Goal: Task Accomplishment & Management: Use online tool/utility

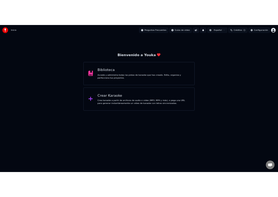
scroll to position [704, 0]
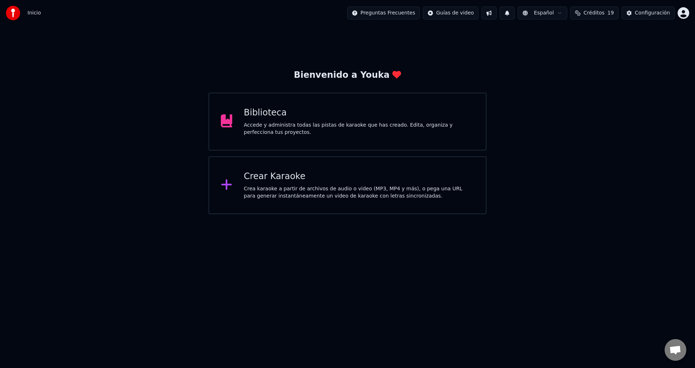
click at [325, 193] on div "Crea karaoke a partir de archivos de audio o video (MP3, MP4 y más), o pega una…" at bounding box center [359, 192] width 231 height 14
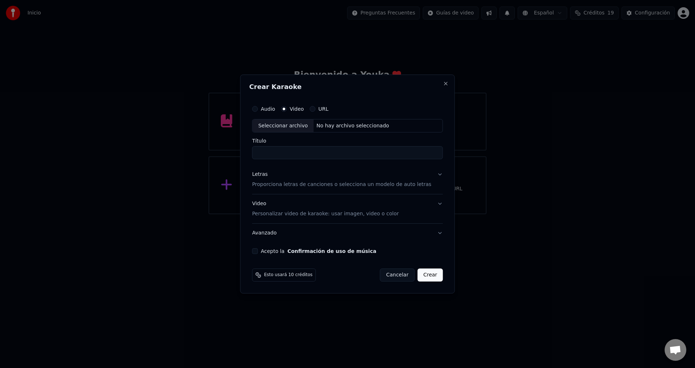
click at [278, 123] on div "Seleccionar archivo" at bounding box center [282, 125] width 61 height 13
type input "**********"
click at [258, 250] on button "Acepto la Confirmación de uso de música" at bounding box center [255, 251] width 6 height 6
click at [276, 184] on p "Proporciona letras de canciones o selecciona un modelo de auto letras" at bounding box center [341, 184] width 179 height 7
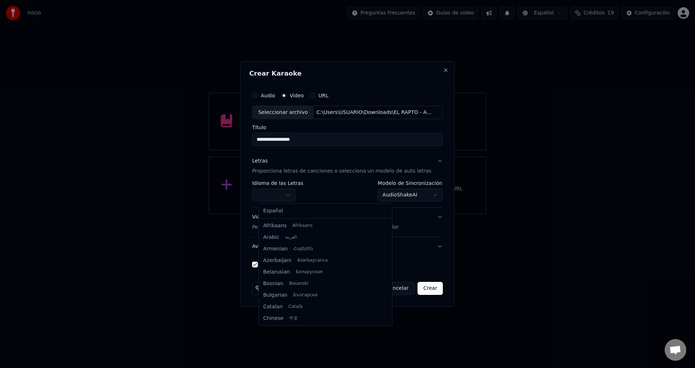
click at [276, 191] on body "Inicio Preguntas Frecuentes Guías de video Español Créditos 19 Configuración Bi…" at bounding box center [347, 107] width 695 height 214
select select "**"
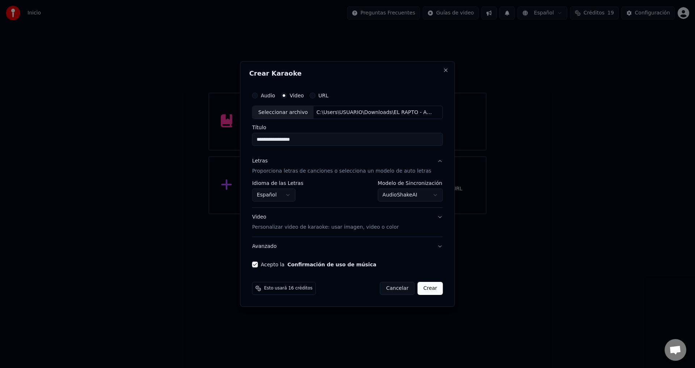
click at [320, 229] on p "Personalizar video de karaoke: usar imagen, video o color" at bounding box center [325, 227] width 147 height 7
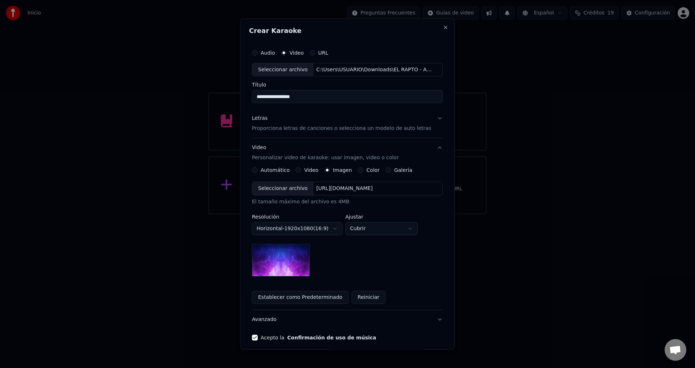
click at [324, 193] on div "Seleccionar archivo [URL][DOMAIN_NAME]" at bounding box center [347, 189] width 191 height 14
click at [300, 171] on button "Video" at bounding box center [299, 171] width 6 height 6
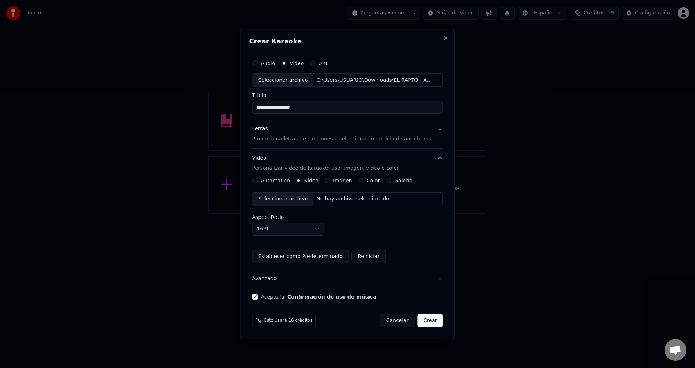
click at [327, 201] on div "No hay archivo seleccionado" at bounding box center [353, 199] width 79 height 7
drag, startPoint x: 423, startPoint y: 324, endPoint x: 252, endPoint y: 221, distance: 200.1
click at [259, 225] on form "**********" at bounding box center [347, 191] width 197 height 277
click at [279, 142] on p "Proporciona letras de canciones o selecciona un modelo de auto letras" at bounding box center [341, 139] width 179 height 7
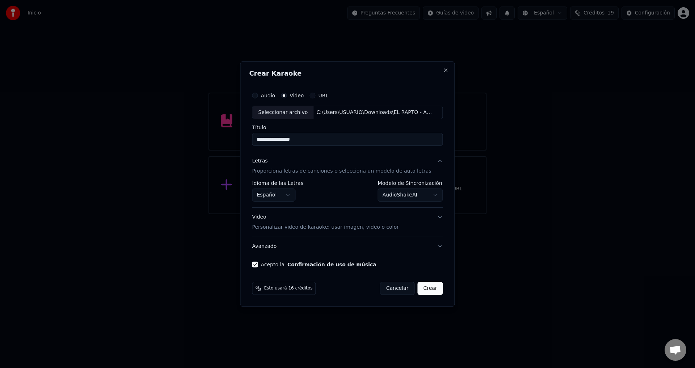
click at [419, 290] on button "Crear" at bounding box center [430, 288] width 25 height 13
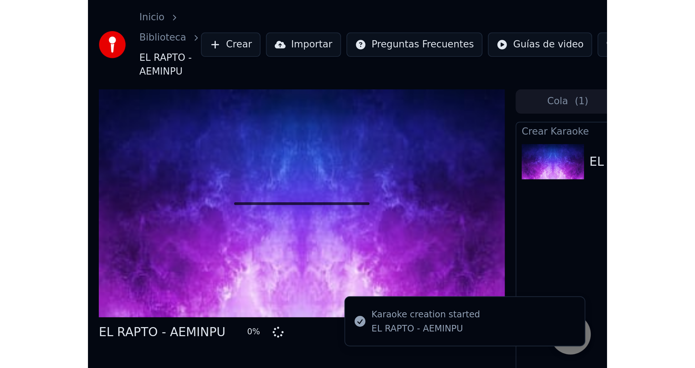
scroll to position [630, 0]
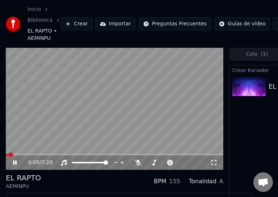
click at [18, 164] on icon at bounding box center [20, 163] width 17 height 6
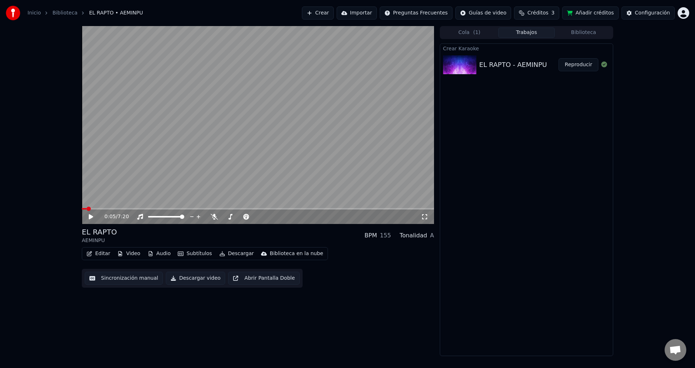
scroll to position [692, 0]
click at [98, 255] on button "Editar" at bounding box center [98, 254] width 29 height 10
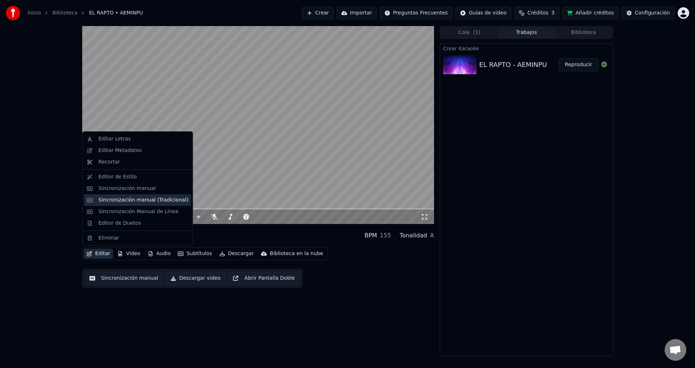
click at [121, 205] on div "Sincronización manual (Tradicional)" at bounding box center [137, 200] width 107 height 12
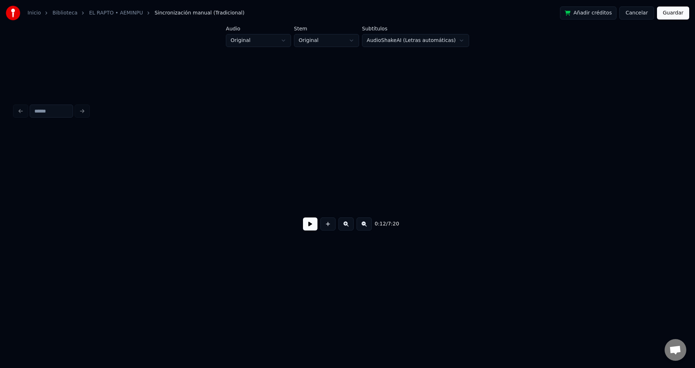
scroll to position [0, 892]
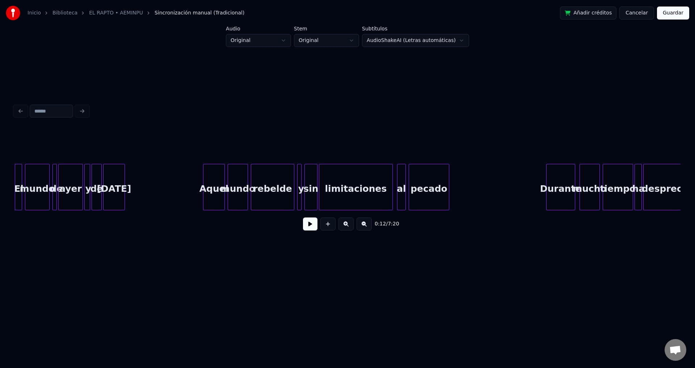
click at [18, 182] on div "El" at bounding box center [18, 188] width 7 height 49
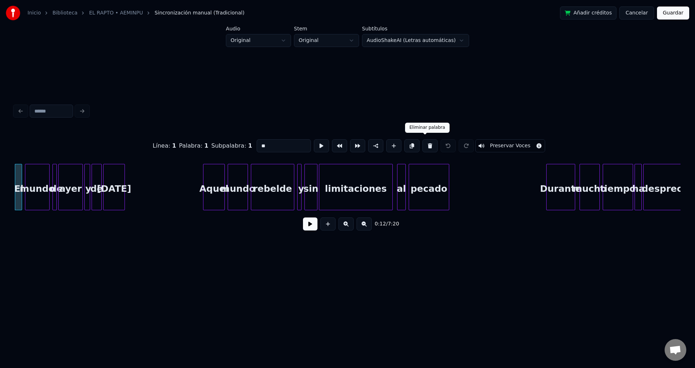
click at [424, 146] on button at bounding box center [430, 145] width 15 height 13
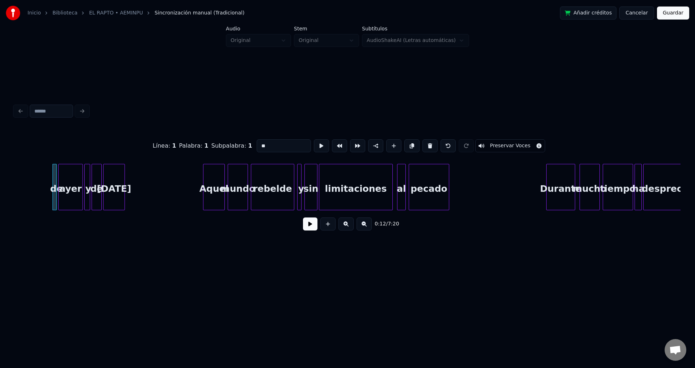
click at [424, 146] on button at bounding box center [430, 145] width 15 height 13
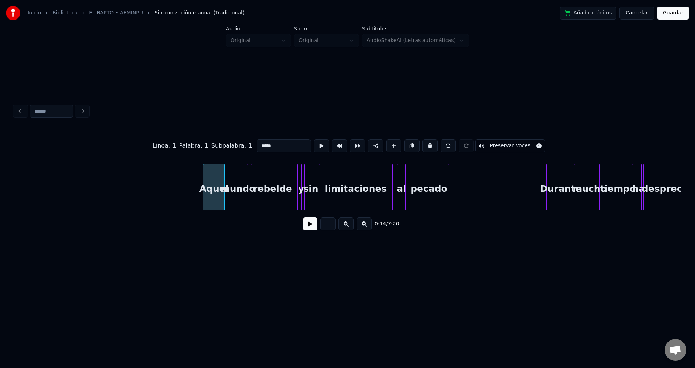
click at [424, 146] on button at bounding box center [430, 145] width 15 height 13
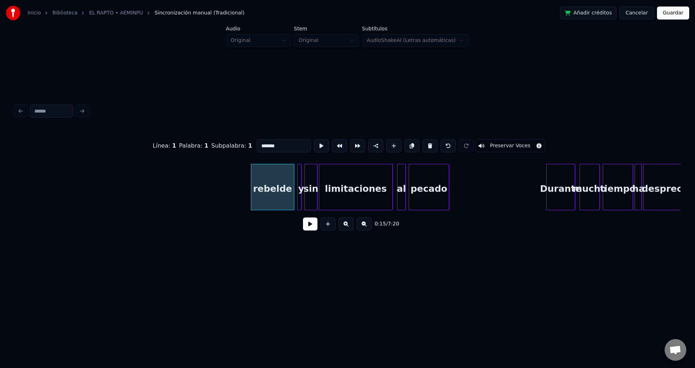
click at [424, 146] on button at bounding box center [430, 145] width 15 height 13
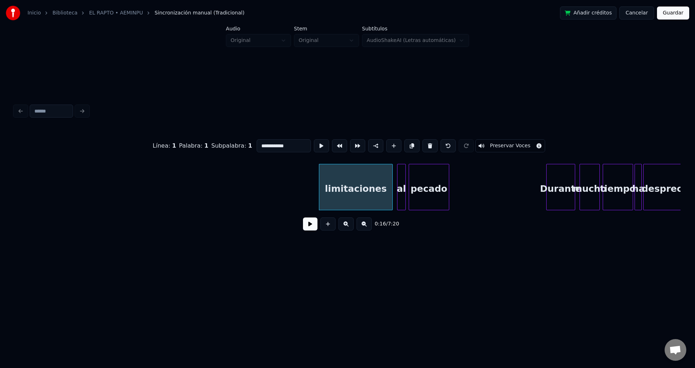
click at [424, 146] on button at bounding box center [430, 145] width 15 height 13
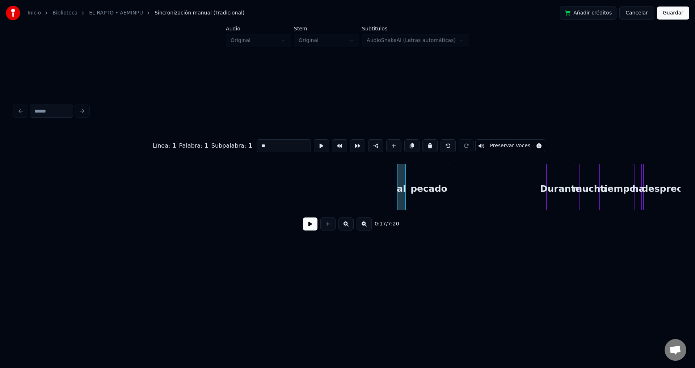
click at [424, 146] on button at bounding box center [430, 145] width 15 height 13
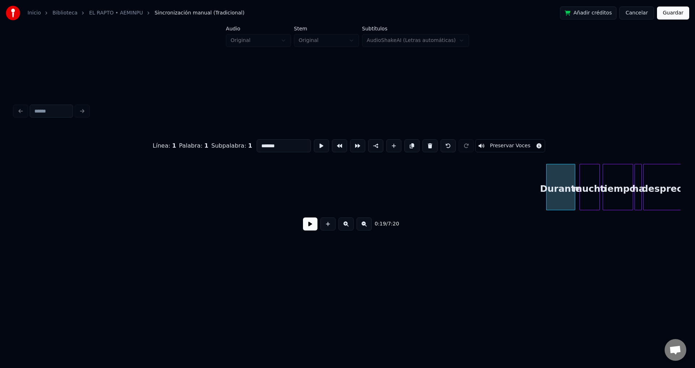
click at [424, 146] on button at bounding box center [430, 145] width 15 height 13
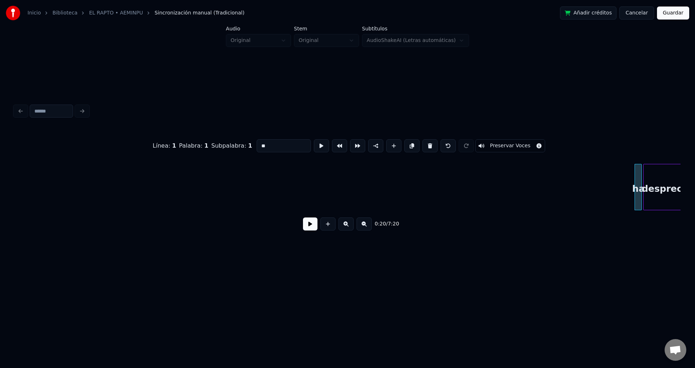
click at [424, 146] on button at bounding box center [430, 145] width 15 height 13
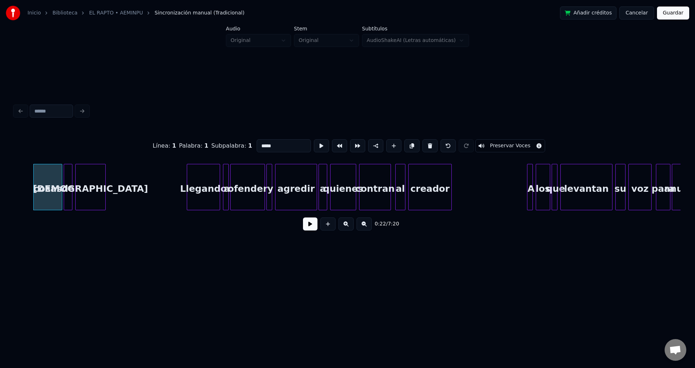
click at [424, 146] on button at bounding box center [430, 145] width 15 height 13
type input "********"
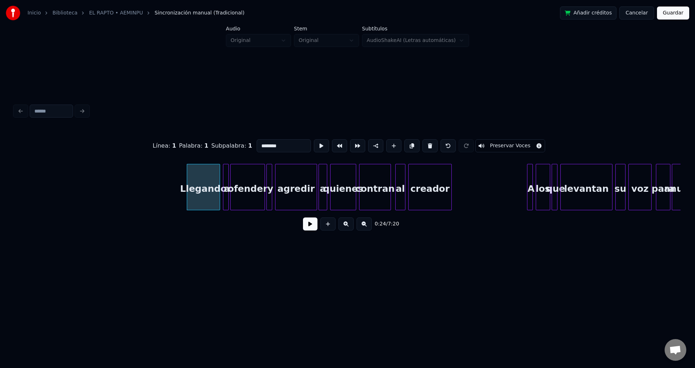
click at [306, 231] on button at bounding box center [310, 224] width 14 height 13
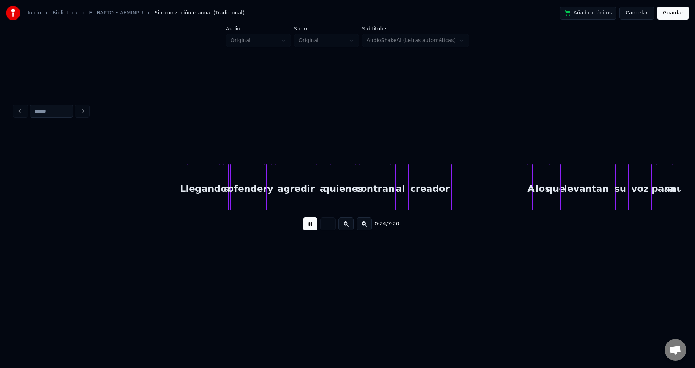
click at [306, 231] on button at bounding box center [310, 224] width 14 height 13
click at [211, 185] on div "Llegando" at bounding box center [203, 188] width 33 height 49
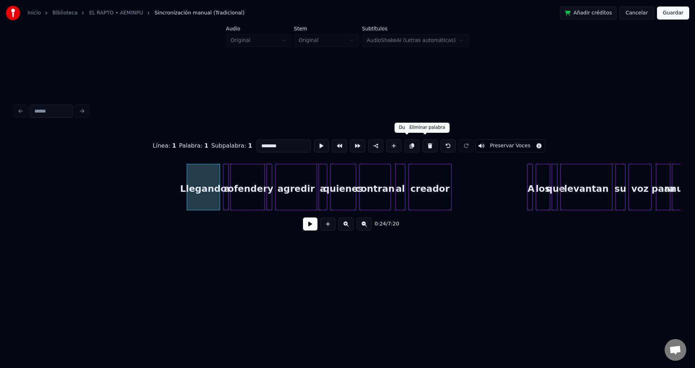
click at [425, 142] on button at bounding box center [430, 145] width 15 height 13
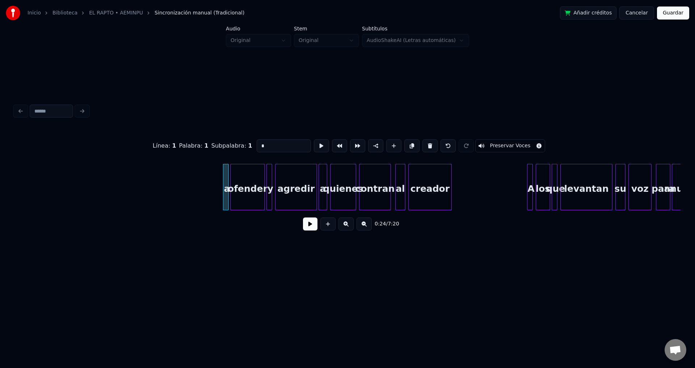
click at [425, 142] on button at bounding box center [430, 145] width 15 height 13
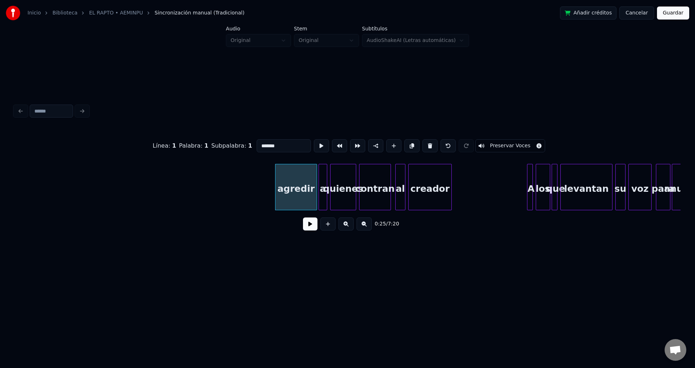
click at [425, 142] on button at bounding box center [430, 145] width 15 height 13
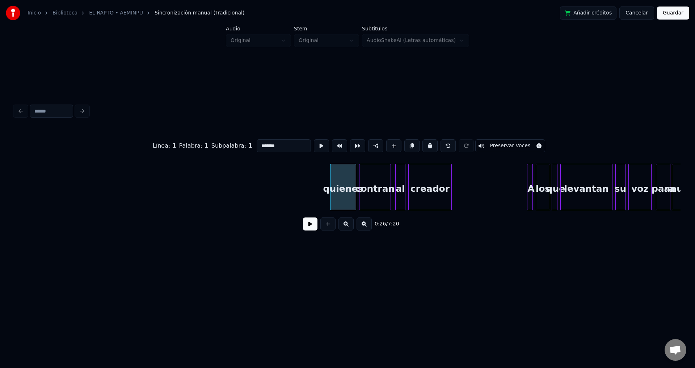
click at [425, 142] on button at bounding box center [430, 145] width 15 height 13
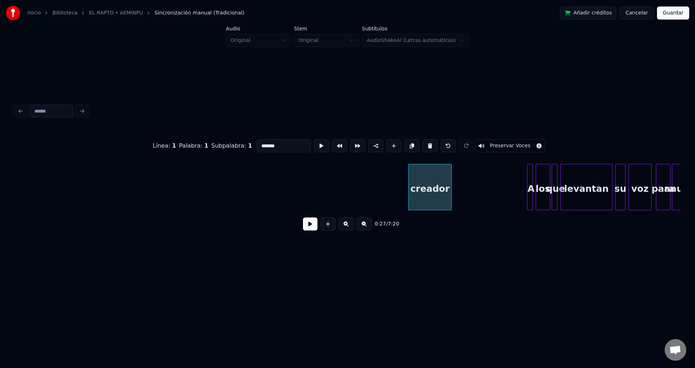
click at [425, 142] on button at bounding box center [430, 145] width 15 height 13
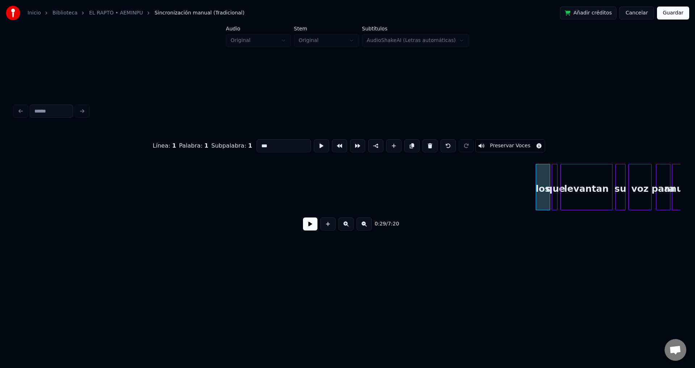
click at [425, 142] on button at bounding box center [430, 145] width 15 height 13
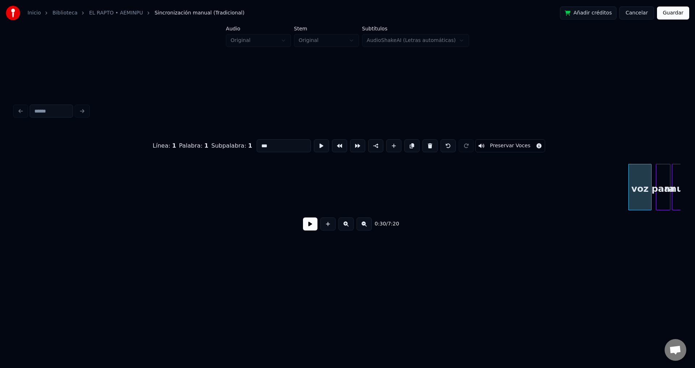
click at [425, 142] on button at bounding box center [430, 145] width 15 height 13
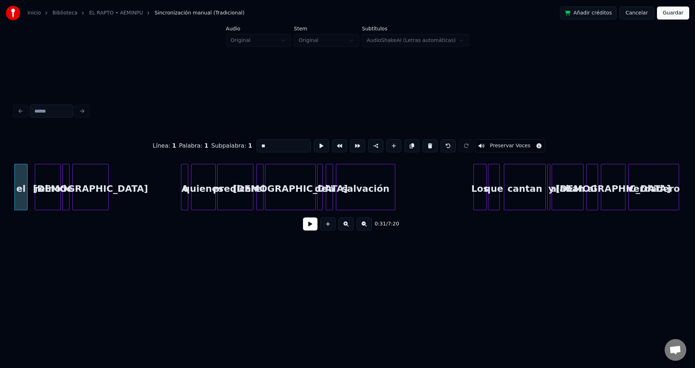
click at [425, 142] on button at bounding box center [430, 145] width 15 height 13
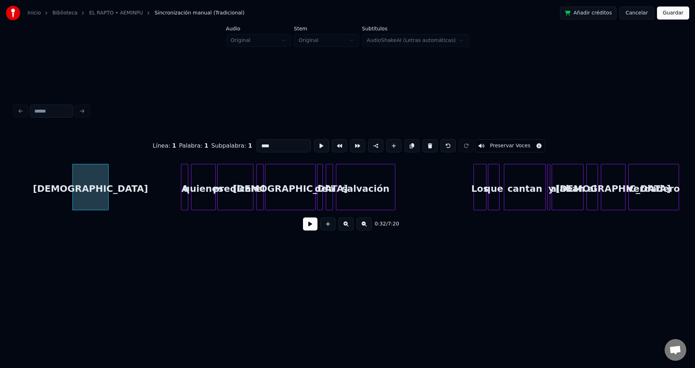
click at [425, 142] on button at bounding box center [430, 145] width 15 height 13
type input "*******"
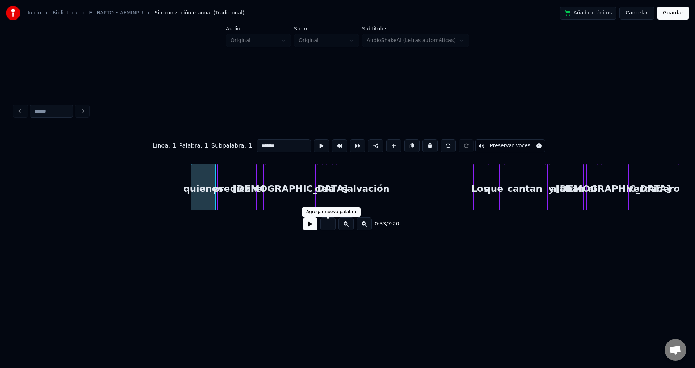
click at [312, 227] on button at bounding box center [310, 224] width 14 height 13
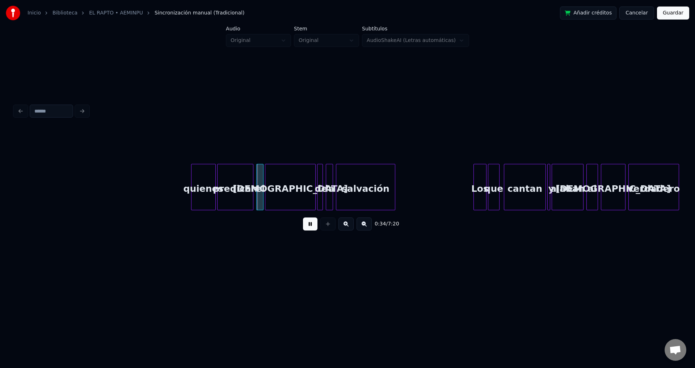
click at [312, 227] on button at bounding box center [310, 224] width 14 height 13
click at [206, 189] on div "quienes" at bounding box center [204, 188] width 24 height 49
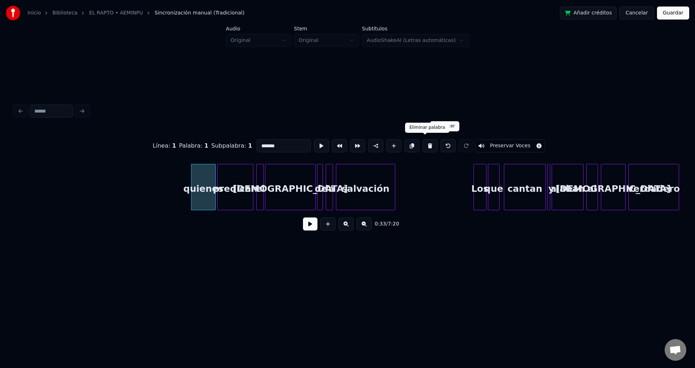
click at [429, 145] on button at bounding box center [430, 145] width 15 height 13
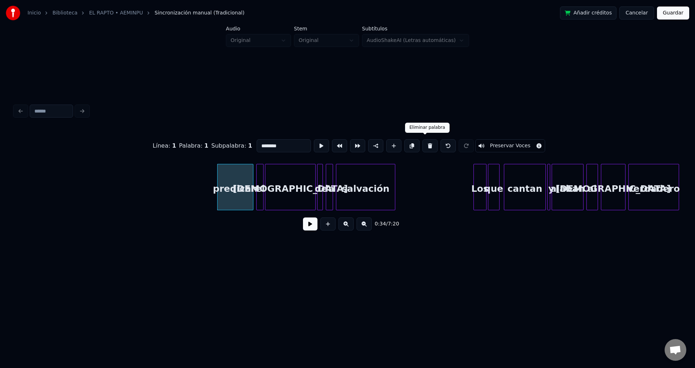
click at [429, 145] on button at bounding box center [430, 145] width 15 height 13
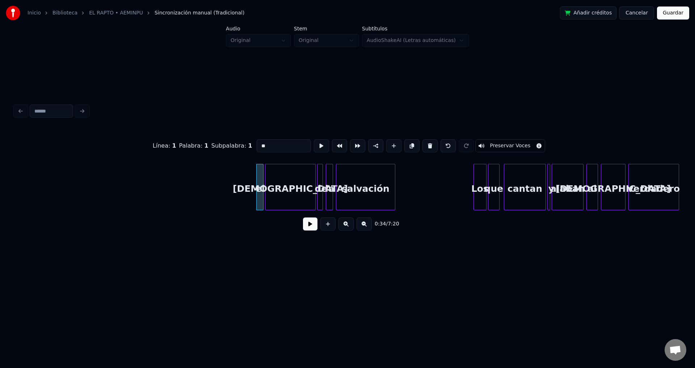
click at [429, 145] on button at bounding box center [430, 145] width 15 height 13
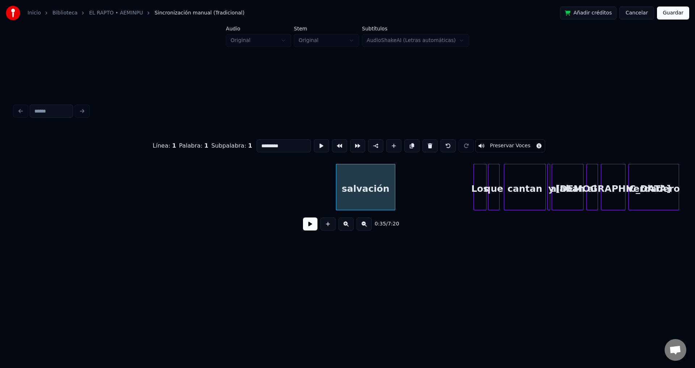
click at [429, 145] on button at bounding box center [430, 145] width 15 height 13
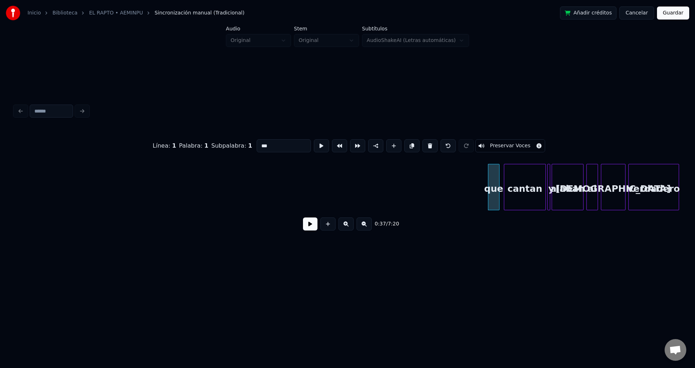
click at [429, 145] on button at bounding box center [430, 145] width 15 height 13
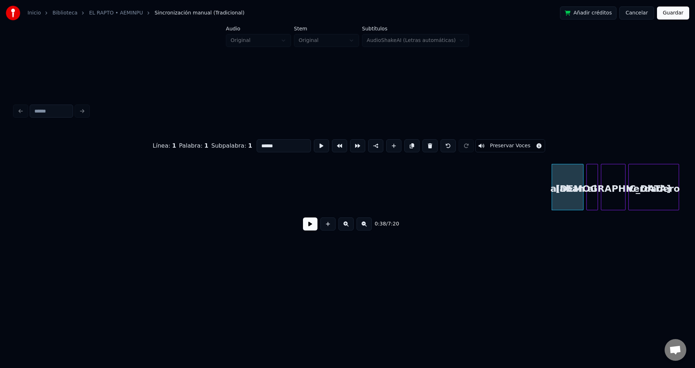
click at [429, 145] on button at bounding box center [430, 145] width 15 height 13
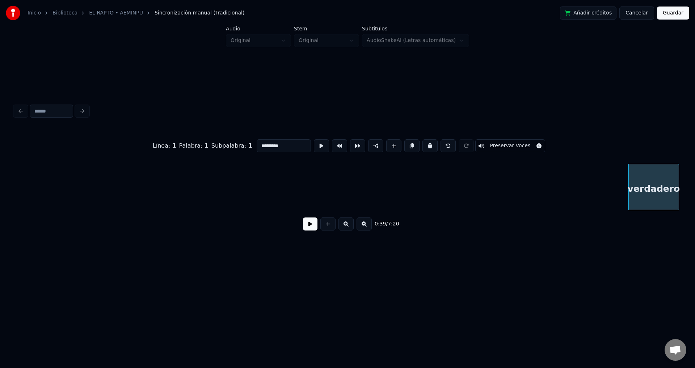
click at [429, 145] on button at bounding box center [430, 145] width 15 height 13
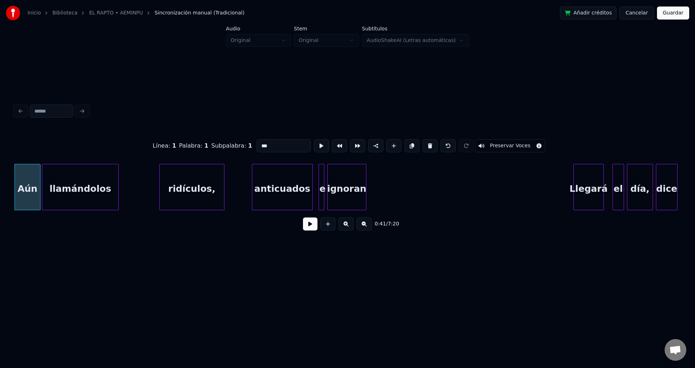
click at [429, 145] on button at bounding box center [430, 145] width 15 height 13
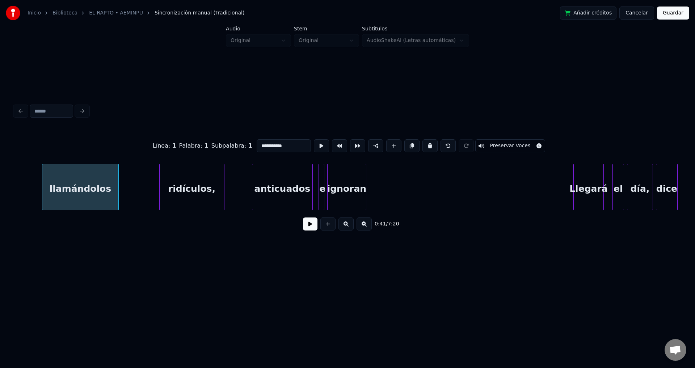
click at [429, 145] on button at bounding box center [430, 145] width 15 height 13
type input "**********"
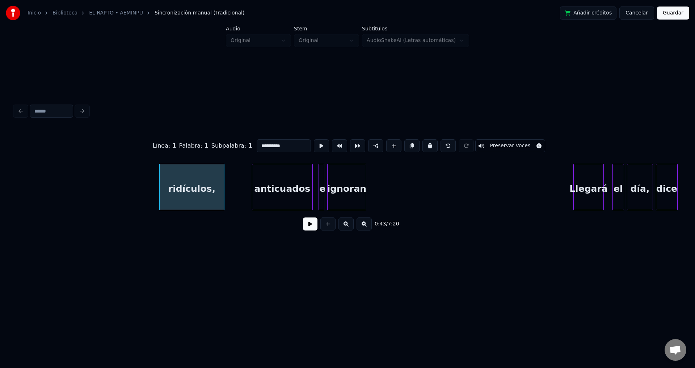
click at [315, 228] on button at bounding box center [310, 224] width 14 height 13
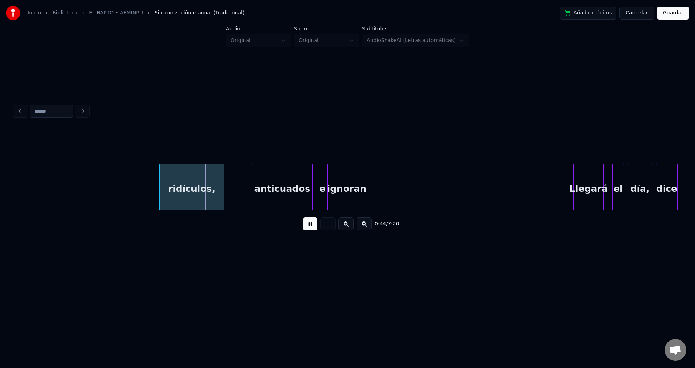
click at [315, 228] on button at bounding box center [310, 224] width 14 height 13
click at [218, 198] on div "ridículos," at bounding box center [192, 188] width 64 height 49
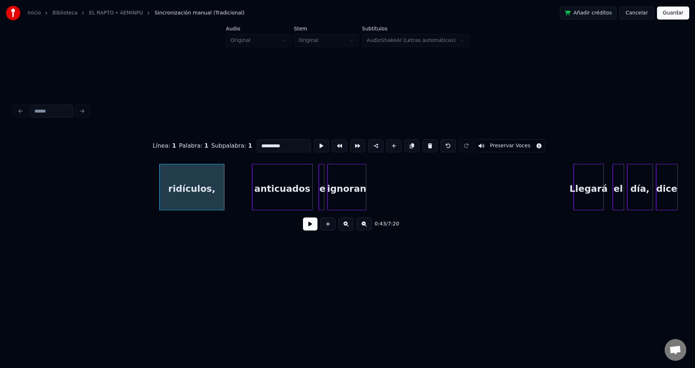
click at [198, 185] on div "ridículos," at bounding box center [192, 188] width 64 height 49
click at [423, 144] on button at bounding box center [430, 145] width 15 height 13
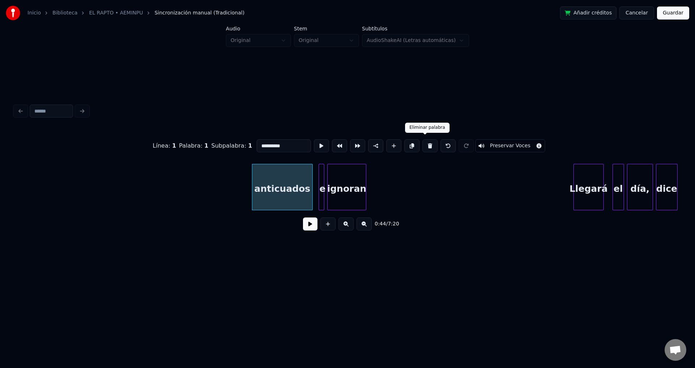
click at [423, 144] on button at bounding box center [430, 145] width 15 height 13
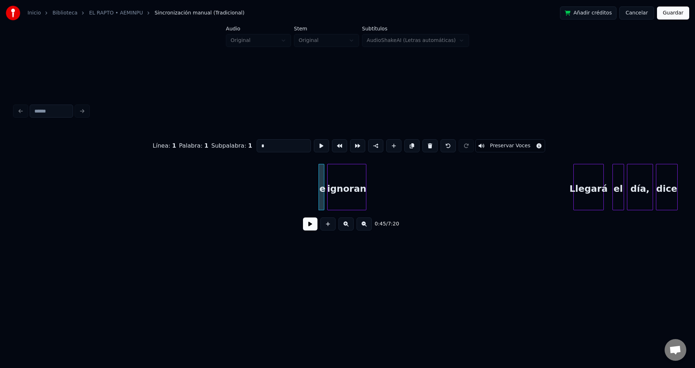
click at [423, 144] on button at bounding box center [430, 145] width 15 height 13
type input "*******"
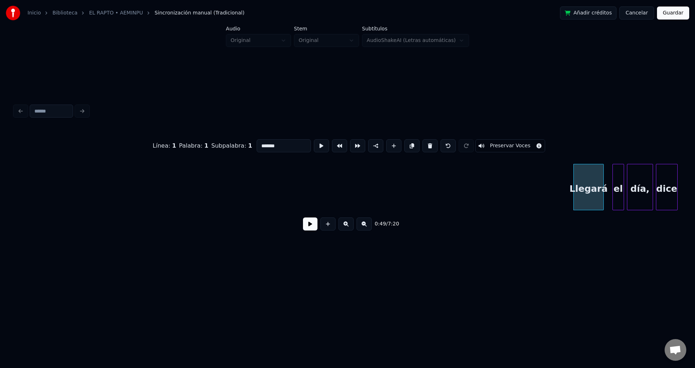
click at [312, 228] on button at bounding box center [310, 224] width 14 height 13
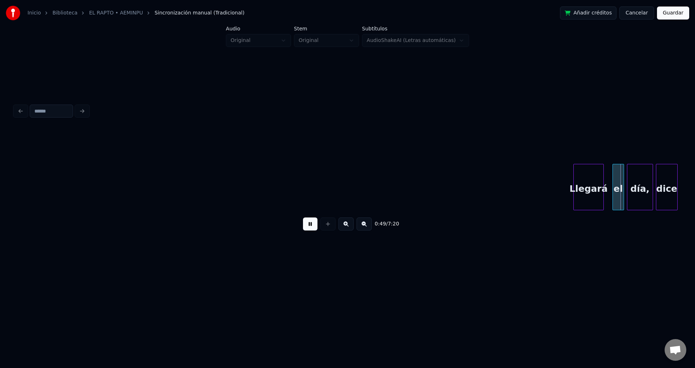
click at [312, 228] on button at bounding box center [310, 224] width 14 height 13
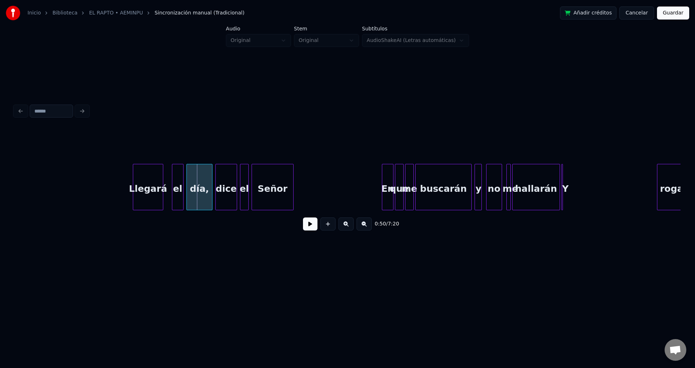
scroll to position [0, 3485]
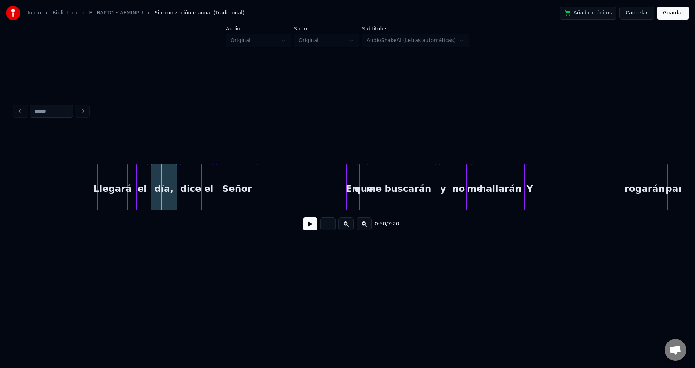
click at [103, 189] on div "Llegará" at bounding box center [113, 188] width 30 height 49
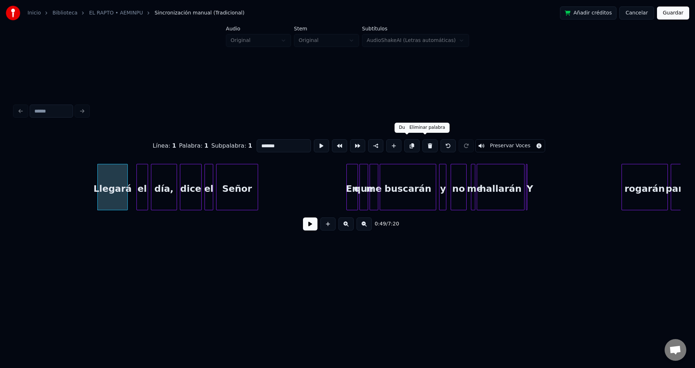
click at [430, 144] on button at bounding box center [430, 145] width 15 height 13
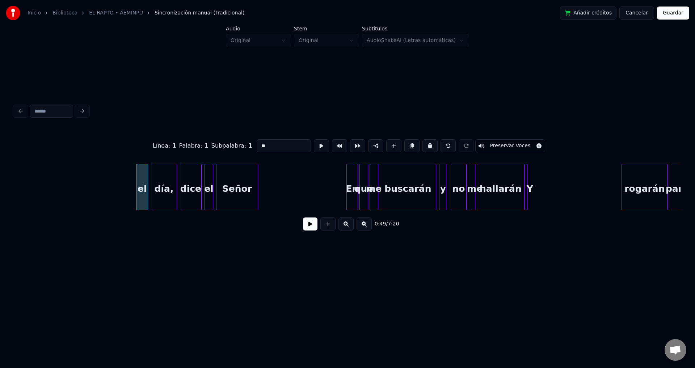
click at [430, 144] on button at bounding box center [430, 145] width 15 height 13
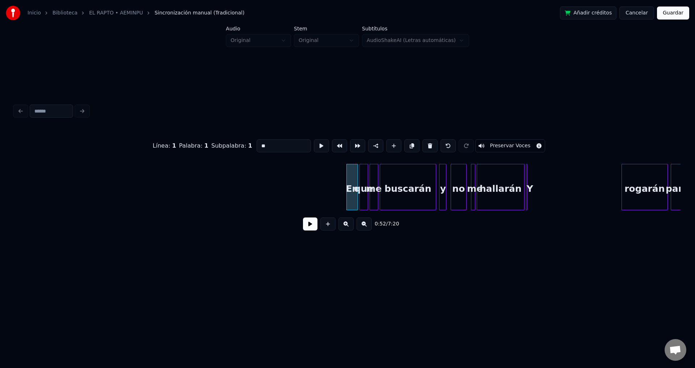
click at [430, 144] on button at bounding box center [430, 145] width 15 height 13
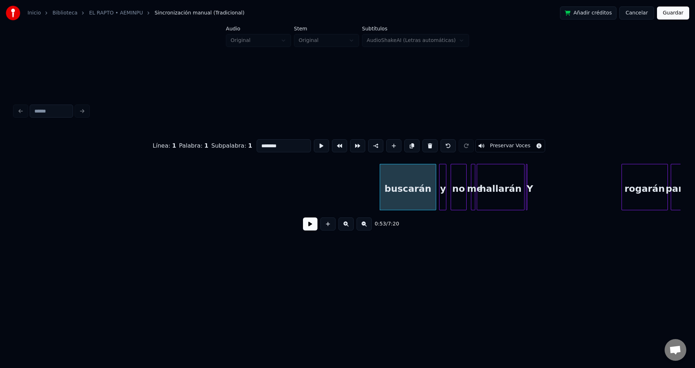
click at [430, 144] on button at bounding box center [430, 145] width 15 height 13
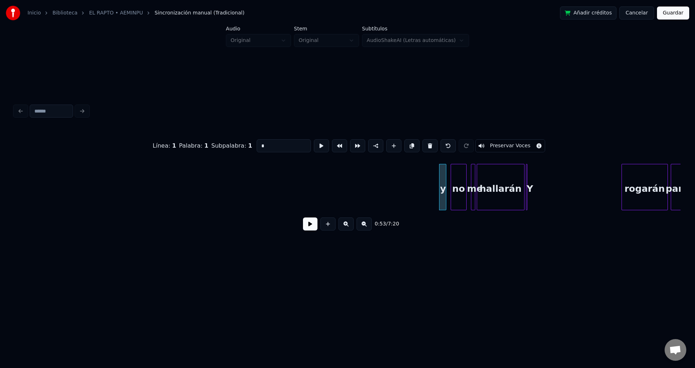
click at [430, 144] on button at bounding box center [430, 145] width 15 height 13
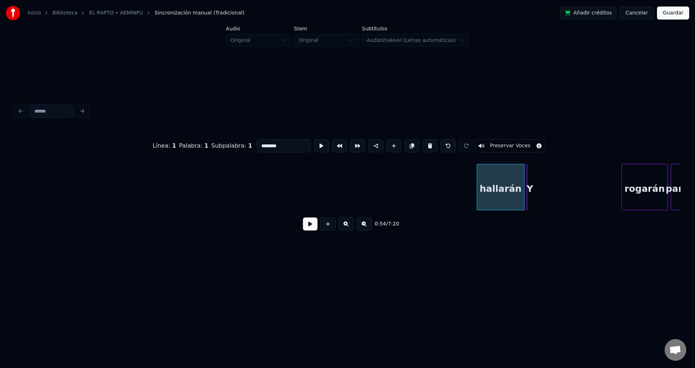
click at [430, 143] on button at bounding box center [430, 145] width 15 height 13
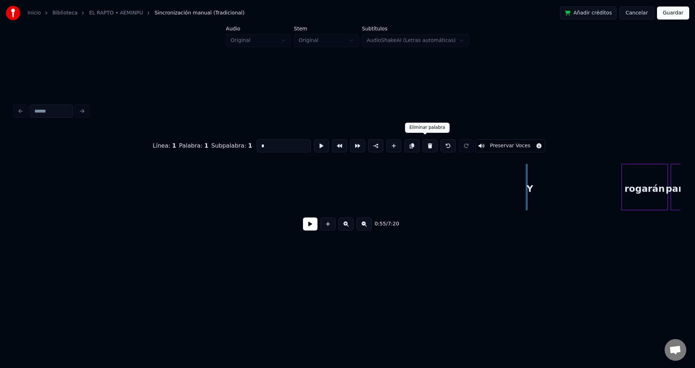
click at [423, 144] on button at bounding box center [430, 145] width 15 height 13
type input "*******"
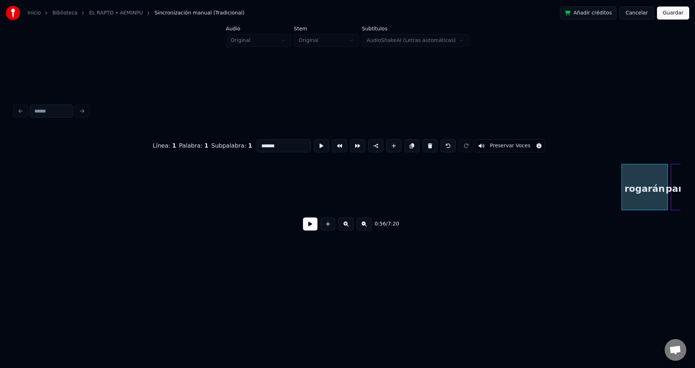
click at [309, 225] on button at bounding box center [310, 224] width 14 height 13
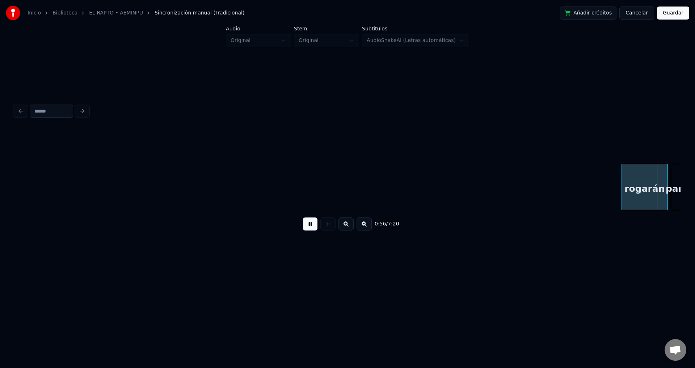
click at [309, 225] on button at bounding box center [310, 224] width 14 height 13
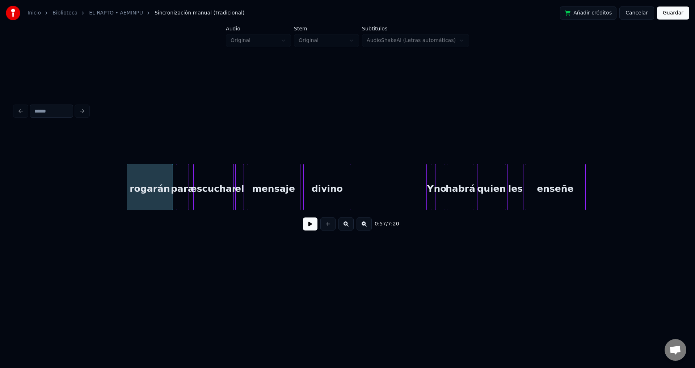
scroll to position [0, 3997]
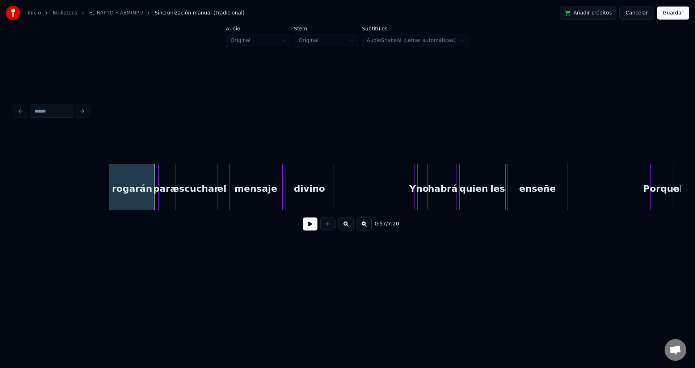
click at [118, 194] on div "rogarán" at bounding box center [132, 188] width 46 height 49
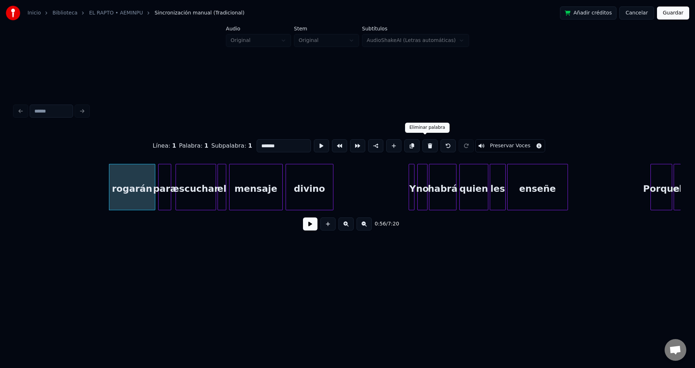
click at [427, 143] on button at bounding box center [430, 145] width 15 height 13
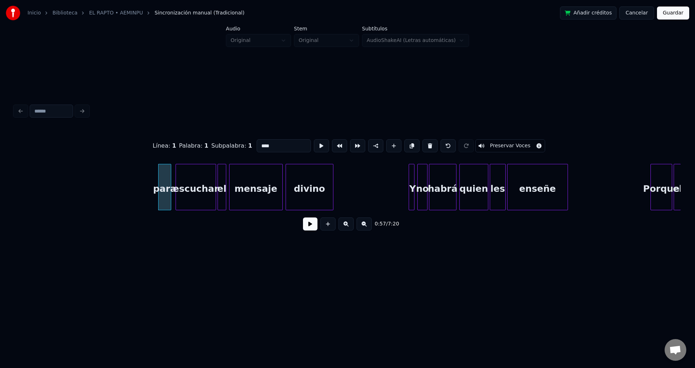
click at [427, 143] on button at bounding box center [430, 145] width 15 height 13
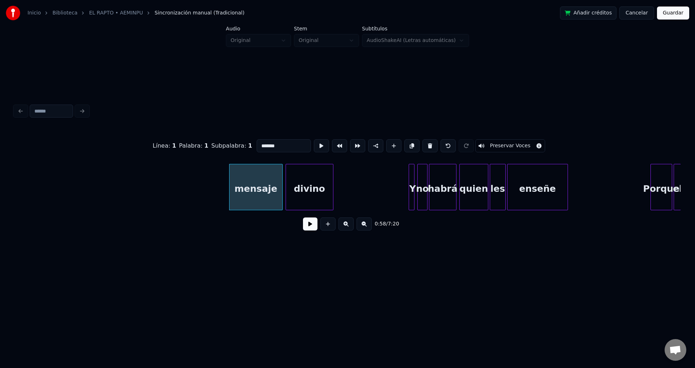
click at [427, 143] on button at bounding box center [430, 145] width 15 height 13
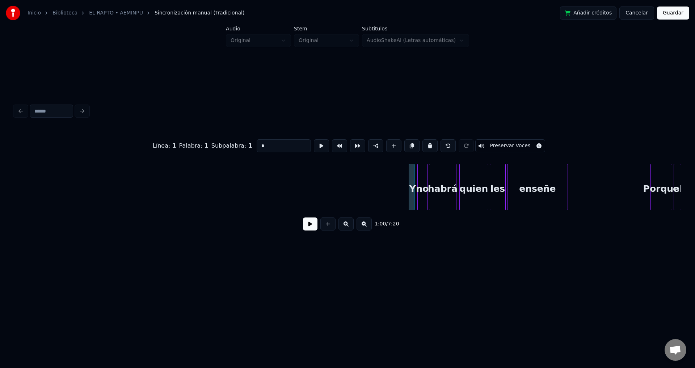
click at [427, 143] on button at bounding box center [430, 145] width 15 height 13
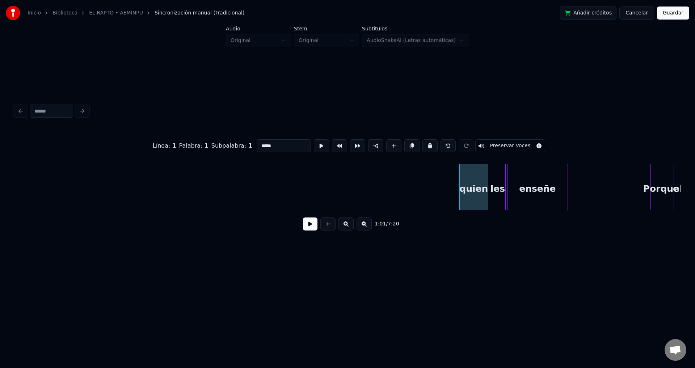
click at [427, 143] on button at bounding box center [430, 145] width 15 height 13
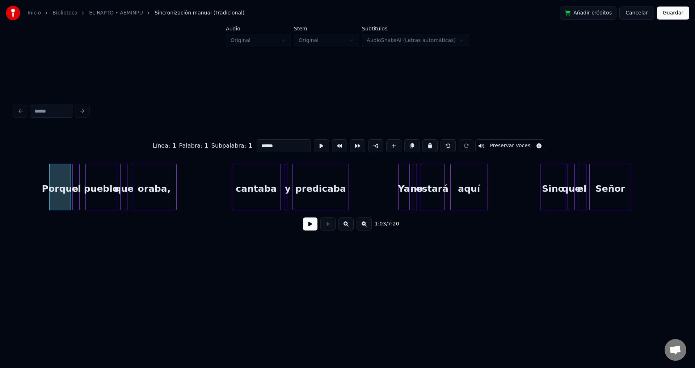
scroll to position [0, 4617]
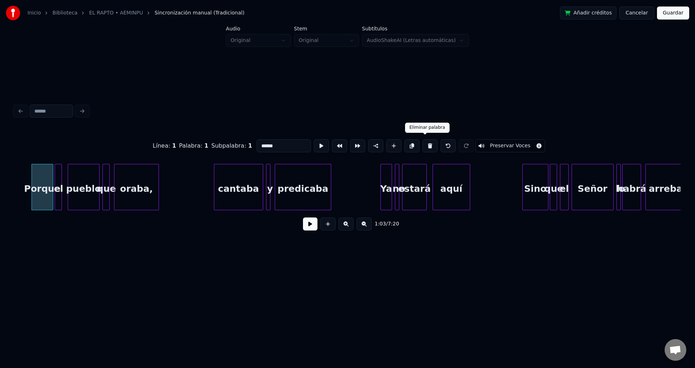
click at [423, 143] on button at bounding box center [430, 145] width 15 height 13
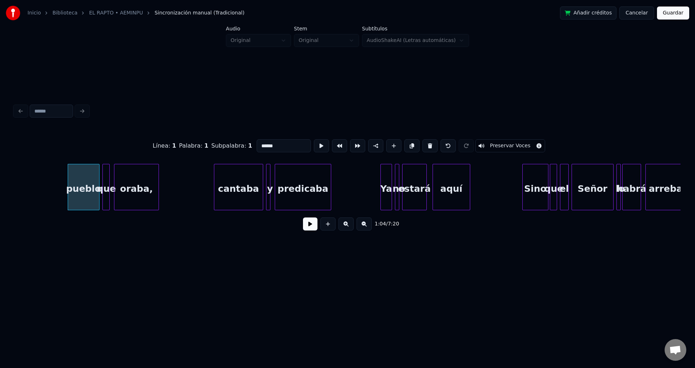
click at [423, 143] on button at bounding box center [430, 145] width 15 height 13
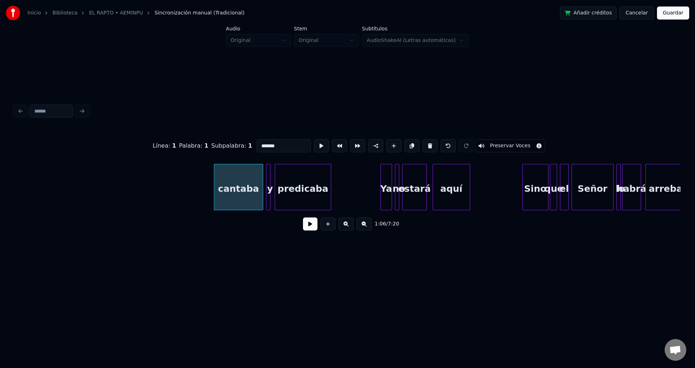
click at [423, 143] on button at bounding box center [430, 145] width 15 height 13
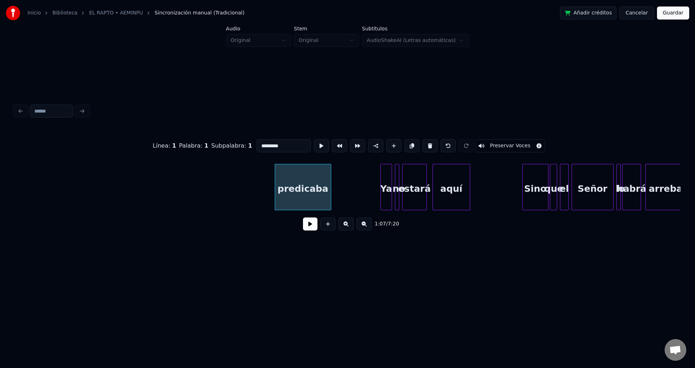
click at [423, 143] on button at bounding box center [430, 145] width 15 height 13
type input "**"
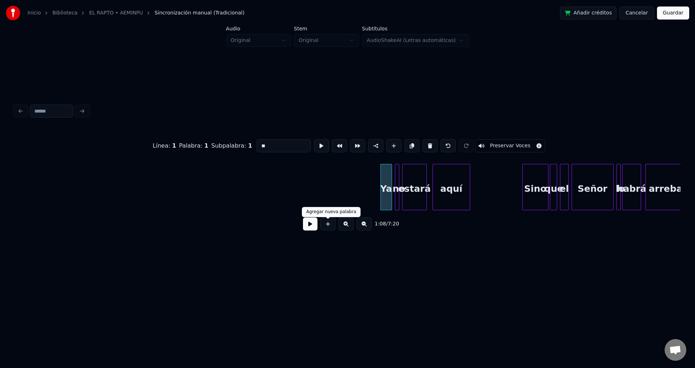
click at [304, 228] on button at bounding box center [310, 224] width 14 height 13
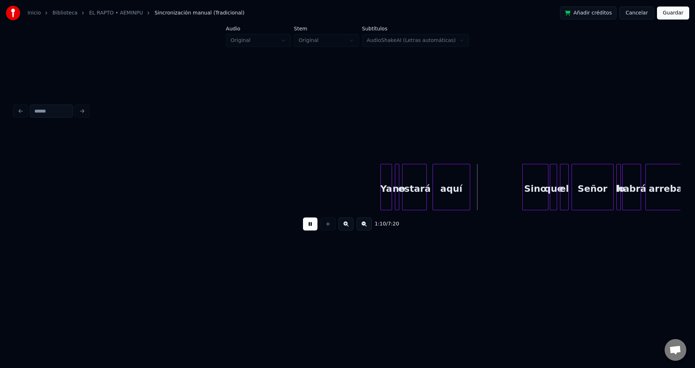
click at [304, 228] on button at bounding box center [310, 224] width 14 height 13
click at [383, 183] on div "Ya" at bounding box center [386, 188] width 11 height 49
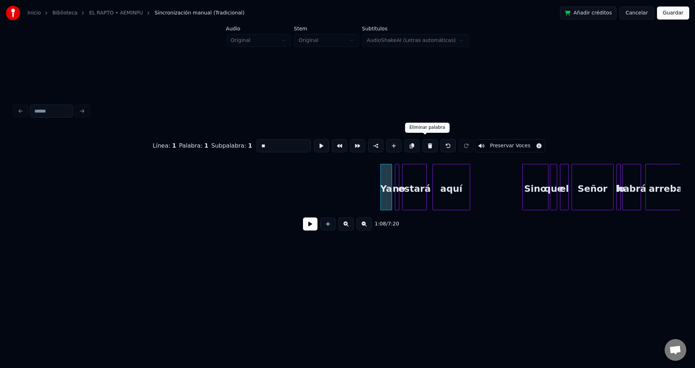
click at [428, 143] on button at bounding box center [430, 145] width 15 height 13
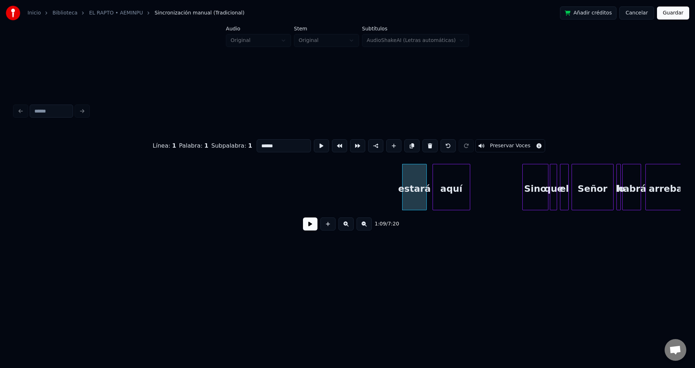
click at [428, 143] on button at bounding box center [430, 145] width 15 height 13
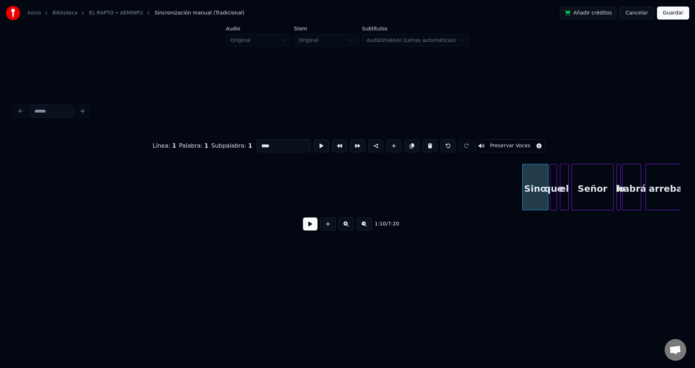
click at [428, 143] on button at bounding box center [430, 145] width 15 height 13
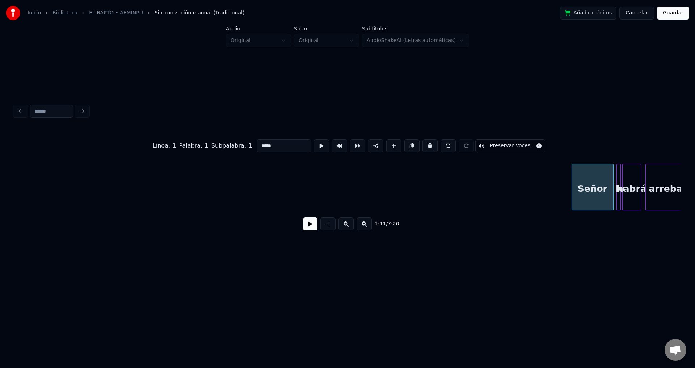
click at [428, 143] on button at bounding box center [430, 145] width 15 height 13
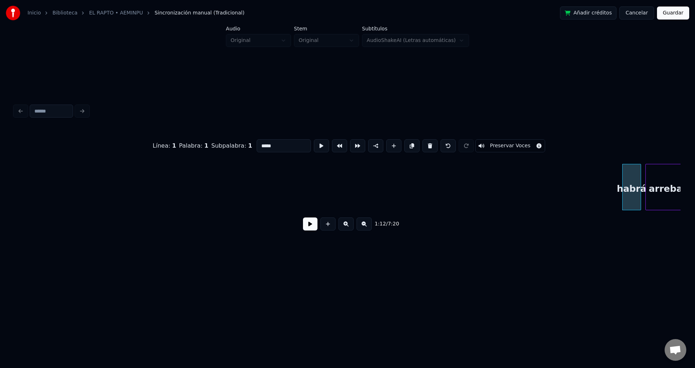
click at [428, 143] on button at bounding box center [430, 145] width 15 height 13
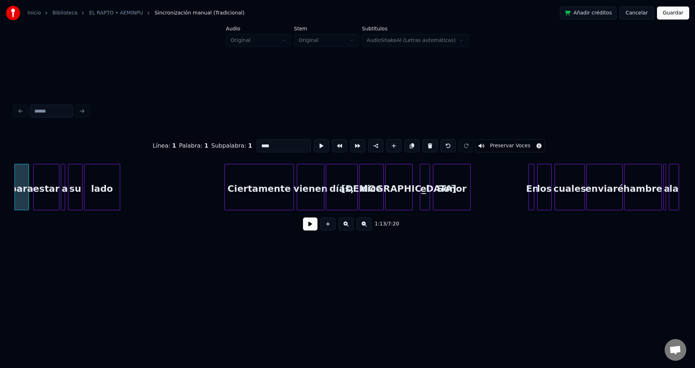
click at [428, 143] on button at bounding box center [430, 145] width 15 height 13
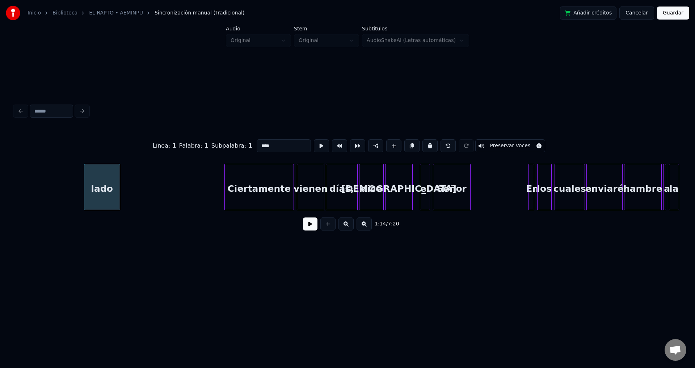
click at [428, 143] on button at bounding box center [430, 145] width 15 height 13
type input "**********"
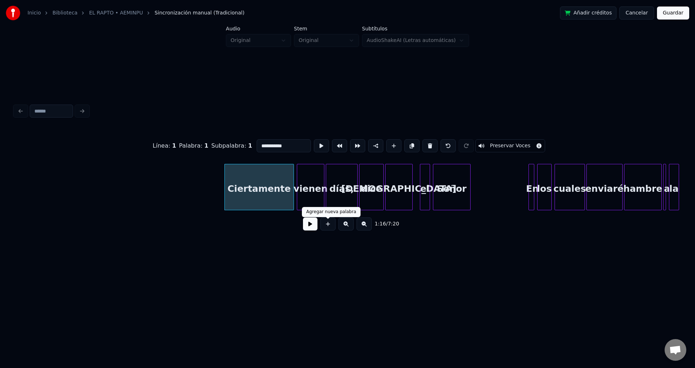
click at [305, 226] on button at bounding box center [310, 224] width 14 height 13
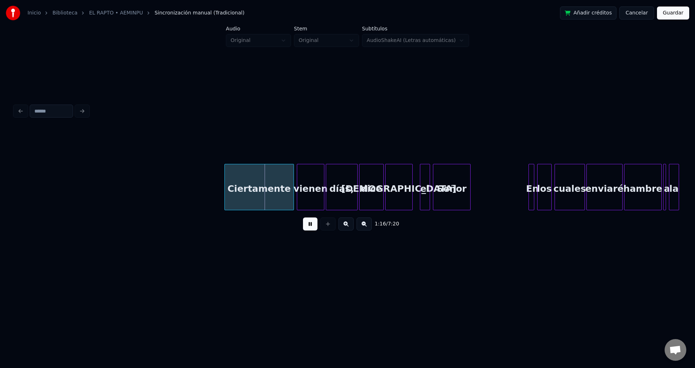
click at [305, 226] on button at bounding box center [310, 224] width 14 height 13
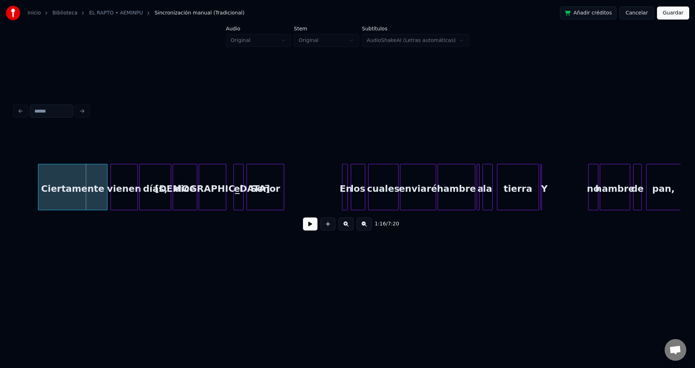
click at [435, 194] on div at bounding box center [435, 187] width 2 height 46
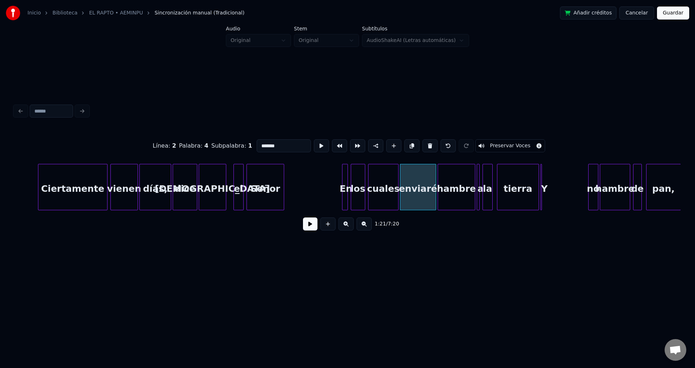
click at [311, 231] on button at bounding box center [310, 224] width 14 height 13
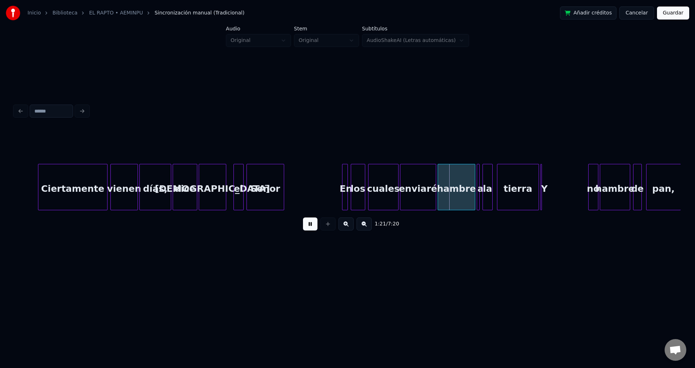
click at [311, 231] on button at bounding box center [310, 224] width 14 height 13
click at [81, 193] on div "Ciertamente" at bounding box center [72, 188] width 69 height 49
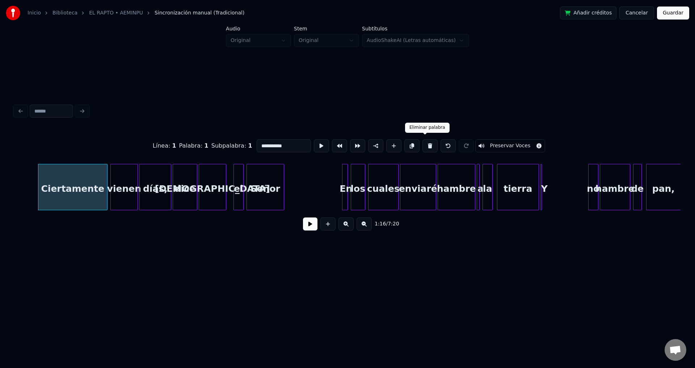
click at [423, 141] on button at bounding box center [430, 145] width 15 height 13
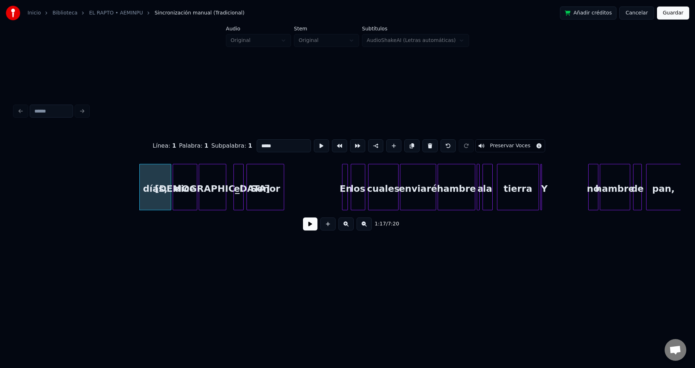
click at [423, 141] on button at bounding box center [430, 145] width 15 height 13
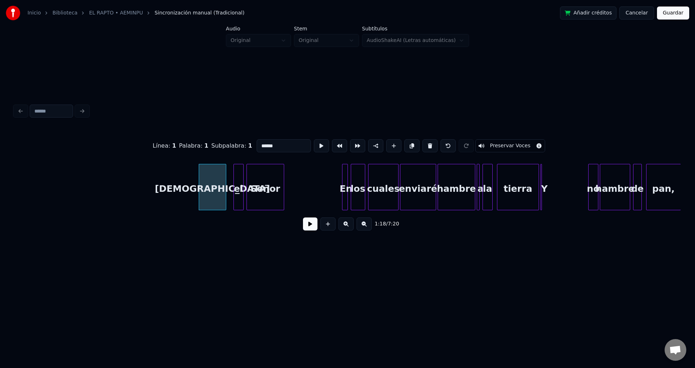
click at [423, 141] on button at bounding box center [430, 145] width 15 height 13
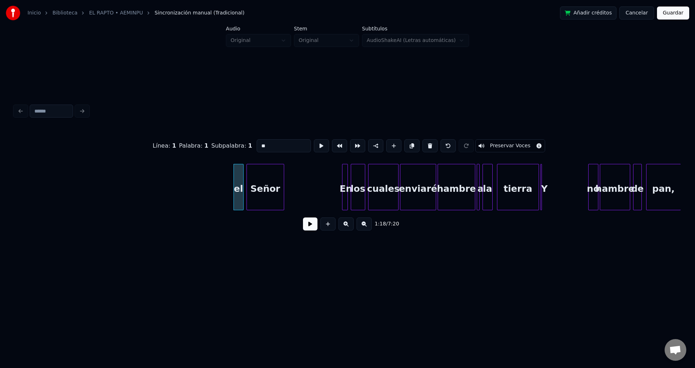
click at [423, 141] on button at bounding box center [430, 145] width 15 height 13
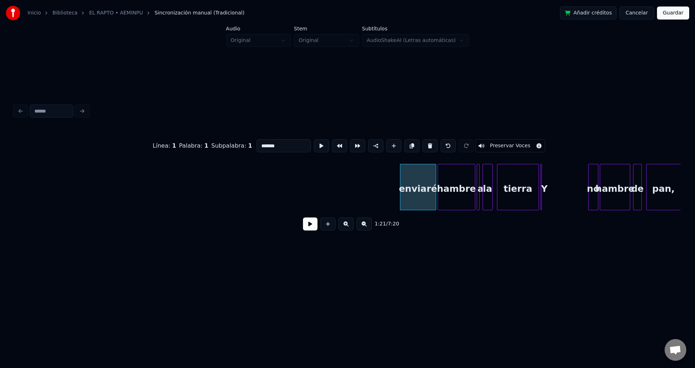
click at [423, 141] on button at bounding box center [430, 145] width 15 height 13
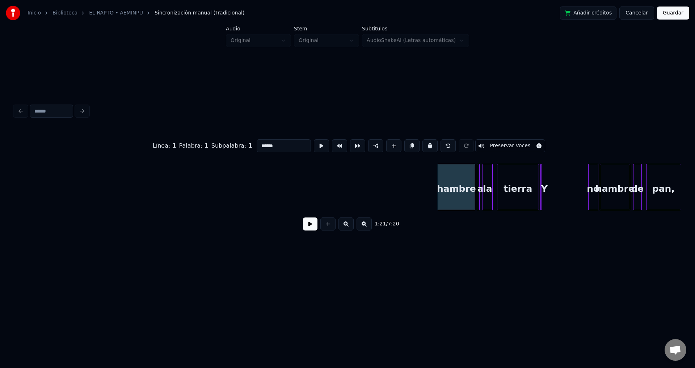
click at [423, 141] on button at bounding box center [430, 145] width 15 height 13
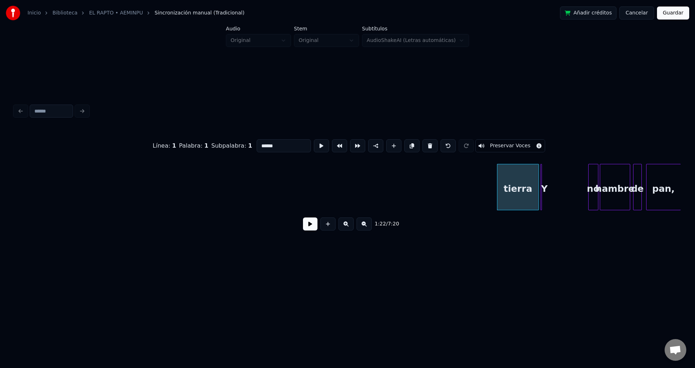
click at [423, 141] on button at bounding box center [430, 145] width 15 height 13
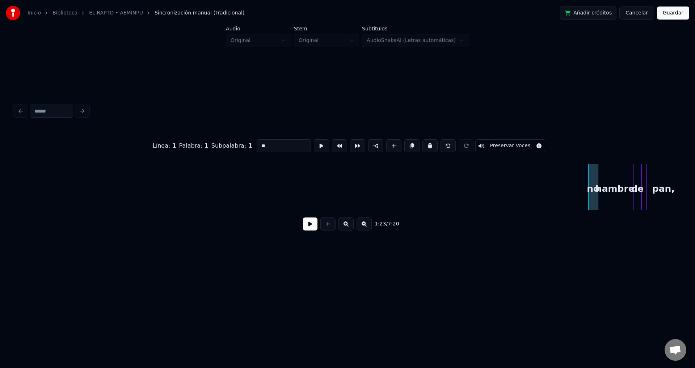
click at [423, 141] on button at bounding box center [430, 145] width 15 height 13
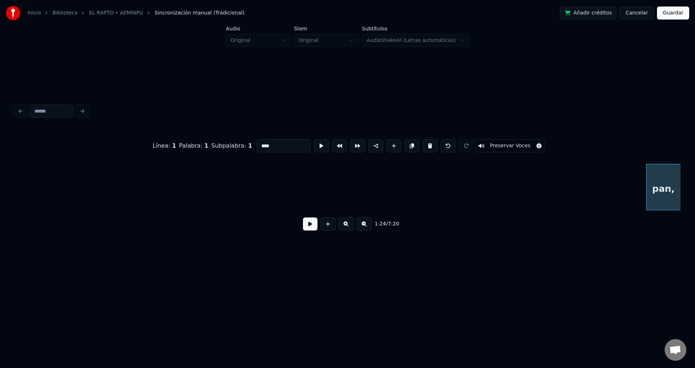
click at [423, 141] on button at bounding box center [430, 145] width 15 height 13
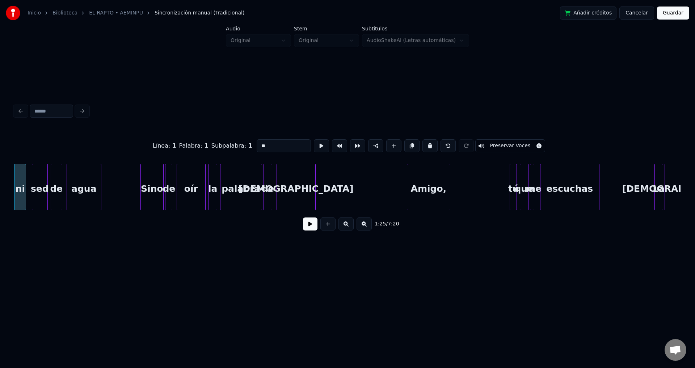
click at [423, 141] on button at bounding box center [430, 145] width 15 height 13
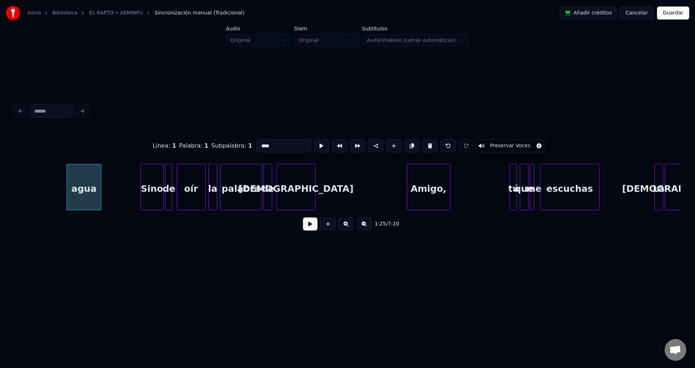
click at [423, 141] on button at bounding box center [430, 145] width 15 height 13
type input "****"
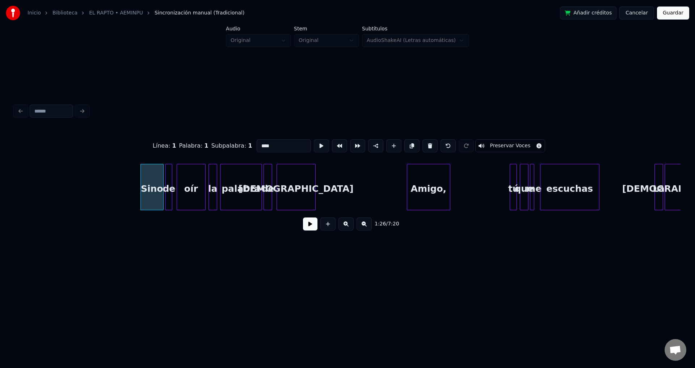
click at [313, 224] on button at bounding box center [310, 224] width 14 height 13
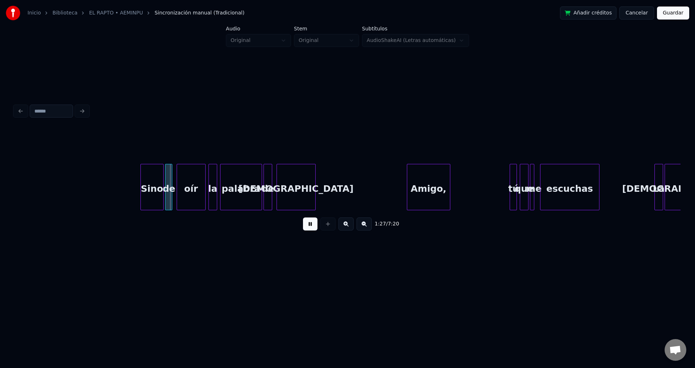
click at [313, 224] on button at bounding box center [310, 224] width 14 height 13
click at [149, 189] on div "Sino" at bounding box center [152, 188] width 22 height 49
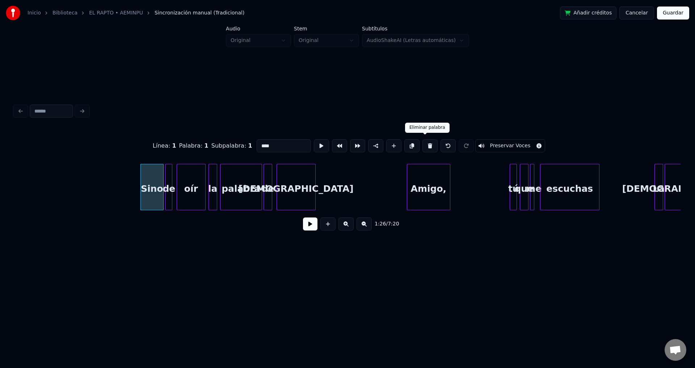
click at [425, 145] on button at bounding box center [430, 145] width 15 height 13
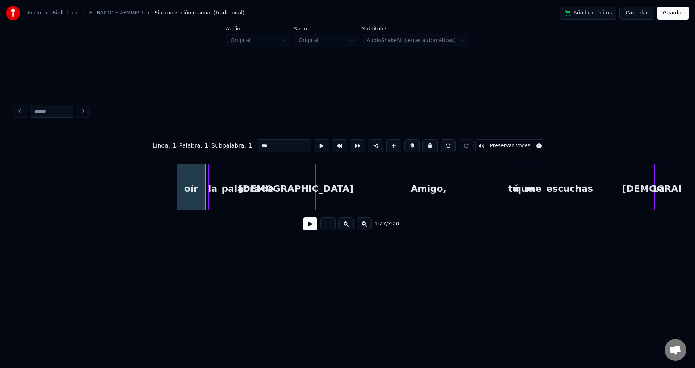
click at [425, 145] on button at bounding box center [430, 145] width 15 height 13
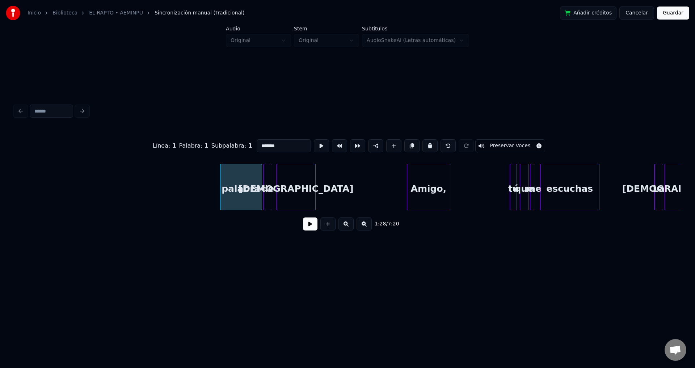
click at [425, 145] on button at bounding box center [430, 145] width 15 height 13
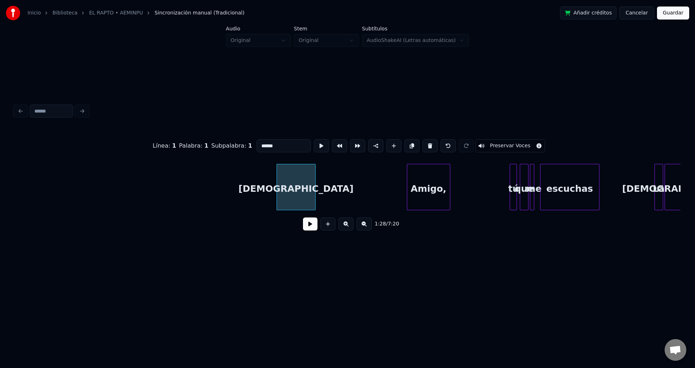
click at [425, 145] on button at bounding box center [430, 145] width 15 height 13
type input "******"
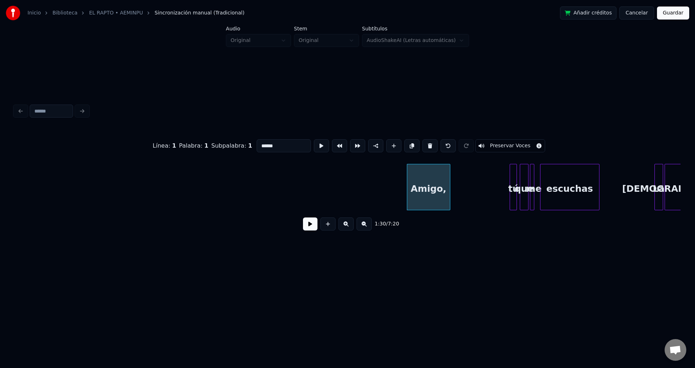
click at [304, 229] on button at bounding box center [310, 224] width 14 height 13
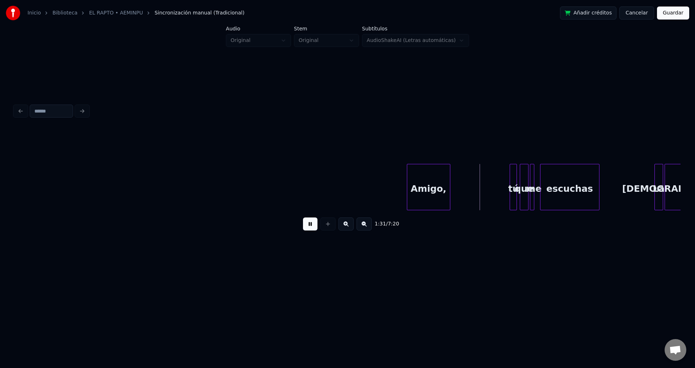
click at [304, 229] on button at bounding box center [310, 224] width 14 height 13
click at [435, 183] on div "Amigo," at bounding box center [428, 188] width 43 height 49
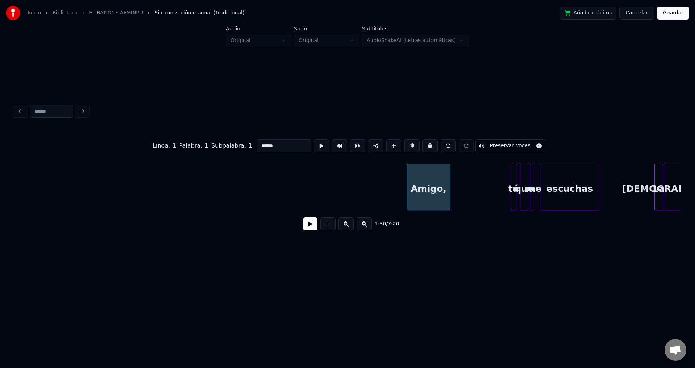
click at [424, 150] on div "Línea : 1 Palabra : 1 Subpalabra : 1 ****** Preservar Voces" at bounding box center [347, 146] width 666 height 36
click at [424, 148] on button at bounding box center [430, 145] width 15 height 13
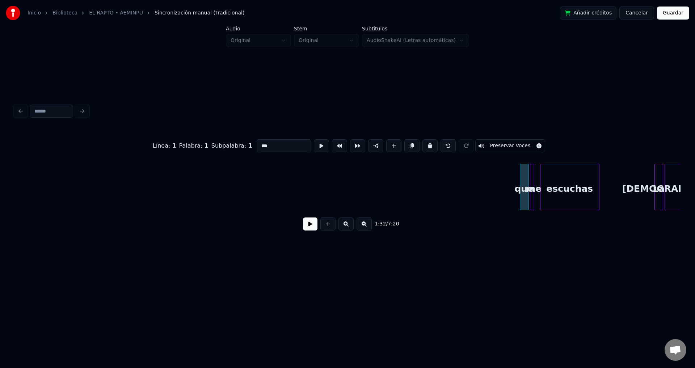
click at [424, 148] on button at bounding box center [430, 145] width 15 height 13
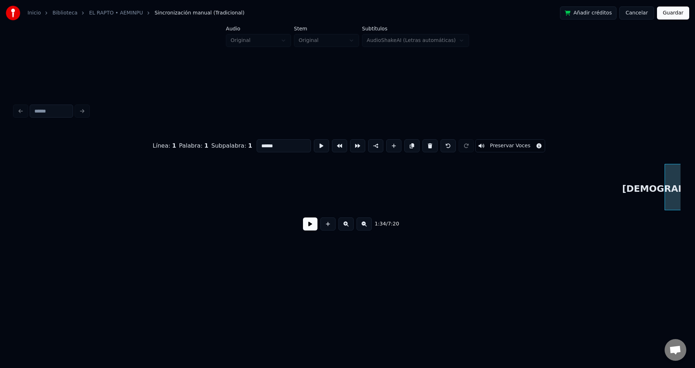
click at [424, 148] on button at bounding box center [430, 145] width 15 height 13
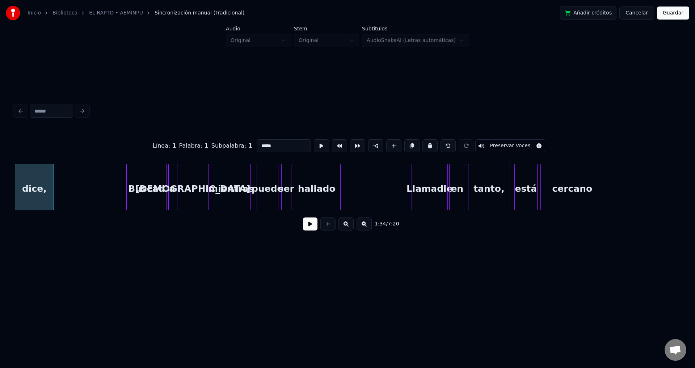
click at [424, 148] on button at bounding box center [430, 145] width 15 height 13
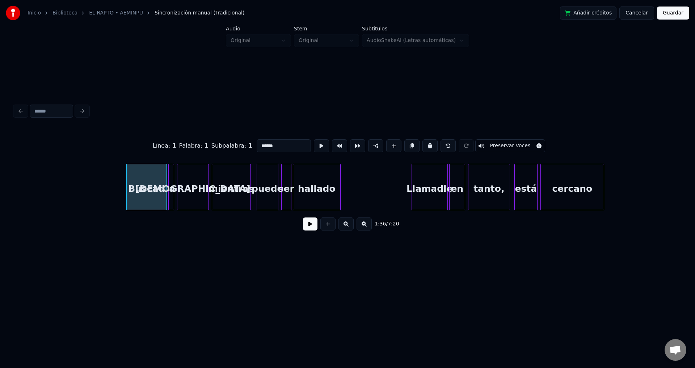
click at [424, 148] on button at bounding box center [430, 145] width 15 height 13
type input "*"
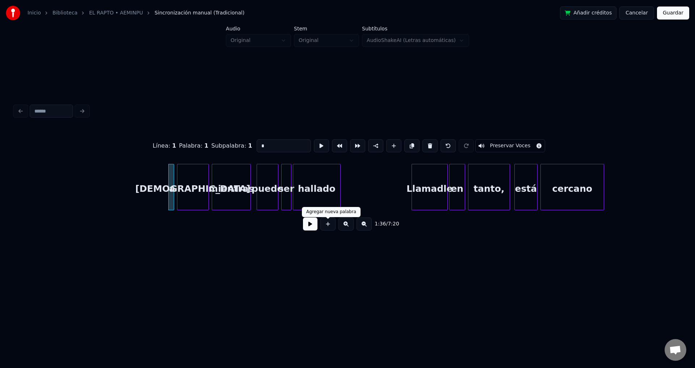
click at [305, 231] on button at bounding box center [310, 224] width 14 height 13
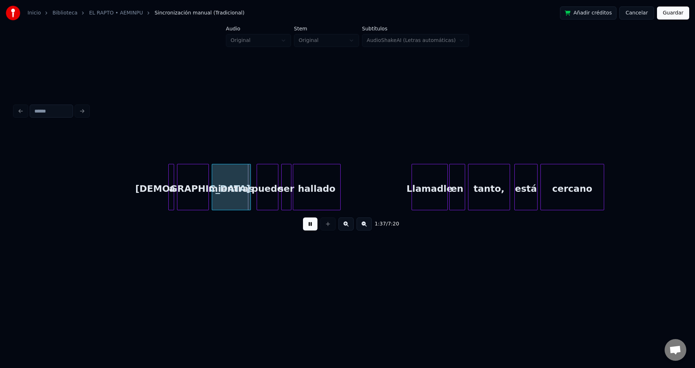
click at [307, 231] on button at bounding box center [310, 224] width 14 height 13
click at [171, 188] on div "a" at bounding box center [172, 188] width 7 height 49
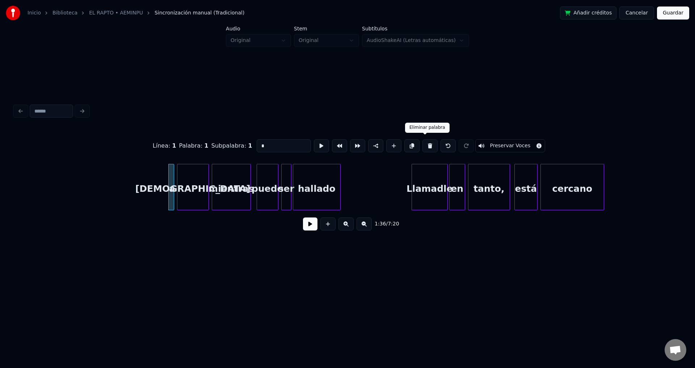
click at [423, 145] on button at bounding box center [430, 145] width 15 height 13
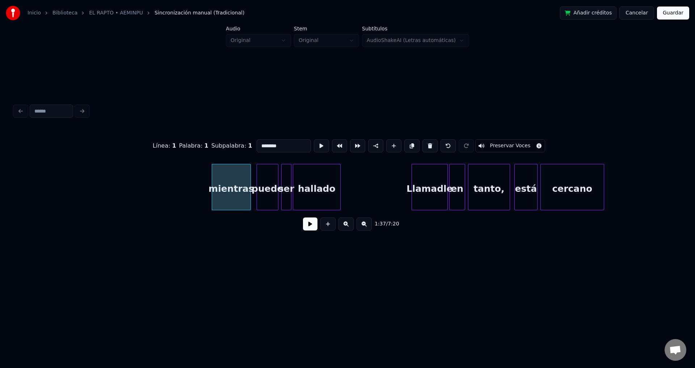
click at [423, 145] on button at bounding box center [430, 145] width 15 height 13
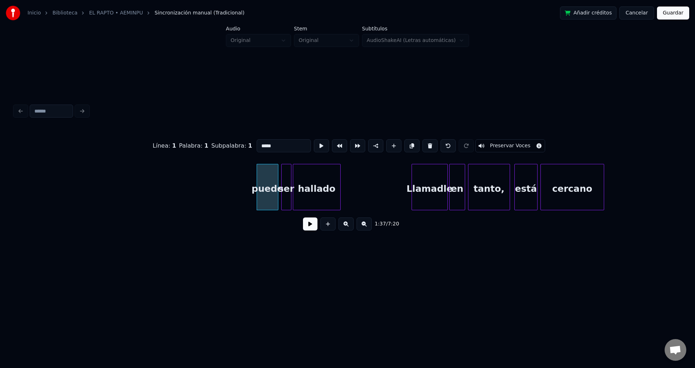
click at [423, 145] on button at bounding box center [430, 145] width 15 height 13
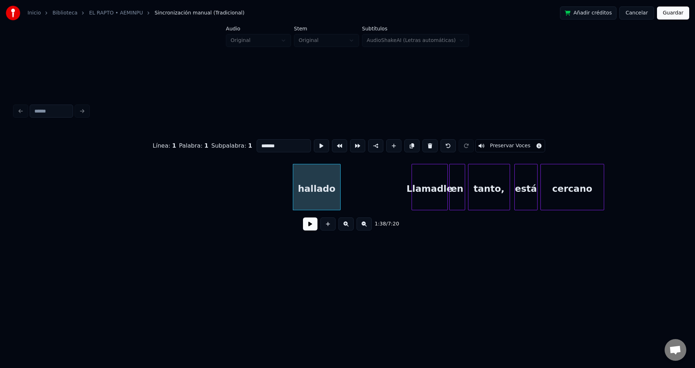
click at [423, 145] on button at bounding box center [430, 145] width 15 height 13
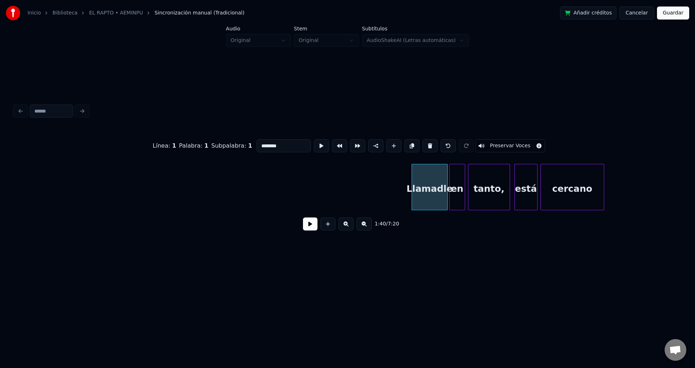
click at [423, 145] on button at bounding box center [430, 145] width 15 height 13
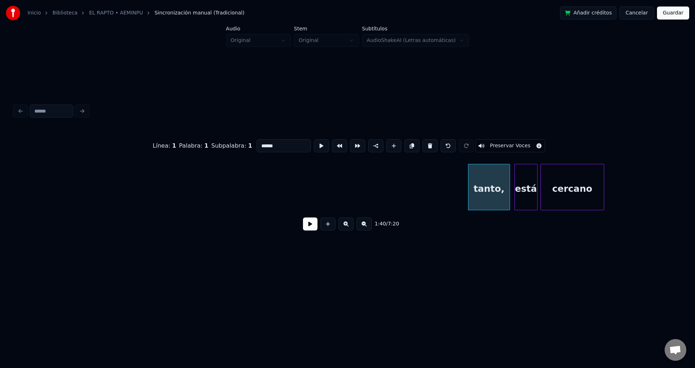
click at [423, 145] on button at bounding box center [430, 145] width 15 height 13
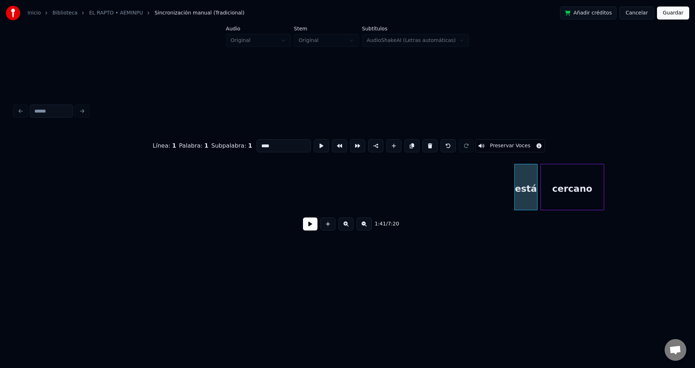
click at [423, 145] on button at bounding box center [430, 145] width 15 height 13
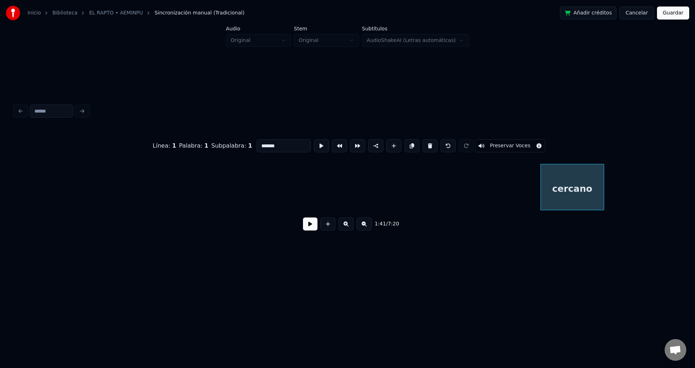
click at [423, 145] on button at bounding box center [430, 145] width 15 height 13
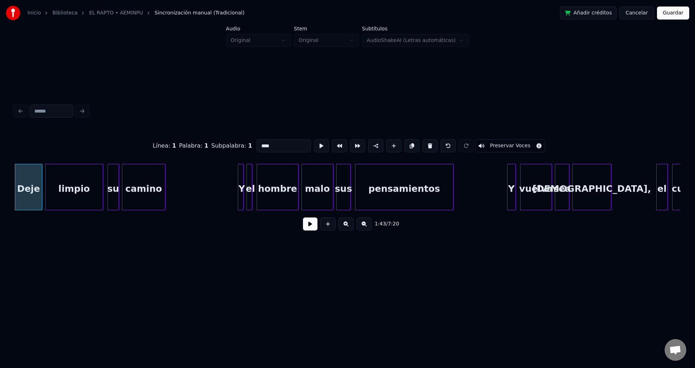
click at [423, 145] on button at bounding box center [430, 145] width 15 height 13
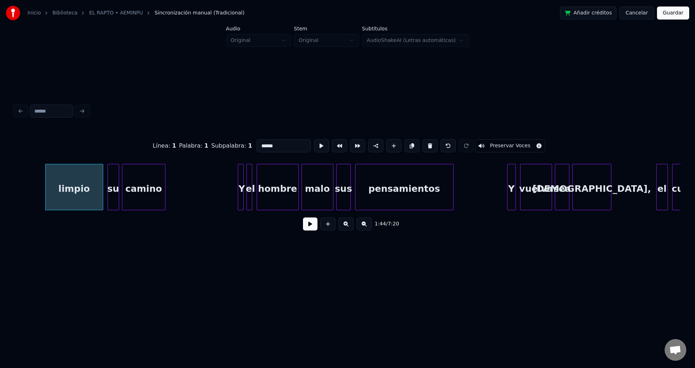
click at [423, 145] on button at bounding box center [430, 145] width 15 height 13
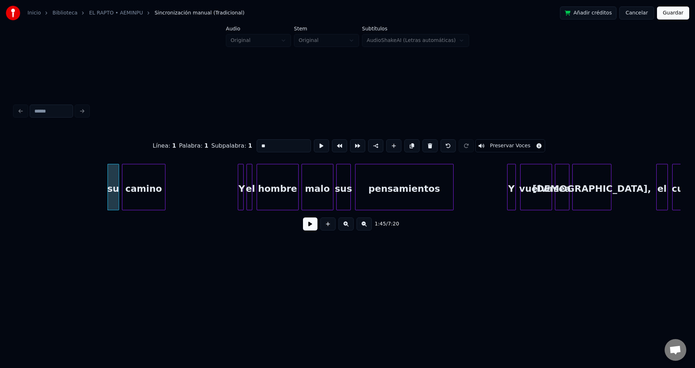
click at [423, 145] on button at bounding box center [430, 145] width 15 height 13
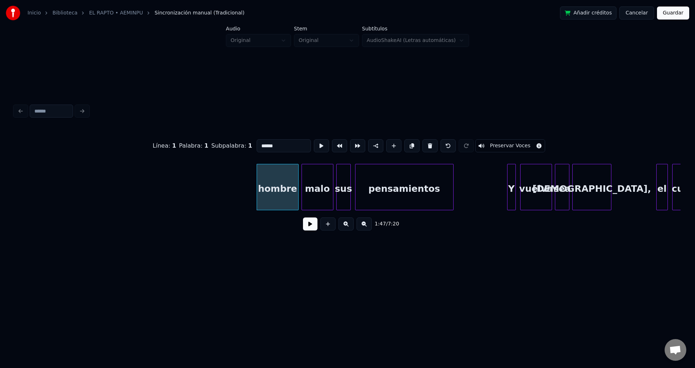
click at [423, 145] on button at bounding box center [430, 145] width 15 height 13
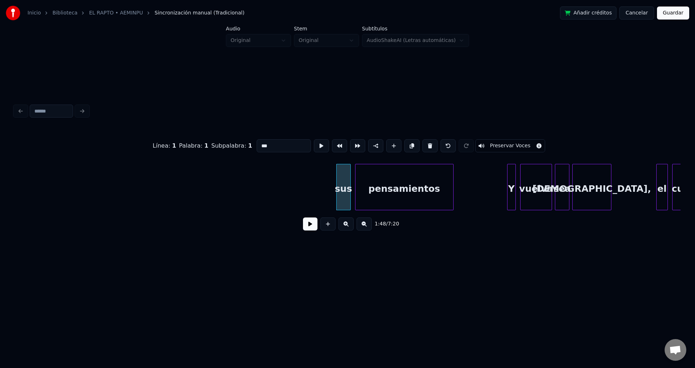
click at [423, 145] on button at bounding box center [430, 145] width 15 height 13
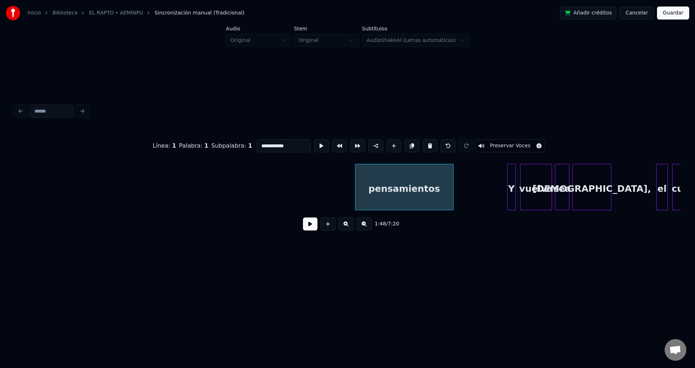
click at [423, 145] on button at bounding box center [430, 145] width 15 height 13
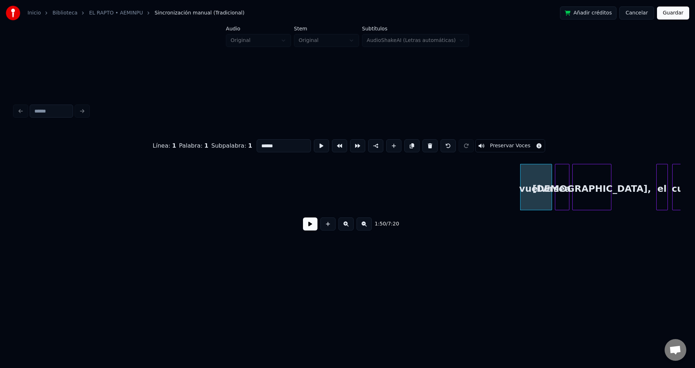
click at [423, 145] on button at bounding box center [430, 145] width 15 height 13
type input "***"
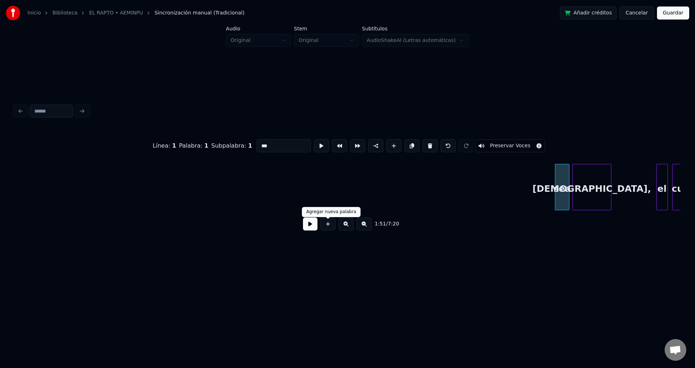
click at [313, 227] on button at bounding box center [310, 224] width 14 height 13
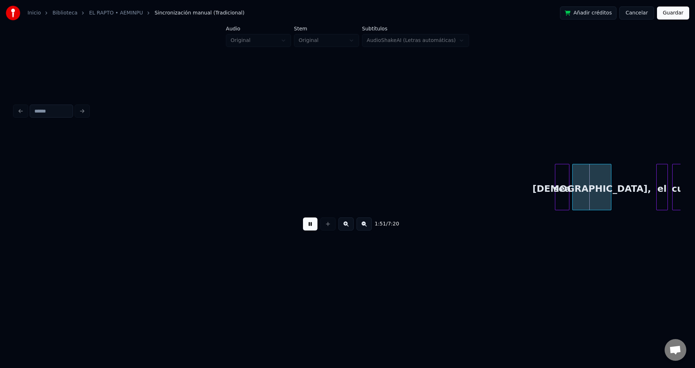
click at [313, 227] on button at bounding box center [310, 224] width 14 height 13
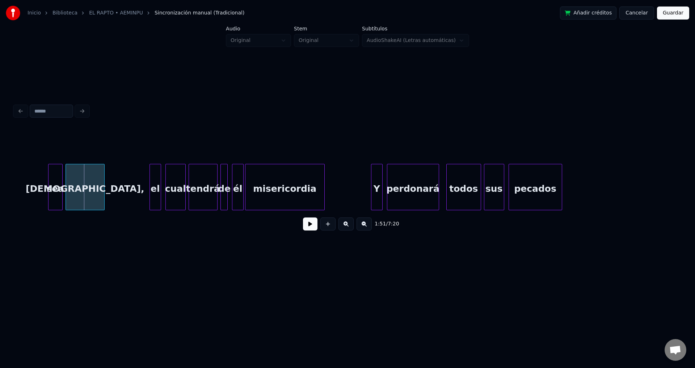
scroll to position [0, 8048]
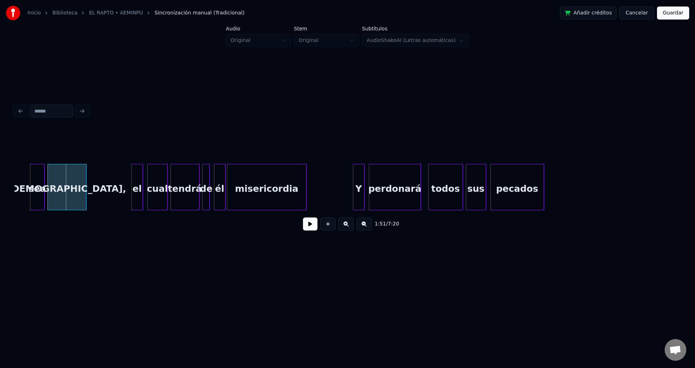
click at [43, 188] on div at bounding box center [43, 187] width 2 height 46
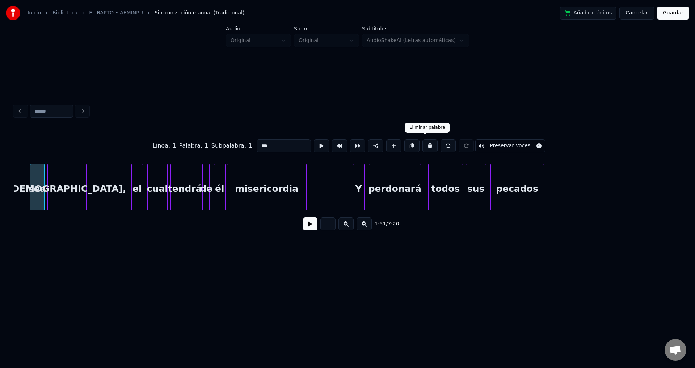
click at [423, 146] on button at bounding box center [430, 145] width 15 height 13
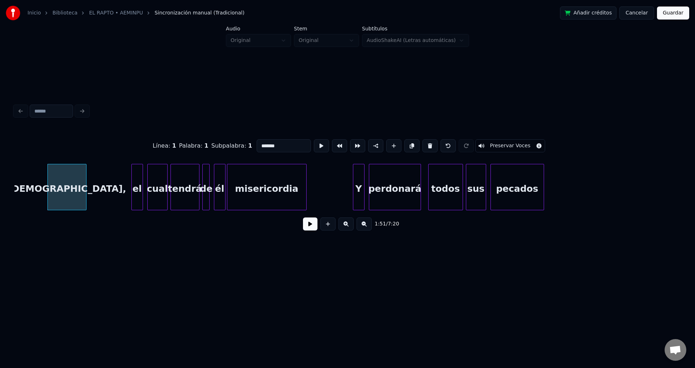
click at [423, 146] on button at bounding box center [430, 145] width 15 height 13
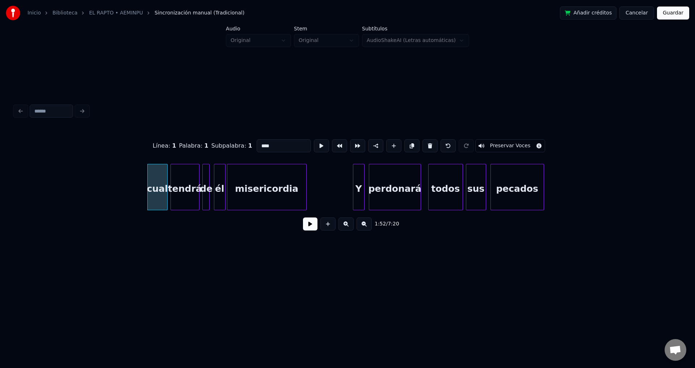
click at [423, 146] on button at bounding box center [430, 145] width 15 height 13
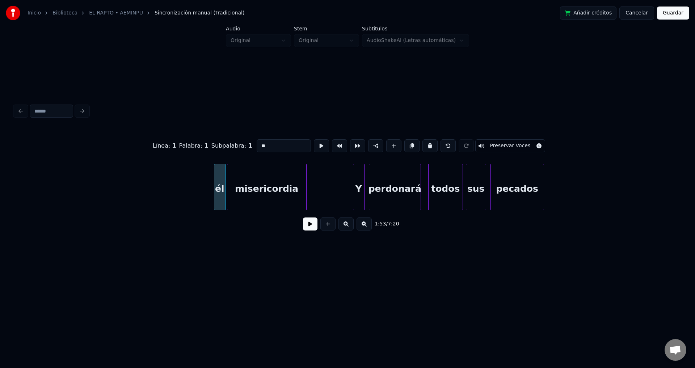
click at [423, 146] on button at bounding box center [430, 145] width 15 height 13
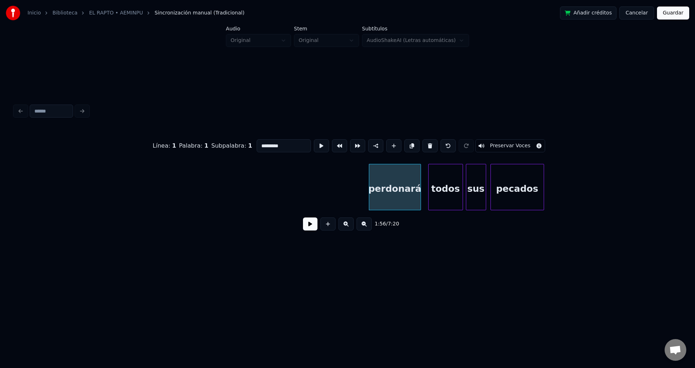
click at [423, 146] on button at bounding box center [430, 145] width 15 height 13
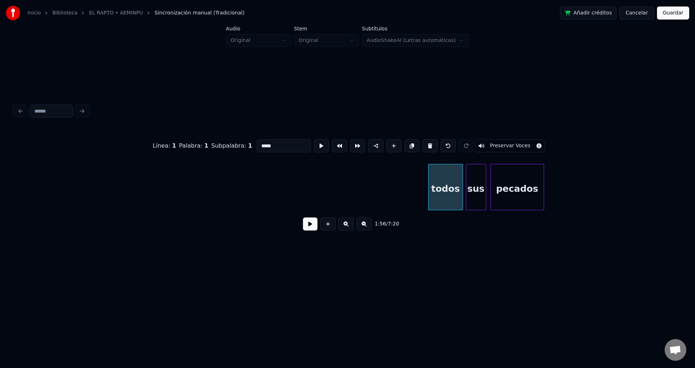
click at [423, 146] on button at bounding box center [430, 145] width 15 height 13
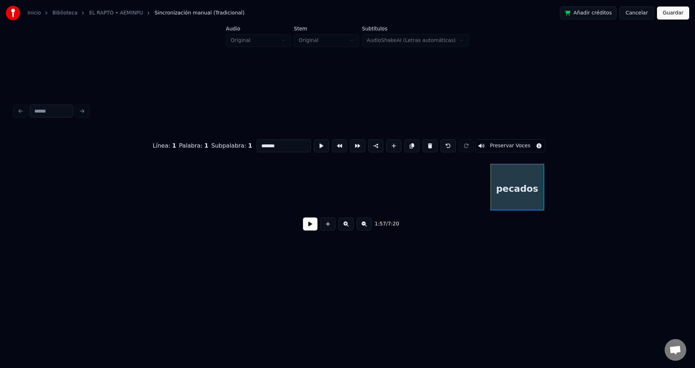
click at [423, 146] on button at bounding box center [430, 145] width 15 height 13
type input "***"
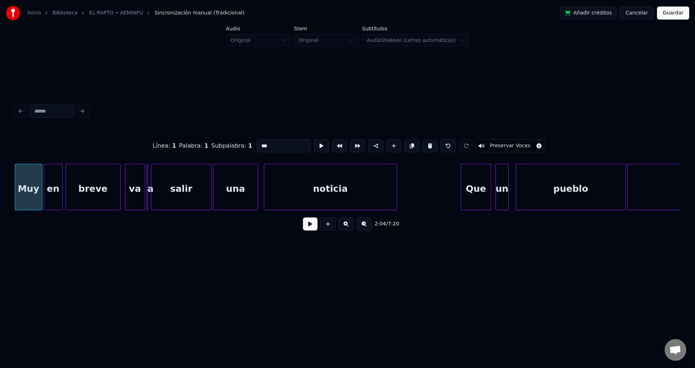
click at [309, 231] on button at bounding box center [310, 224] width 14 height 13
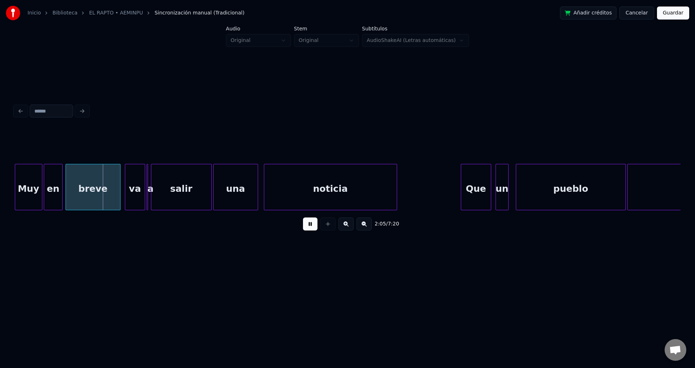
click at [309, 231] on button at bounding box center [310, 224] width 14 height 13
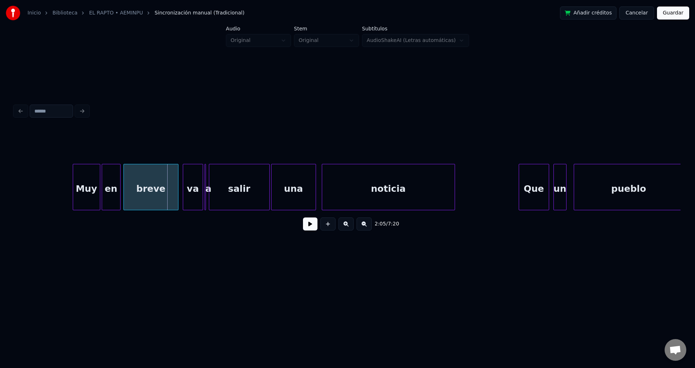
scroll to position [0, 8897]
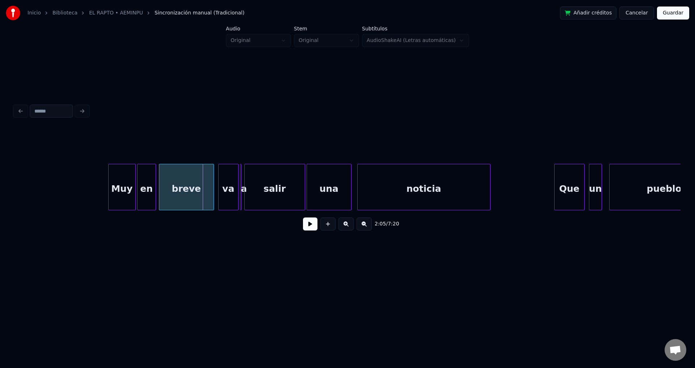
click at [304, 230] on button at bounding box center [310, 224] width 14 height 13
click at [108, 196] on div "Muy" at bounding box center [114, 188] width 27 height 49
click at [144, 196] on div "en" at bounding box center [144, 188] width 18 height 49
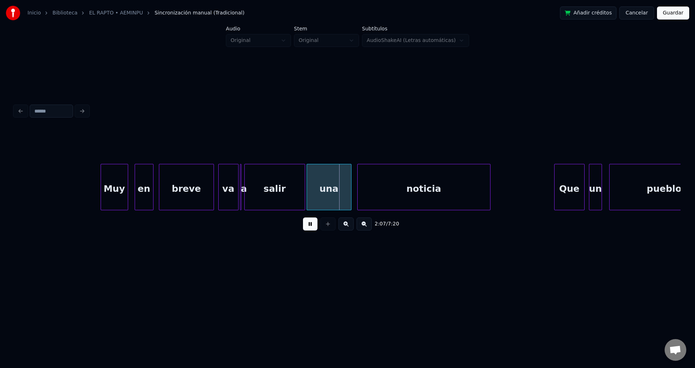
click at [235, 188] on div "va" at bounding box center [229, 188] width 20 height 49
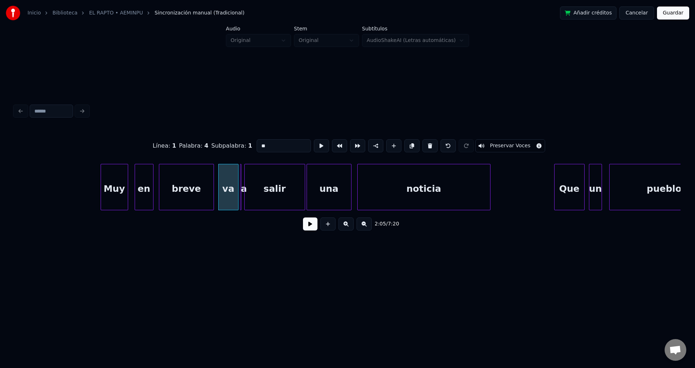
click at [240, 188] on div at bounding box center [240, 187] width 2 height 46
click at [426, 144] on button at bounding box center [430, 145] width 15 height 13
type input "**"
click at [231, 183] on div "va" at bounding box center [229, 188] width 20 height 49
click at [315, 231] on button at bounding box center [310, 224] width 14 height 13
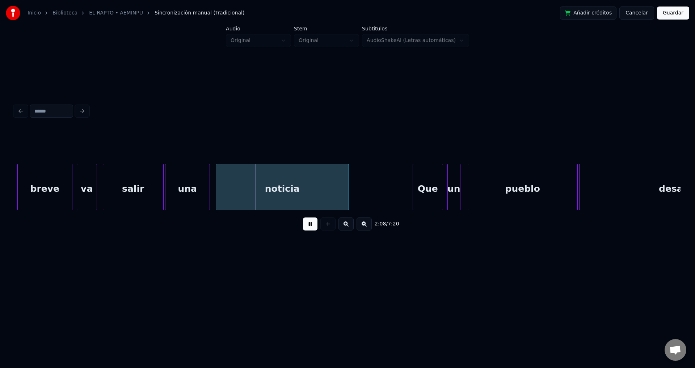
scroll to position [0, 9109]
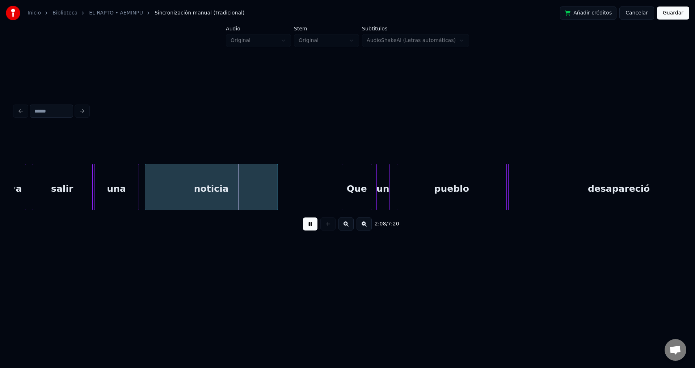
click at [310, 228] on button at bounding box center [310, 224] width 14 height 13
click at [312, 231] on button at bounding box center [310, 224] width 14 height 13
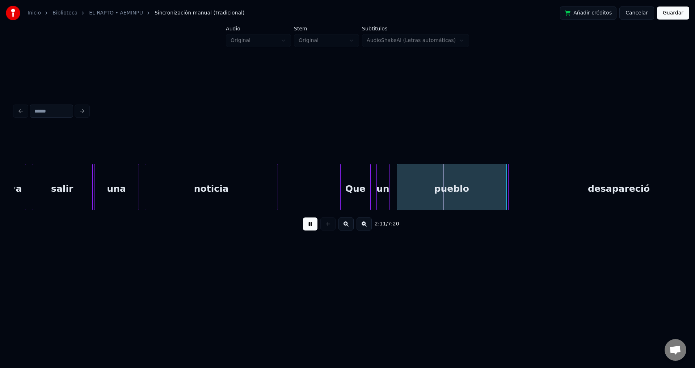
click at [357, 188] on div "Que" at bounding box center [356, 188] width 30 height 49
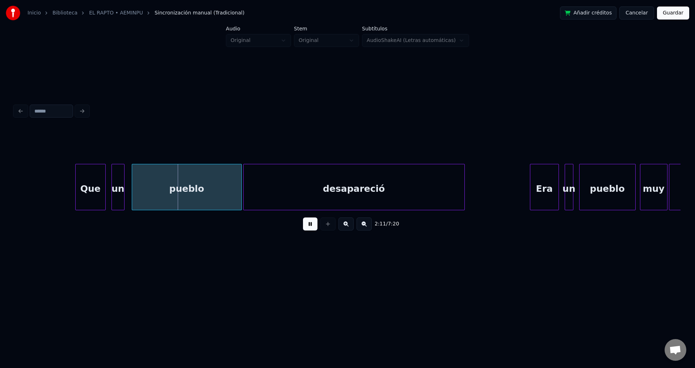
scroll to position [0, 9463]
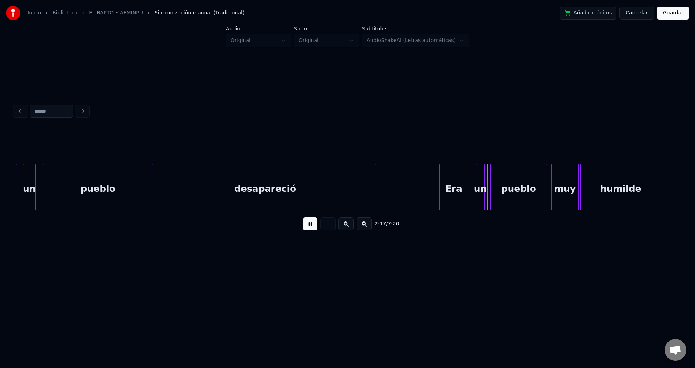
click at [455, 189] on div "Era" at bounding box center [454, 188] width 28 height 49
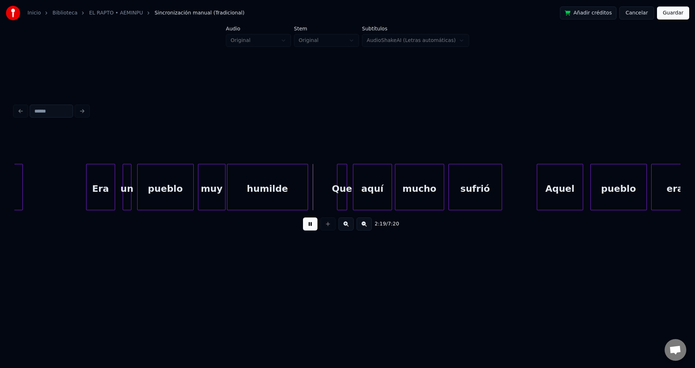
scroll to position [0, 9923]
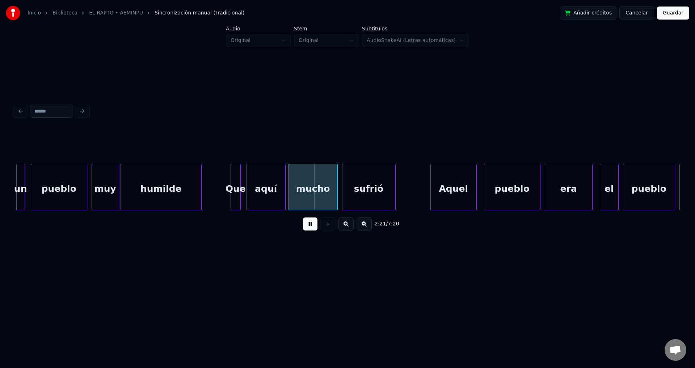
click at [257, 184] on div "aquí" at bounding box center [266, 188] width 38 height 49
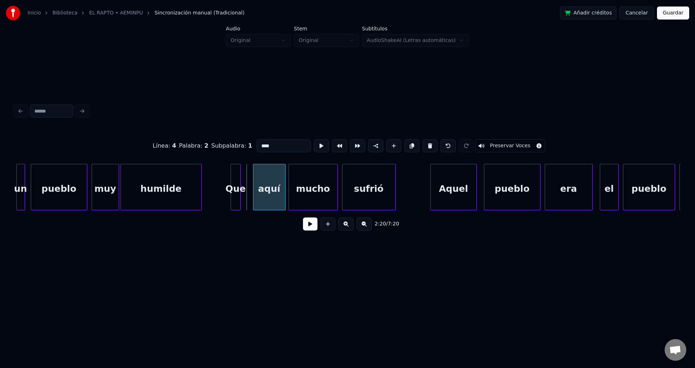
click at [255, 184] on div at bounding box center [254, 187] width 2 height 46
click at [249, 181] on div at bounding box center [248, 187] width 2 height 46
click at [249, 192] on div at bounding box center [250, 187] width 2 height 46
type input "***"
click at [309, 230] on button at bounding box center [310, 224] width 14 height 13
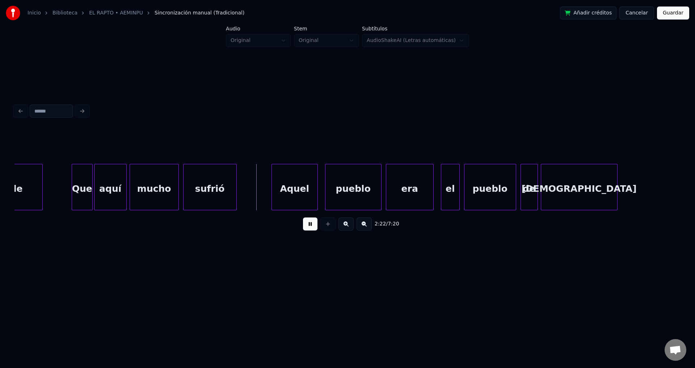
scroll to position [0, 10100]
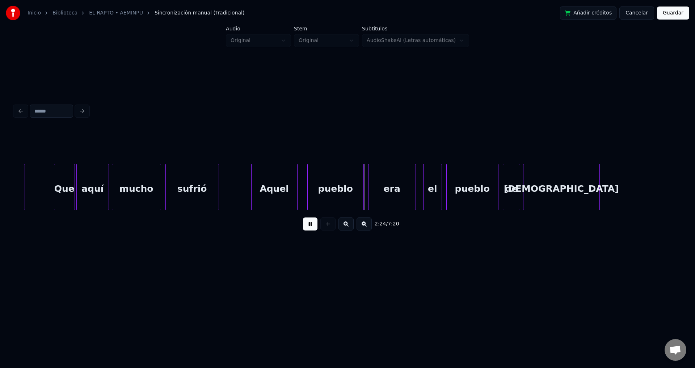
click at [290, 194] on div "Aquel" at bounding box center [275, 188] width 46 height 49
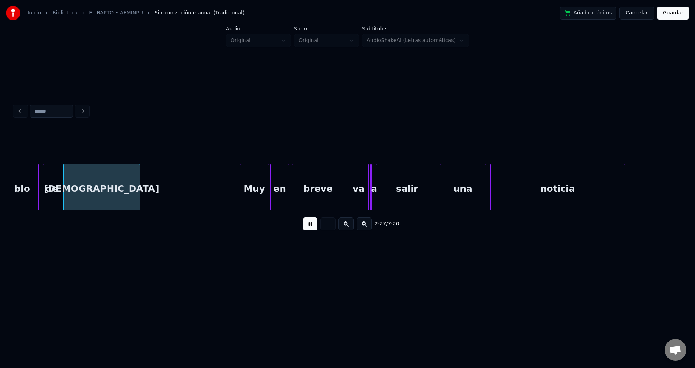
scroll to position [0, 10577]
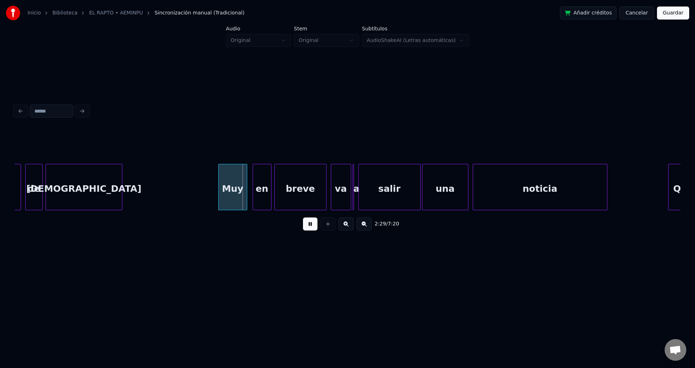
click at [231, 194] on div "Muy" at bounding box center [233, 188] width 28 height 49
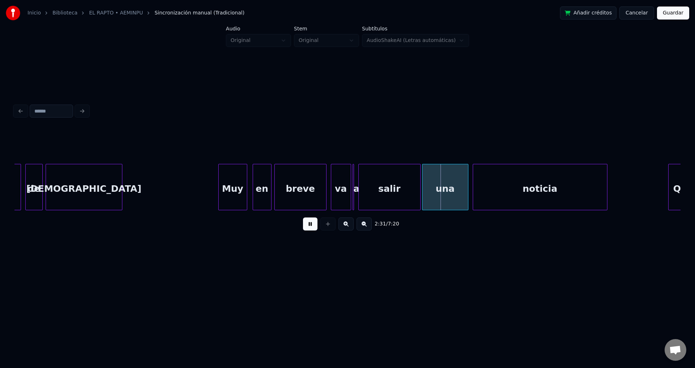
click at [353, 183] on div at bounding box center [353, 187] width 2 height 46
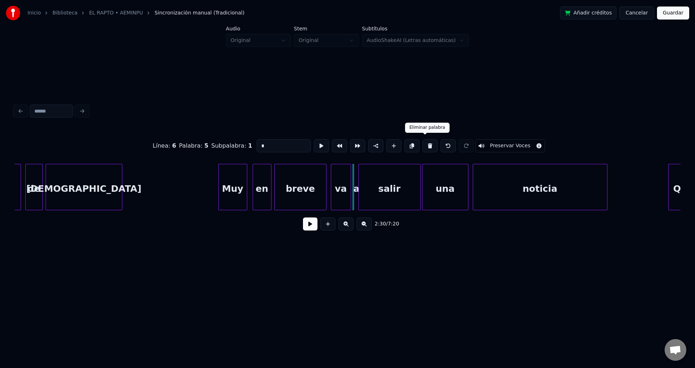
click at [423, 146] on button at bounding box center [430, 145] width 15 height 13
type input "**"
click at [310, 226] on button at bounding box center [310, 224] width 14 height 13
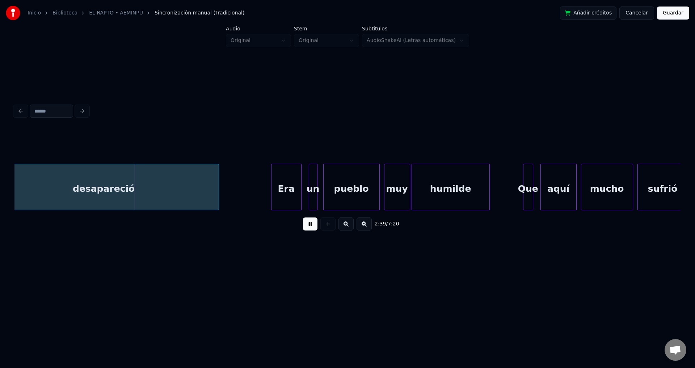
scroll to position [0, 11444]
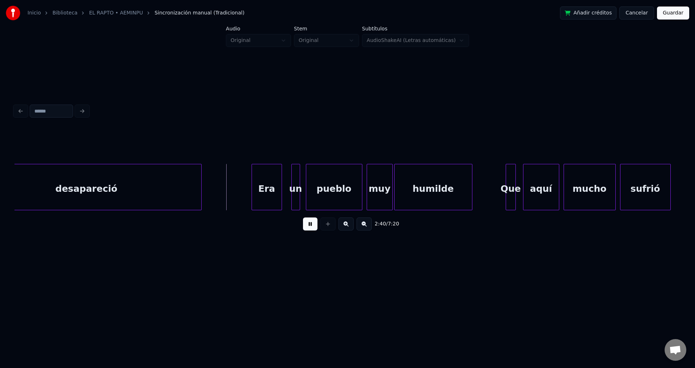
click at [269, 197] on div "Era" at bounding box center [267, 188] width 30 height 49
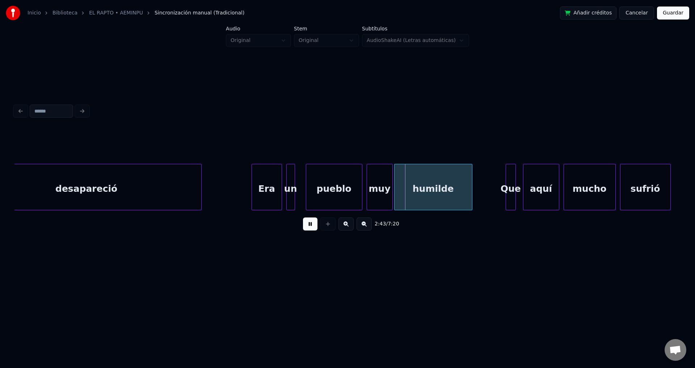
click at [292, 192] on div "un" at bounding box center [291, 188] width 8 height 49
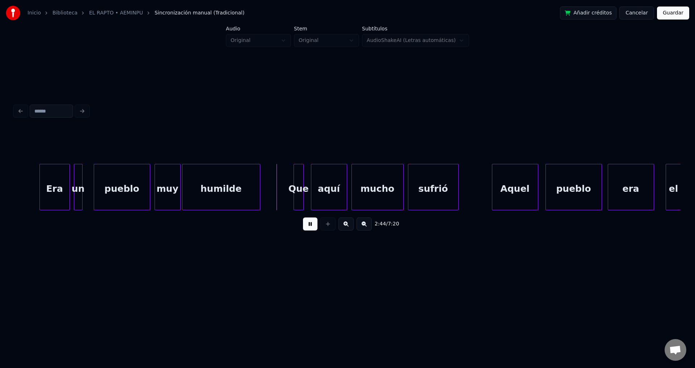
scroll to position [0, 11692]
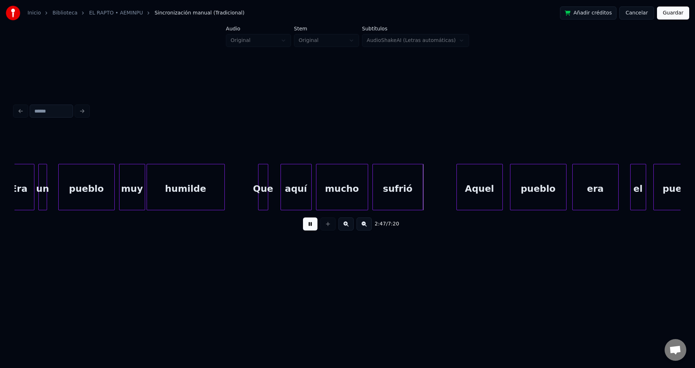
click at [283, 185] on div at bounding box center [282, 187] width 2 height 46
click at [269, 180] on div "Que" at bounding box center [264, 188] width 9 height 49
click at [273, 180] on div at bounding box center [271, 187] width 2 height 46
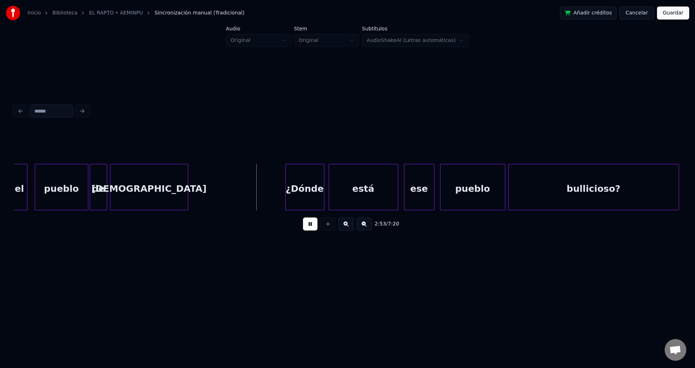
scroll to position [0, 12435]
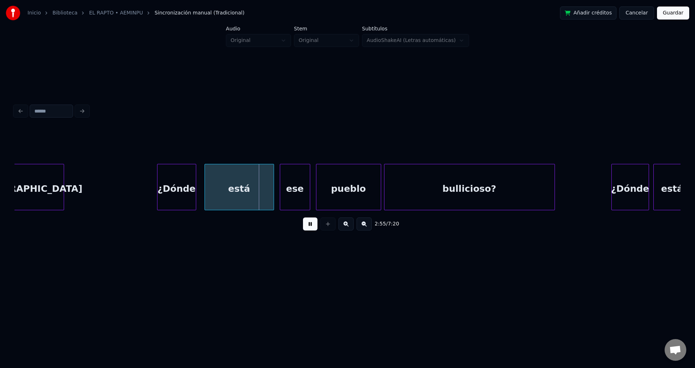
click at [184, 193] on div "¿Dónde" at bounding box center [177, 188] width 38 height 49
click at [179, 193] on div "¿Dónde" at bounding box center [172, 188] width 38 height 49
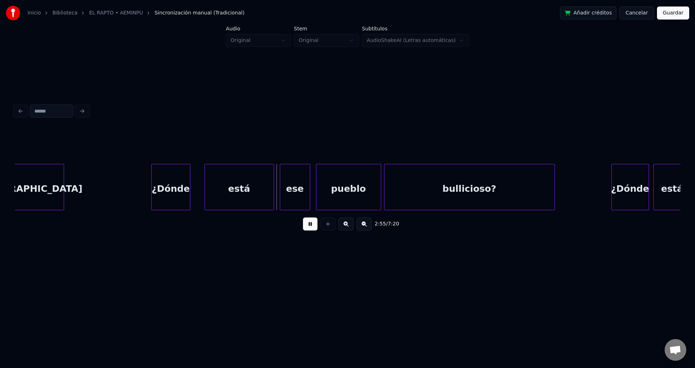
click at [205, 180] on div at bounding box center [206, 187] width 2 height 46
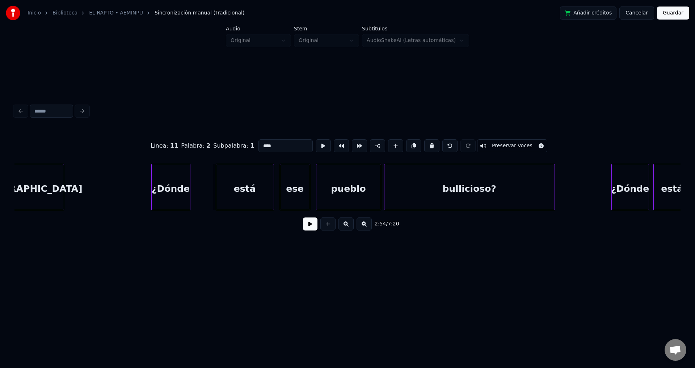
click at [216, 179] on div at bounding box center [217, 187] width 2 height 46
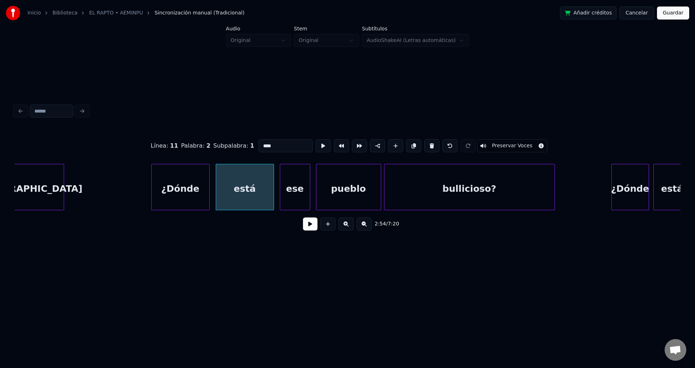
click at [209, 175] on div at bounding box center [208, 187] width 2 height 46
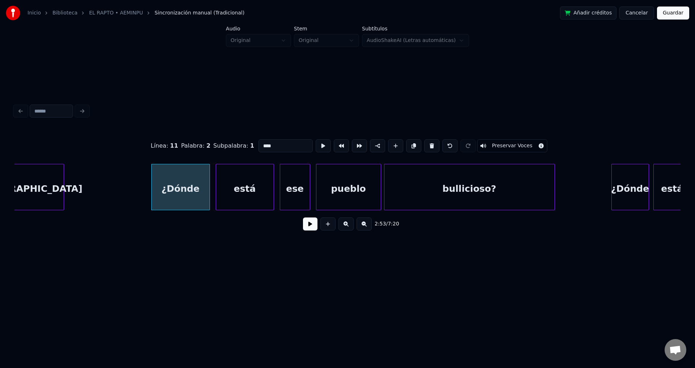
click at [312, 227] on button at bounding box center [310, 224] width 14 height 13
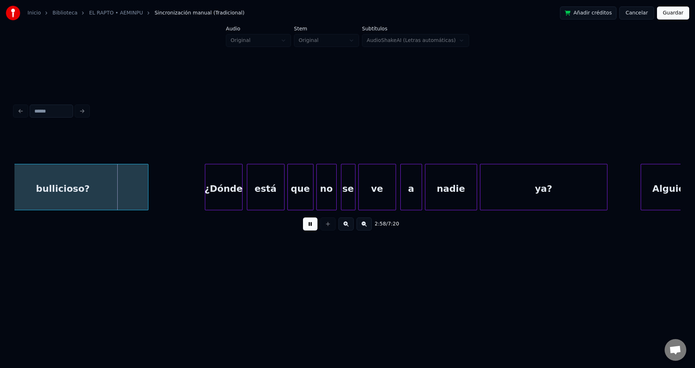
scroll to position [0, 12912]
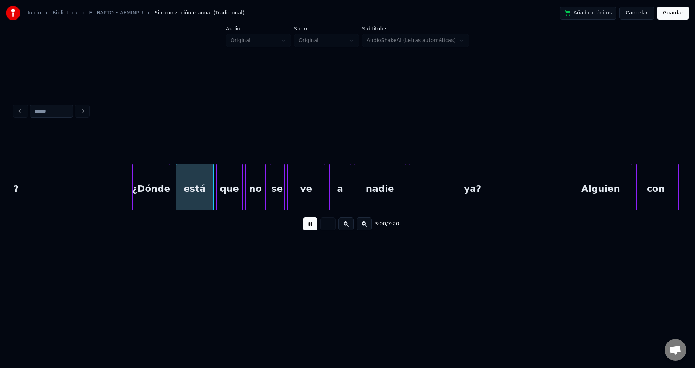
click at [156, 189] on div "¿Dónde" at bounding box center [151, 188] width 37 height 49
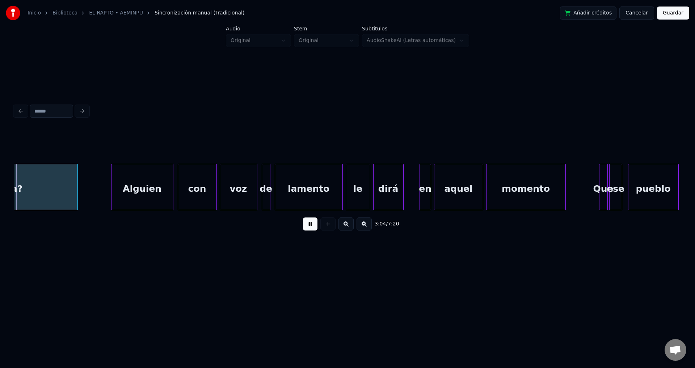
scroll to position [0, 13372]
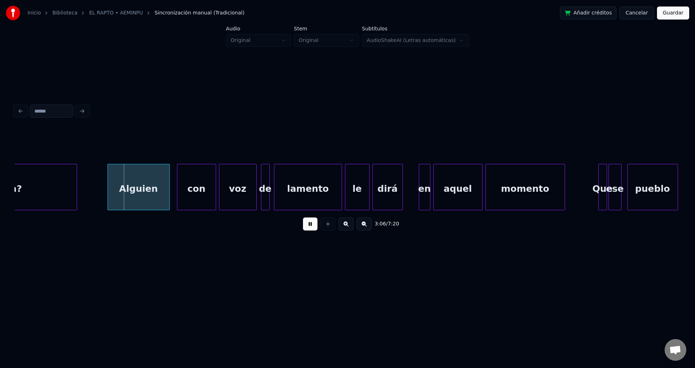
click at [155, 188] on div "Alguien" at bounding box center [139, 188] width 62 height 49
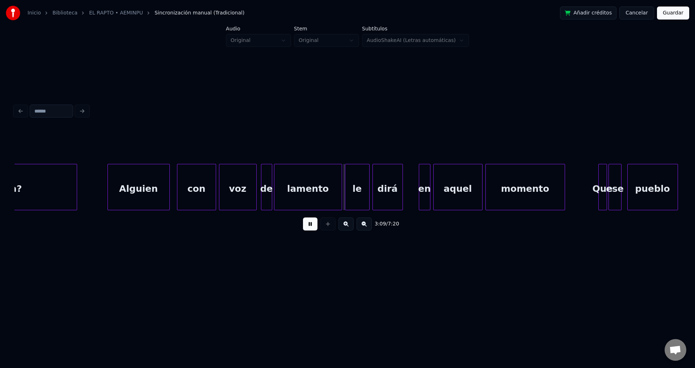
click at [270, 181] on div at bounding box center [271, 187] width 2 height 46
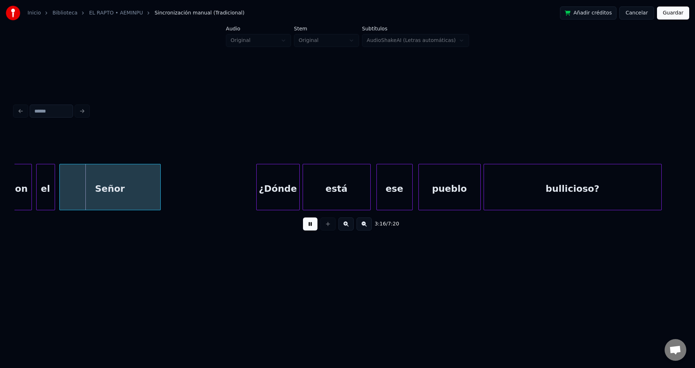
scroll to position [0, 14168]
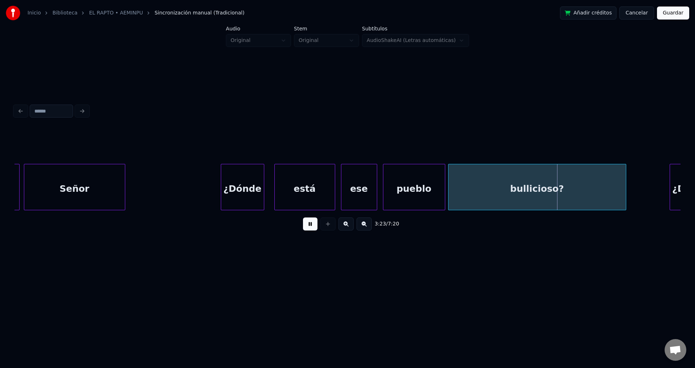
click at [277, 183] on div at bounding box center [276, 187] width 2 height 46
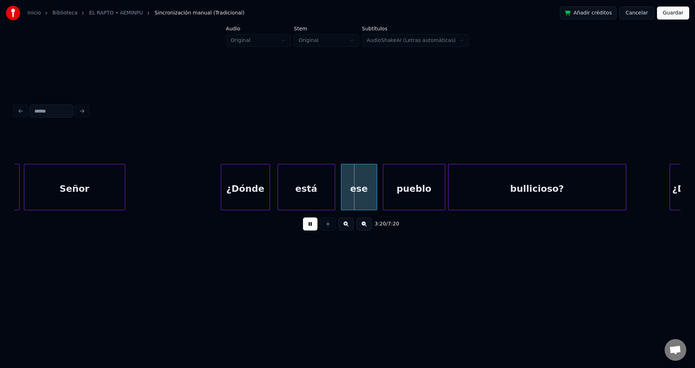
click at [270, 178] on div at bounding box center [269, 187] width 2 height 46
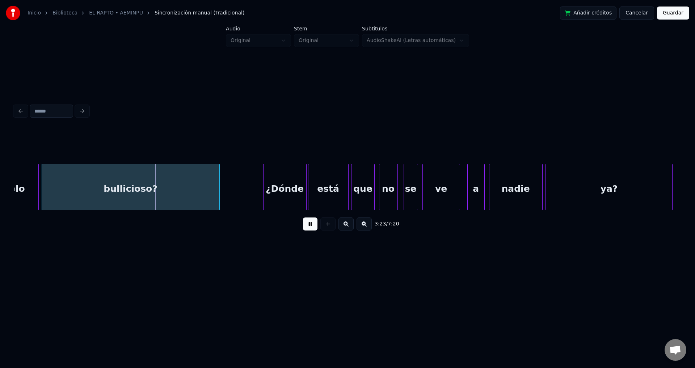
scroll to position [0, 14592]
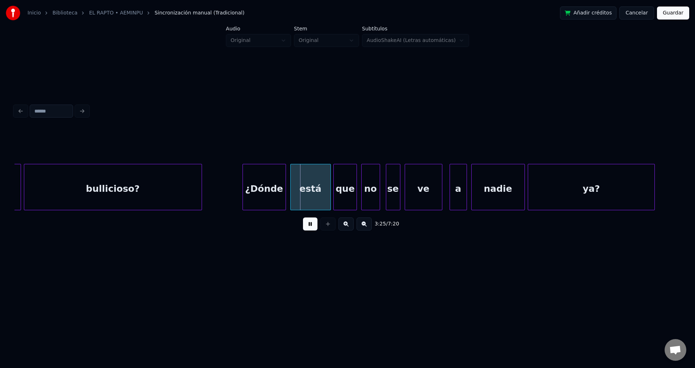
click at [280, 195] on div "¿Dónde" at bounding box center [264, 188] width 43 height 49
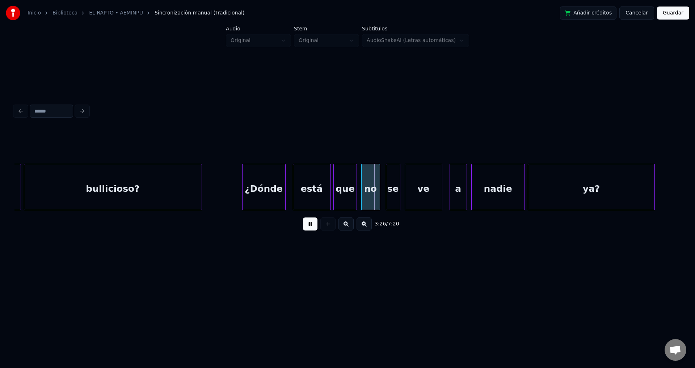
click at [294, 187] on div at bounding box center [294, 187] width 2 height 46
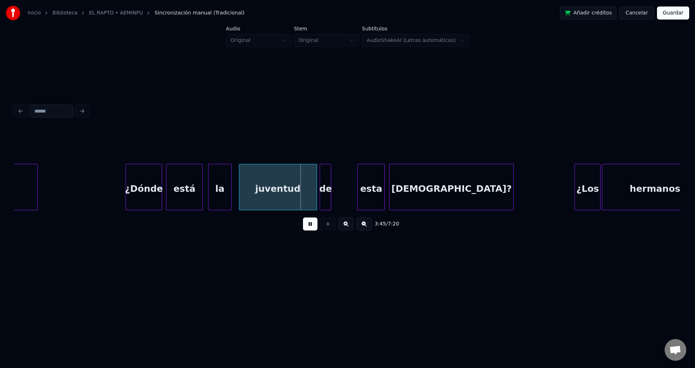
scroll to position [0, 16078]
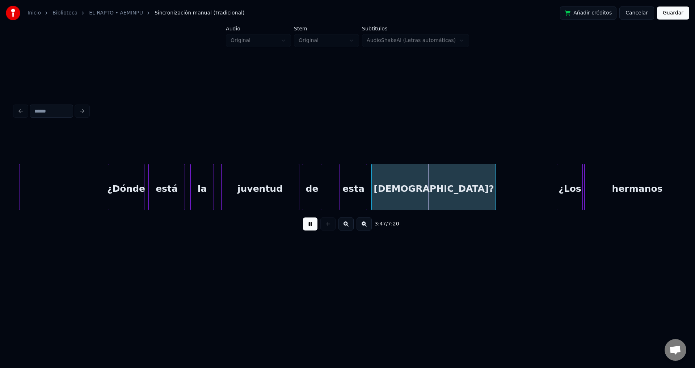
click at [320, 182] on div at bounding box center [321, 187] width 2 height 46
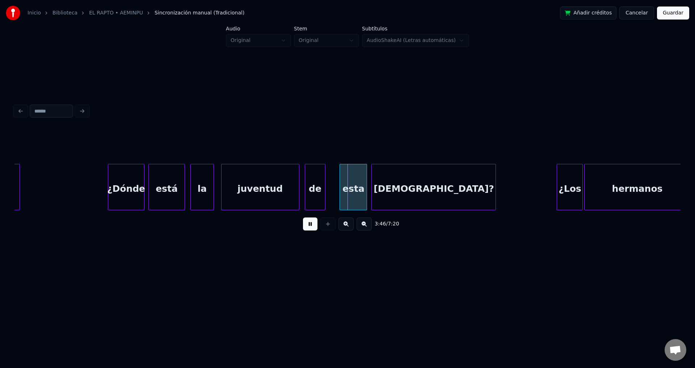
click at [313, 183] on div "de" at bounding box center [315, 188] width 20 height 49
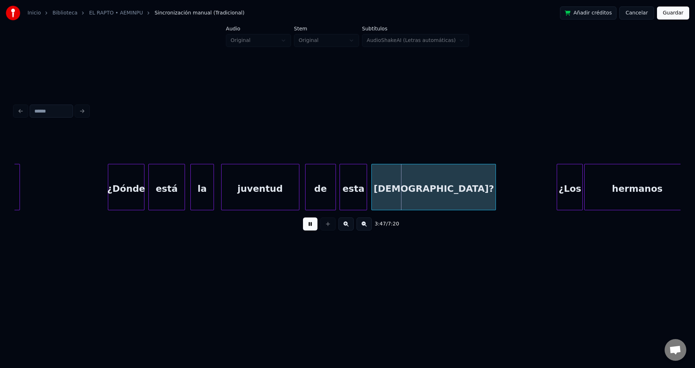
click at [335, 181] on div at bounding box center [335, 187] width 2 height 46
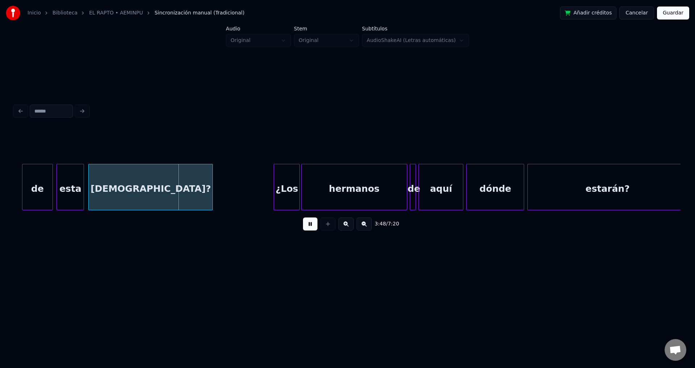
scroll to position [0, 16379]
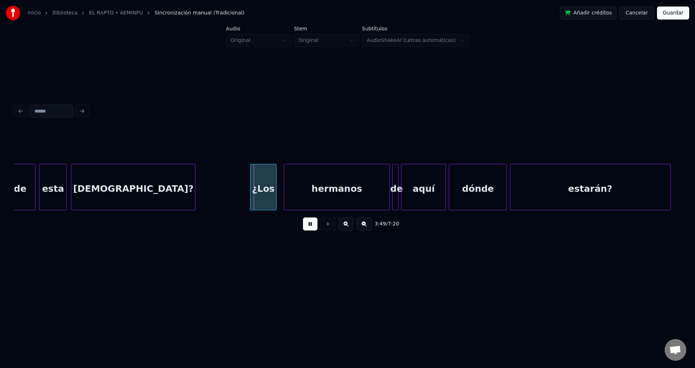
click at [269, 195] on div "¿Los" at bounding box center [263, 188] width 25 height 49
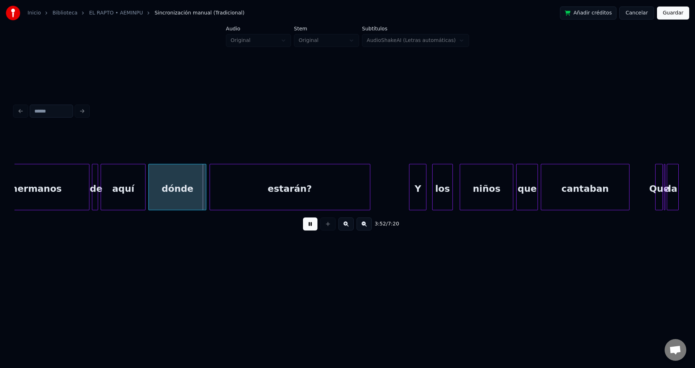
scroll to position [0, 16680]
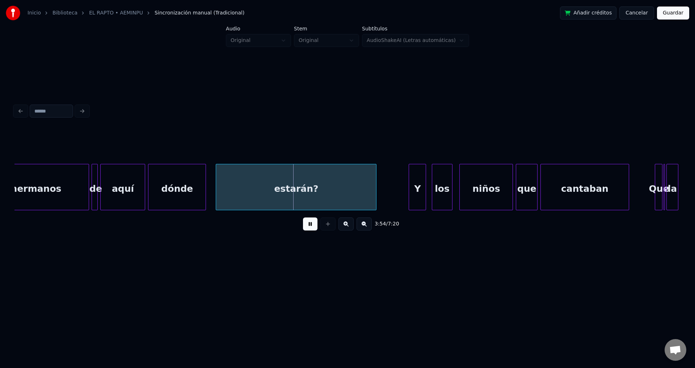
click at [287, 193] on div "estarán?" at bounding box center [296, 188] width 160 height 49
click at [290, 192] on div "estarán?" at bounding box center [296, 188] width 160 height 49
click at [201, 180] on div "dónde" at bounding box center [181, 188] width 57 height 49
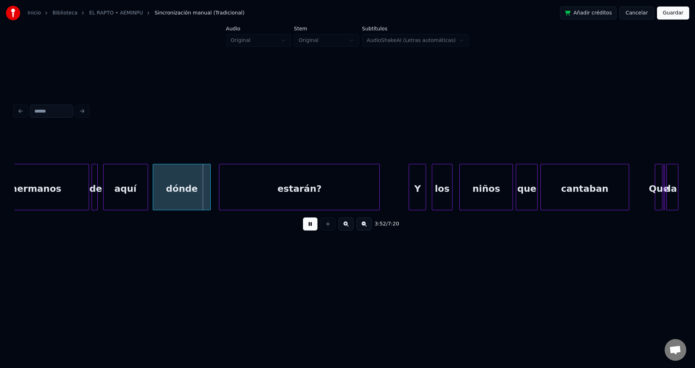
click at [127, 178] on div "aquí" at bounding box center [126, 188] width 44 height 49
click at [98, 177] on div at bounding box center [98, 187] width 2 height 46
click at [111, 178] on div at bounding box center [111, 187] width 2 height 46
click at [104, 176] on div at bounding box center [104, 187] width 2 height 46
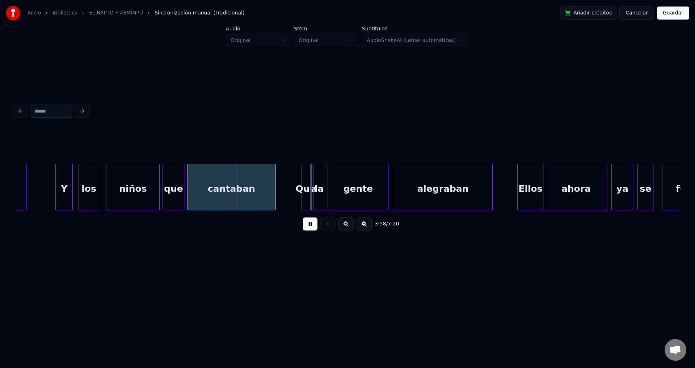
scroll to position [0, 17069]
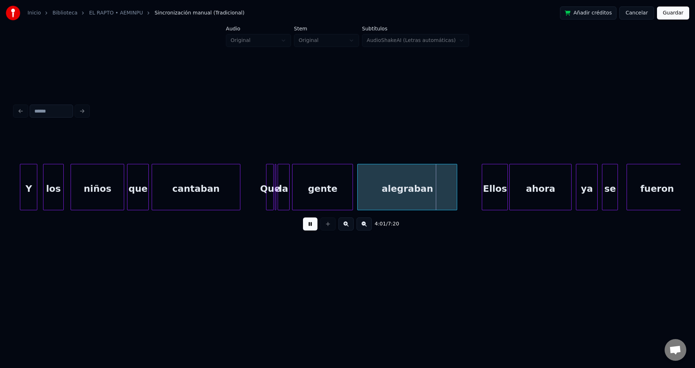
click at [307, 224] on button at bounding box center [310, 224] width 14 height 13
click at [274, 184] on div at bounding box center [275, 187] width 2 height 46
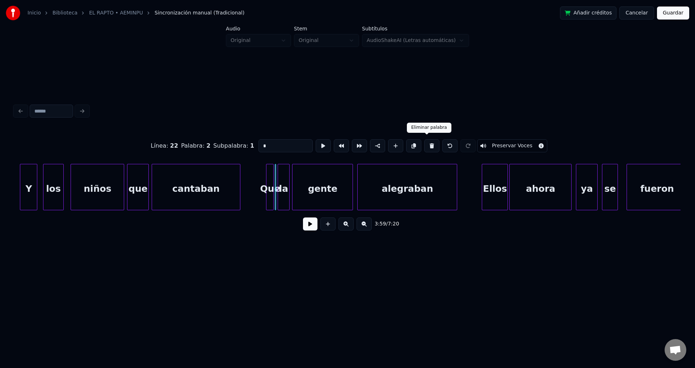
click at [426, 141] on button at bounding box center [431, 145] width 15 height 13
type input "***"
click at [273, 183] on div at bounding box center [274, 187] width 2 height 46
click at [307, 229] on button at bounding box center [310, 224] width 14 height 13
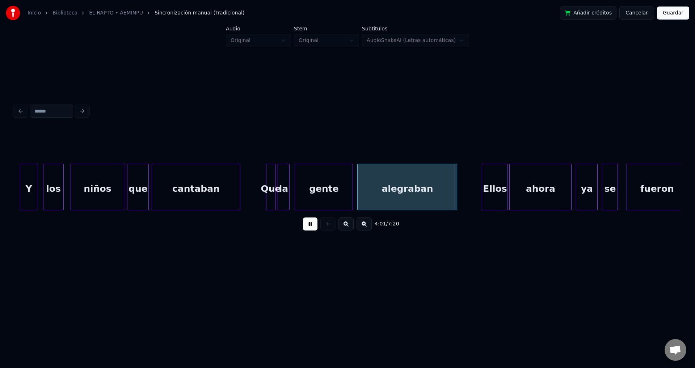
click at [297, 192] on div at bounding box center [296, 187] width 2 height 46
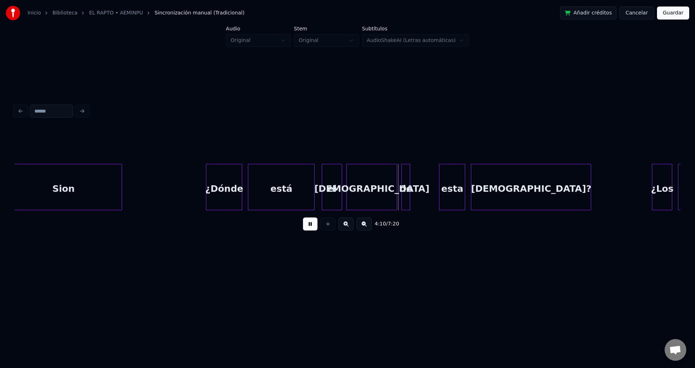
scroll to position [0, 17758]
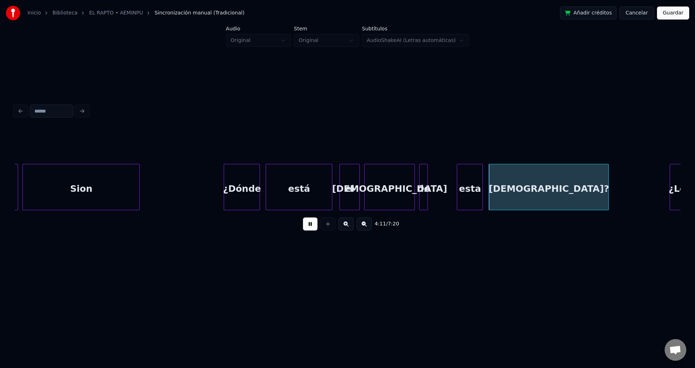
click at [236, 187] on div "¿Dónde" at bounding box center [241, 188] width 35 height 49
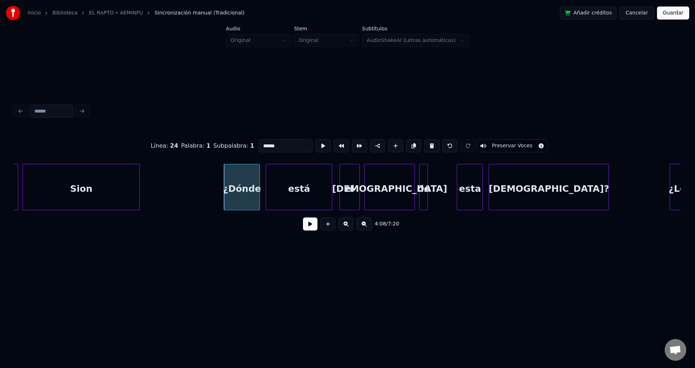
click at [305, 225] on button at bounding box center [310, 224] width 14 height 13
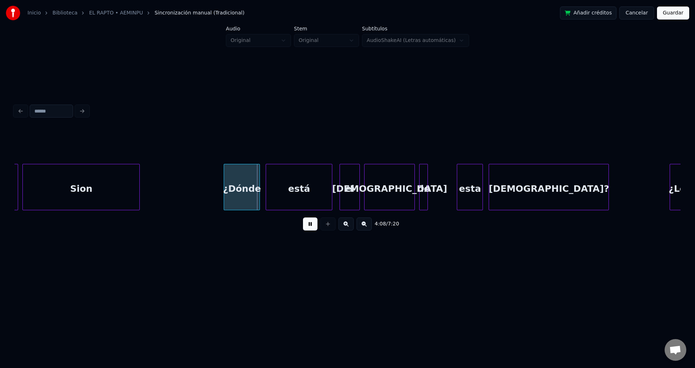
click at [306, 225] on button at bounding box center [310, 224] width 14 height 13
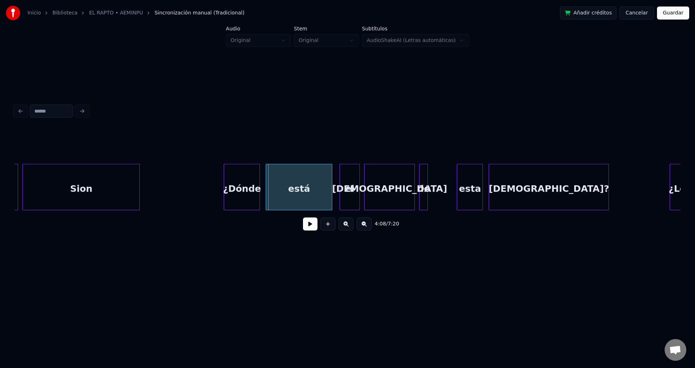
click at [246, 0] on div "Inicio Biblioteca EL RAPTO • AEMINPU Sincronización manual (Tradicional) Añadir…" at bounding box center [347, 13] width 695 height 26
click at [109, 197] on div "Sion" at bounding box center [81, 188] width 117 height 49
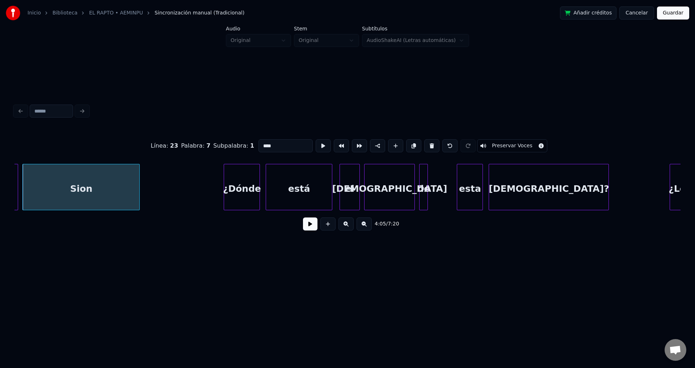
click at [262, 144] on input "****" at bounding box center [286, 145] width 54 height 13
type input "****"
click at [315, 228] on button at bounding box center [310, 224] width 14 height 13
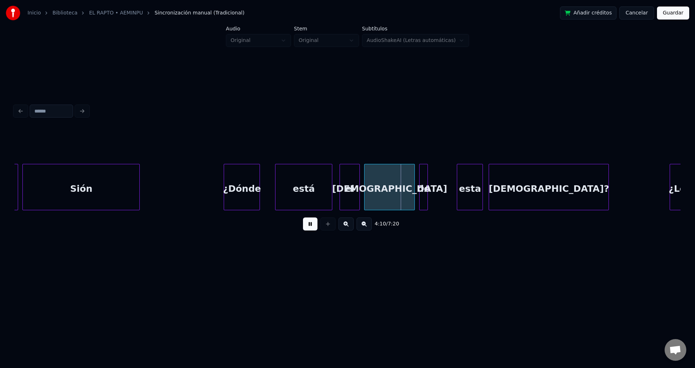
click at [276, 190] on div at bounding box center [277, 187] width 2 height 46
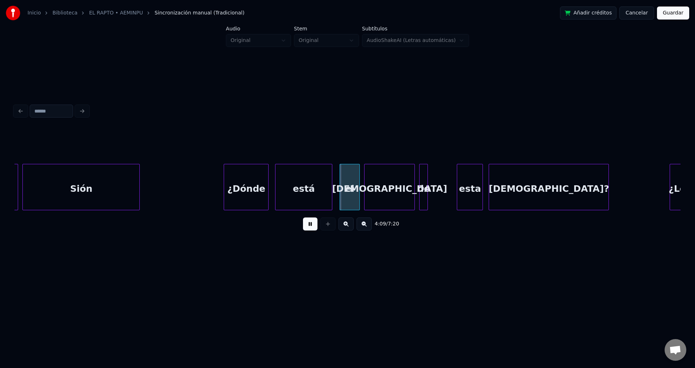
click at [267, 184] on div at bounding box center [267, 187] width 2 height 46
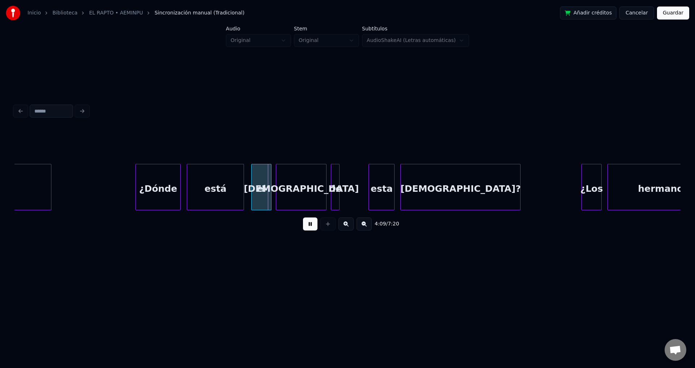
scroll to position [0, 17864]
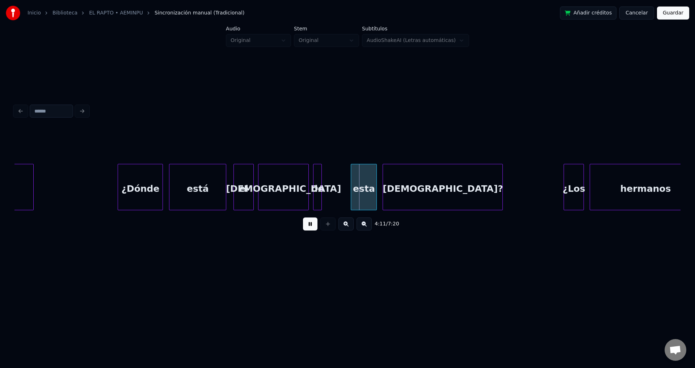
click at [365, 197] on div "esta" at bounding box center [363, 188] width 25 height 49
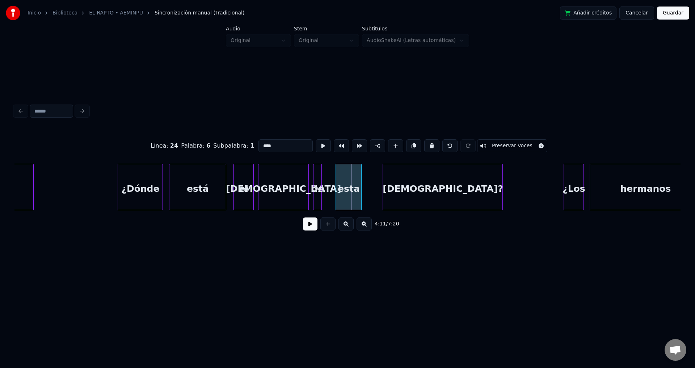
click at [349, 196] on div "esta" at bounding box center [348, 188] width 25 height 49
click at [319, 183] on div "de" at bounding box center [318, 188] width 8 height 49
type input "**"
click at [328, 183] on div at bounding box center [327, 187] width 2 height 46
click at [311, 223] on button at bounding box center [310, 224] width 14 height 13
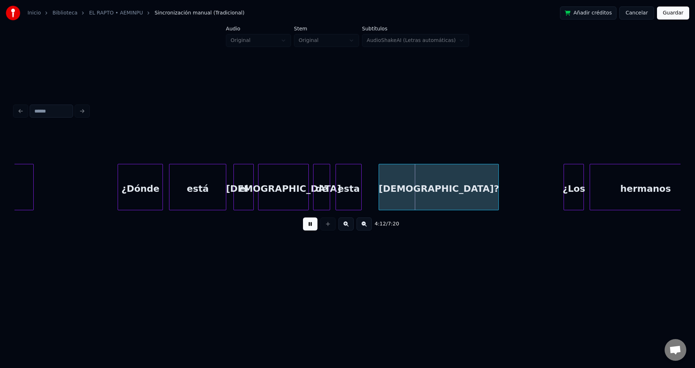
click at [406, 192] on div "[DEMOGRAPHIC_DATA]?" at bounding box center [438, 188] width 119 height 49
click at [416, 194] on div "[DEMOGRAPHIC_DATA]?" at bounding box center [448, 188] width 119 height 49
click at [377, 185] on div at bounding box center [376, 187] width 2 height 46
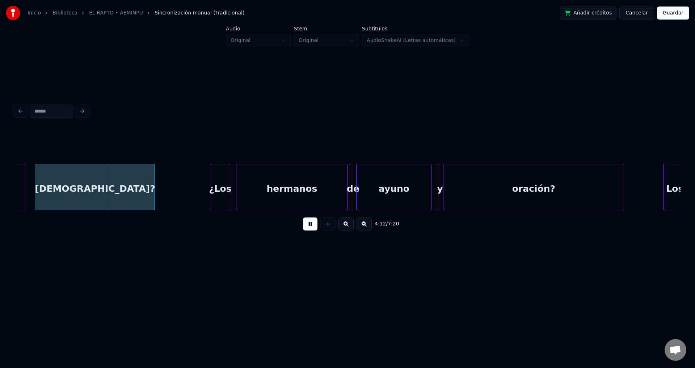
scroll to position [0, 18236]
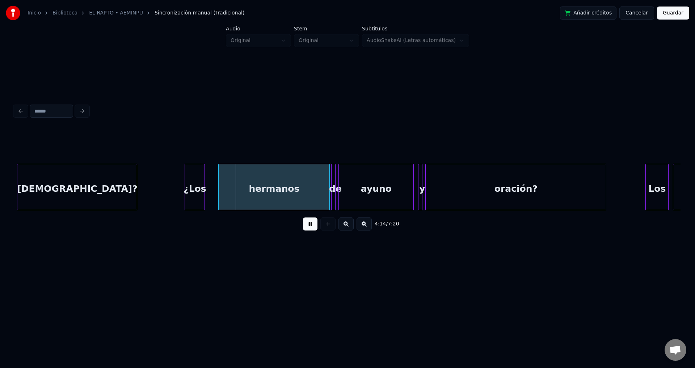
click at [192, 194] on div "¿Los" at bounding box center [195, 188] width 20 height 49
click at [209, 185] on div at bounding box center [208, 187] width 2 height 46
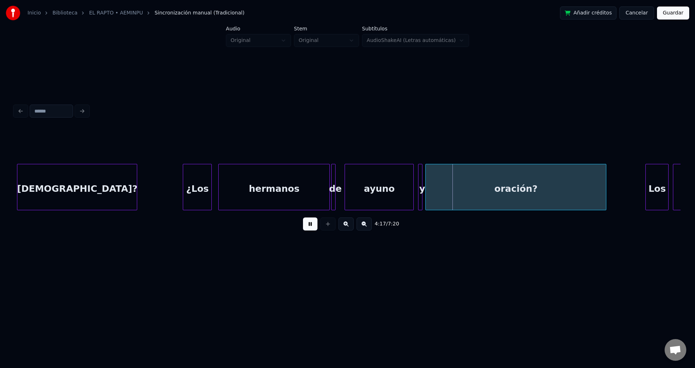
click at [347, 182] on div at bounding box center [346, 187] width 2 height 46
click at [341, 177] on div at bounding box center [340, 187] width 2 height 46
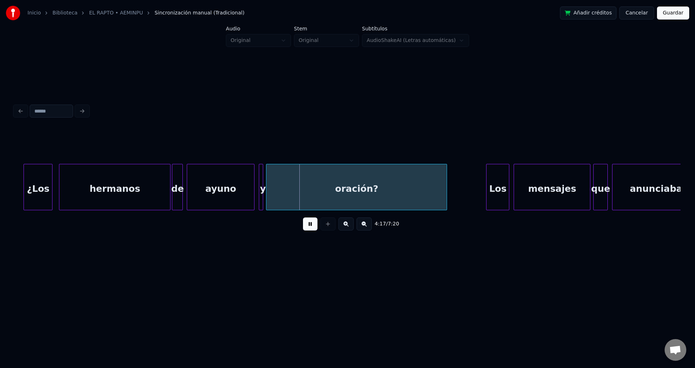
scroll to position [0, 18413]
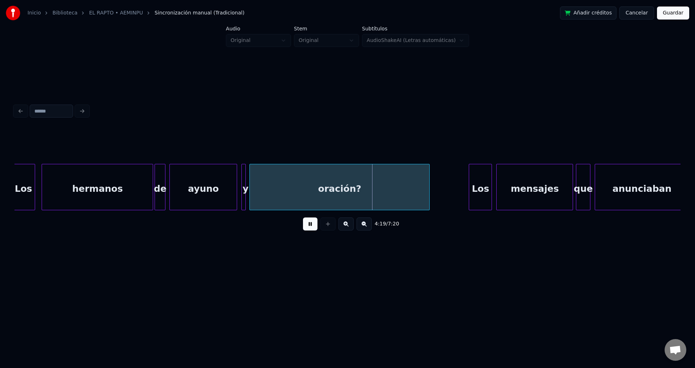
click at [252, 179] on div at bounding box center [251, 187] width 2 height 46
click at [248, 176] on div at bounding box center [248, 187] width 2 height 46
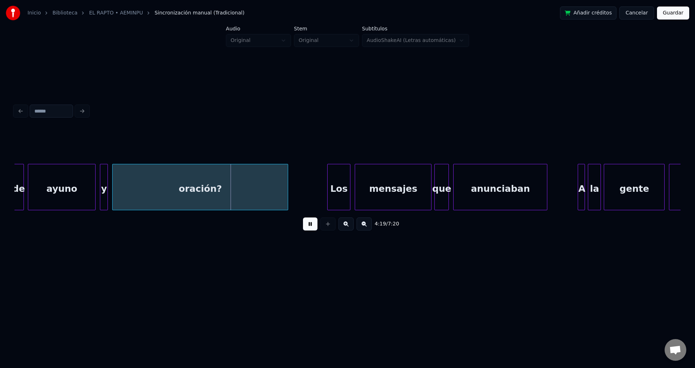
scroll to position [0, 18608]
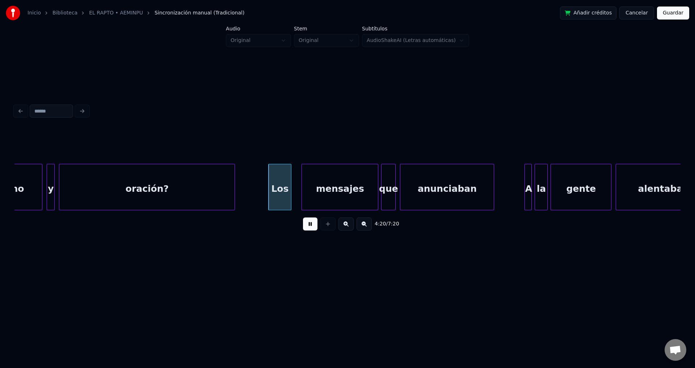
click at [284, 193] on div "Los" at bounding box center [280, 188] width 22 height 49
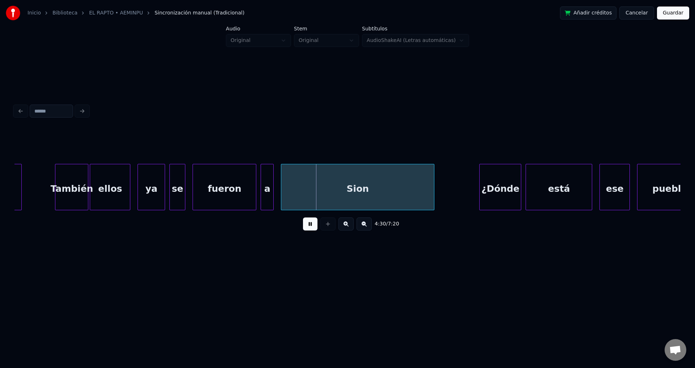
scroll to position [0, 19315]
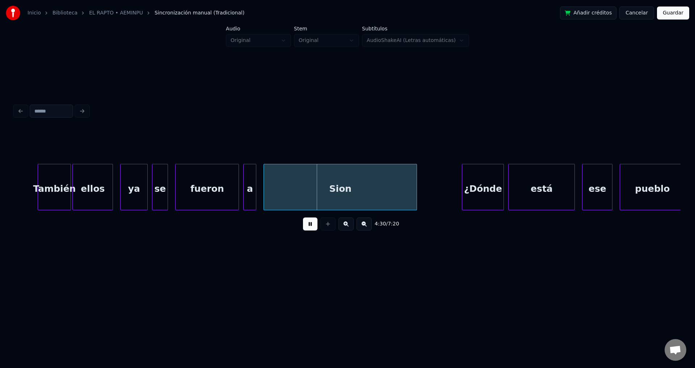
click at [366, 191] on div "Sion" at bounding box center [340, 188] width 153 height 49
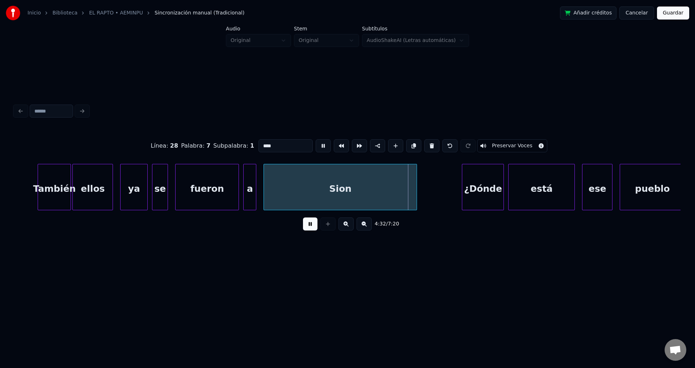
drag, startPoint x: 309, startPoint y: 225, endPoint x: 306, endPoint y: 217, distance: 9.2
click at [309, 225] on button at bounding box center [310, 224] width 14 height 13
click at [264, 145] on input "****" at bounding box center [286, 145] width 54 height 13
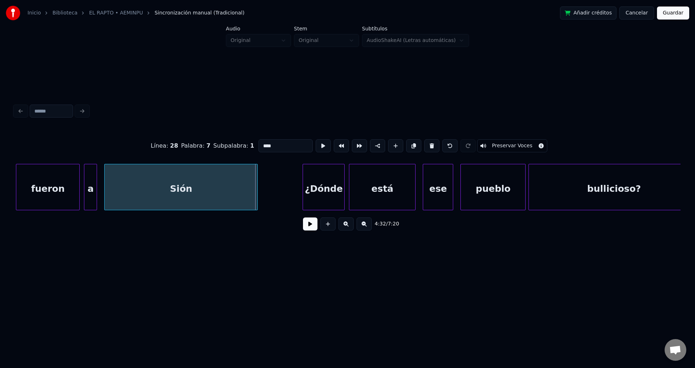
scroll to position [0, 19510]
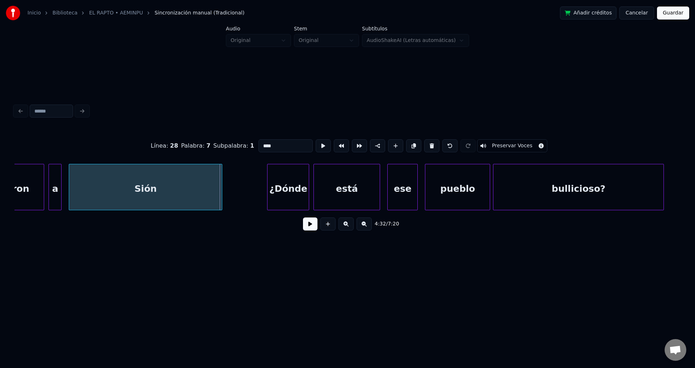
type input "****"
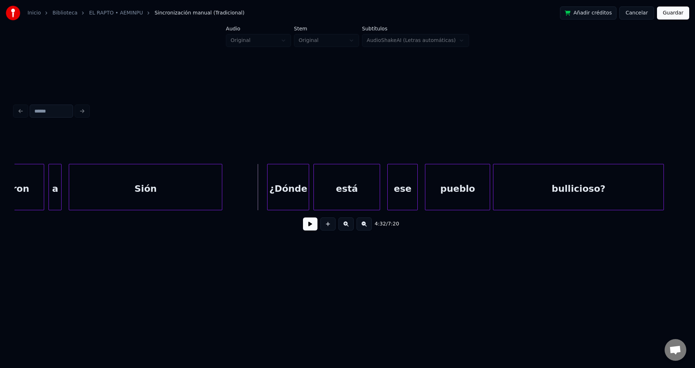
click at [312, 227] on button at bounding box center [310, 224] width 14 height 13
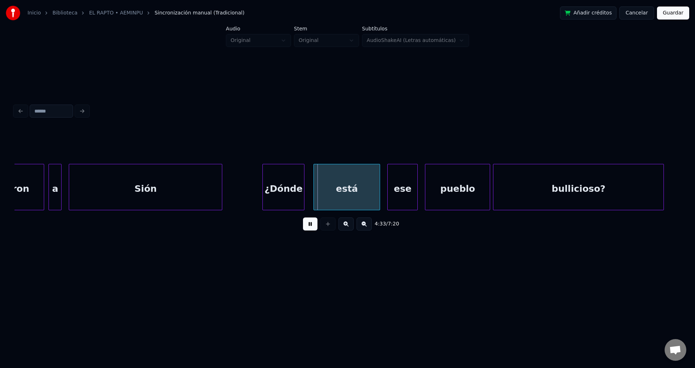
click at [294, 197] on div "¿Dónde" at bounding box center [283, 188] width 41 height 49
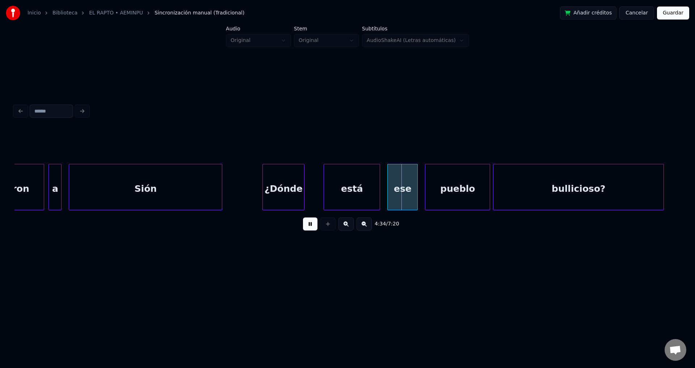
click at [326, 193] on div at bounding box center [325, 187] width 2 height 46
click at [310, 184] on div at bounding box center [308, 187] width 2 height 46
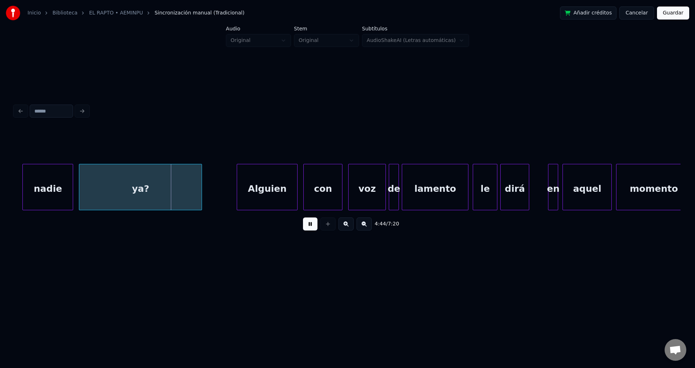
scroll to position [0, 20482]
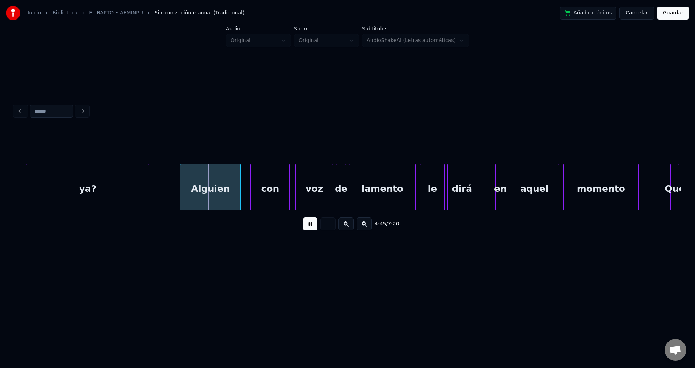
click at [227, 193] on div "Alguien" at bounding box center [210, 188] width 60 height 49
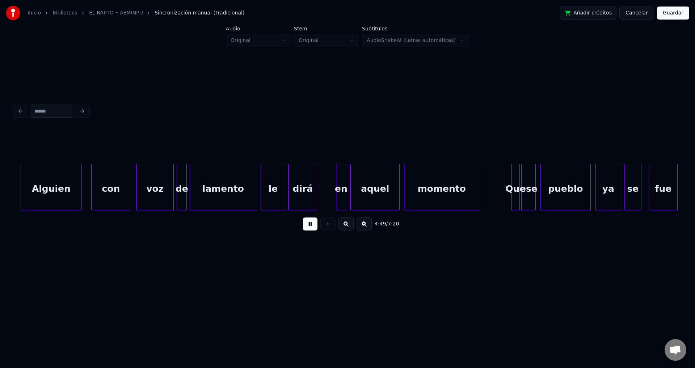
scroll to position [0, 20659]
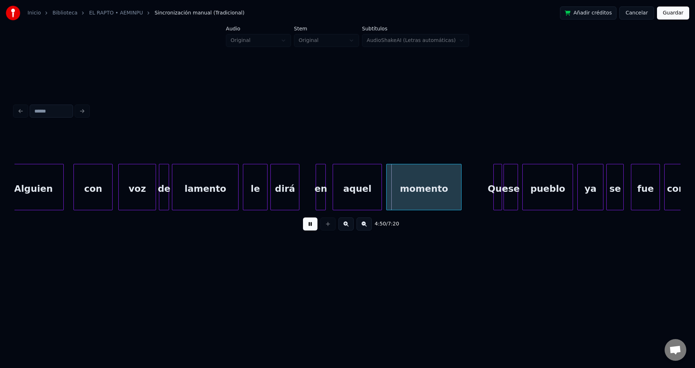
click at [316, 180] on div "en" at bounding box center [320, 188] width 9 height 49
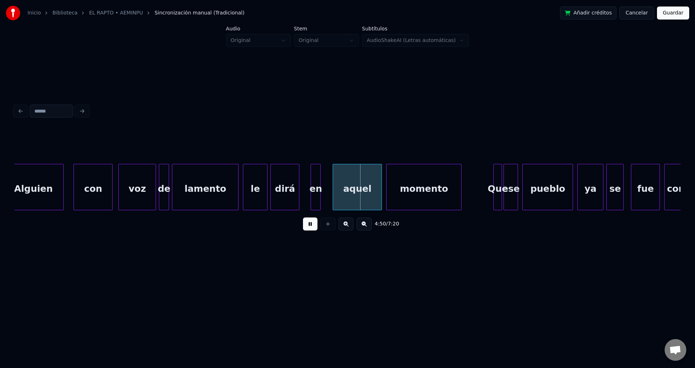
click at [292, 178] on div "dirá" at bounding box center [285, 188] width 28 height 49
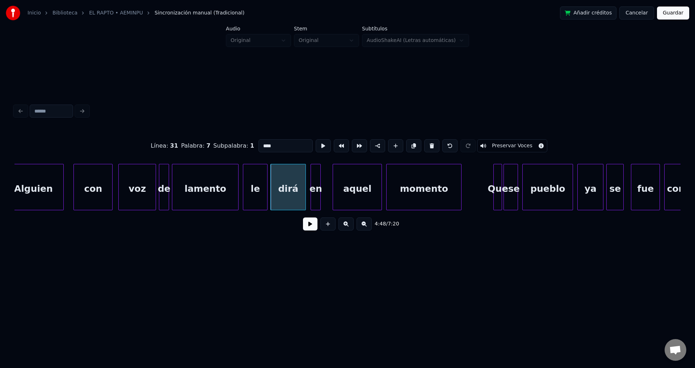
click at [305, 179] on div at bounding box center [304, 187] width 2 height 46
drag, startPoint x: 308, startPoint y: 227, endPoint x: 312, endPoint y: 203, distance: 24.5
click at [309, 227] on button at bounding box center [310, 224] width 14 height 13
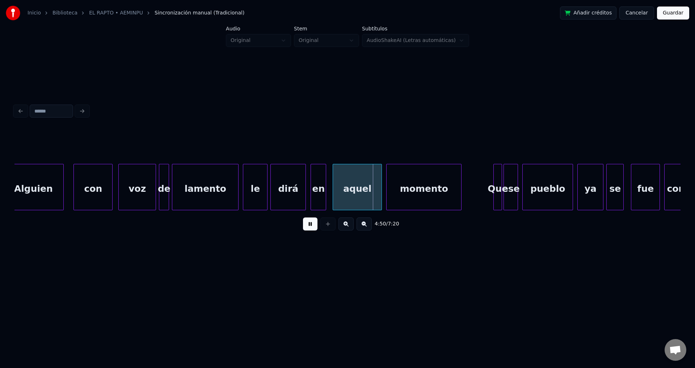
click at [325, 181] on div at bounding box center [325, 187] width 2 height 46
click at [349, 189] on div "aquel" at bounding box center [353, 188] width 49 height 49
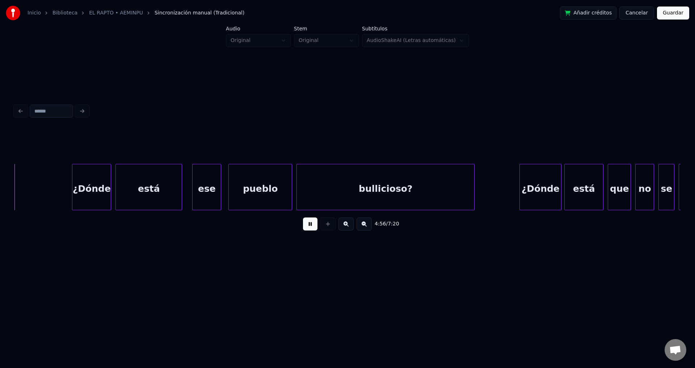
scroll to position [0, 21506]
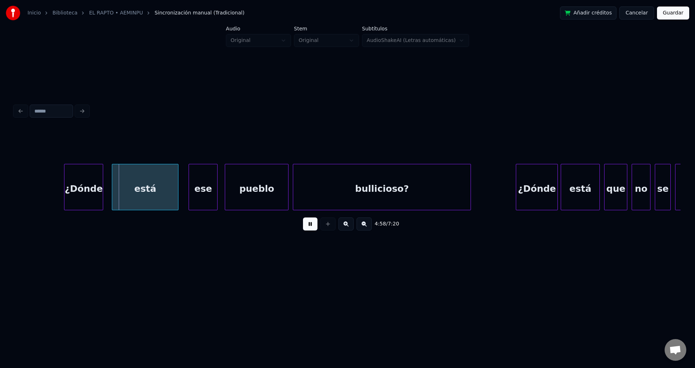
click at [87, 190] on div "¿Dónde" at bounding box center [83, 188] width 38 height 49
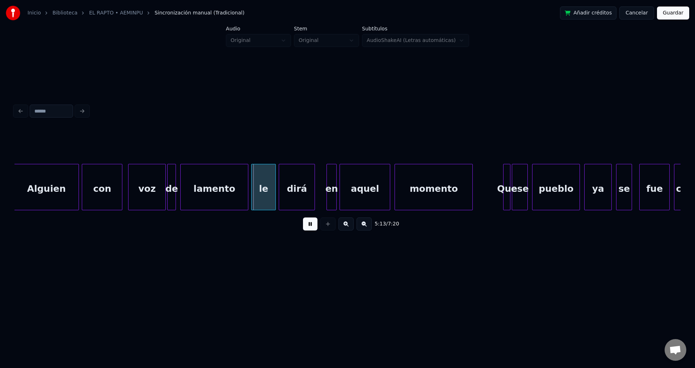
scroll to position [0, 22463]
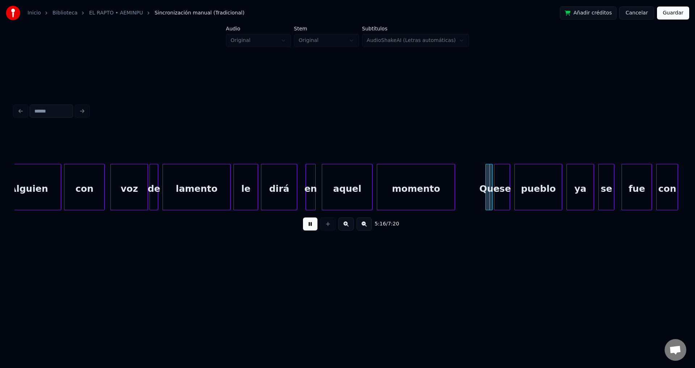
click at [310, 183] on div "en" at bounding box center [310, 188] width 9 height 49
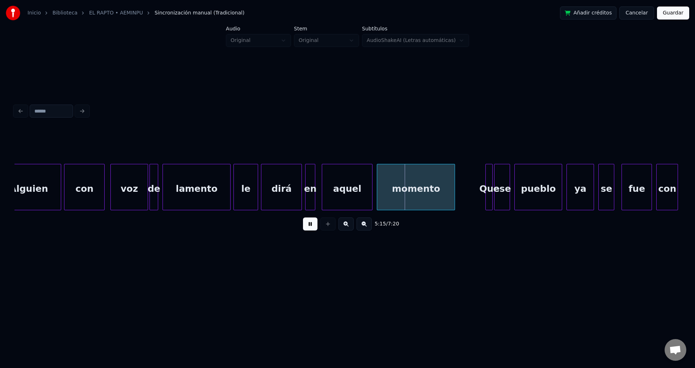
click at [301, 184] on div at bounding box center [300, 187] width 2 height 46
click at [348, 197] on div "aquel" at bounding box center [343, 188] width 50 height 49
click at [399, 204] on div "momento" at bounding box center [411, 188] width 77 height 49
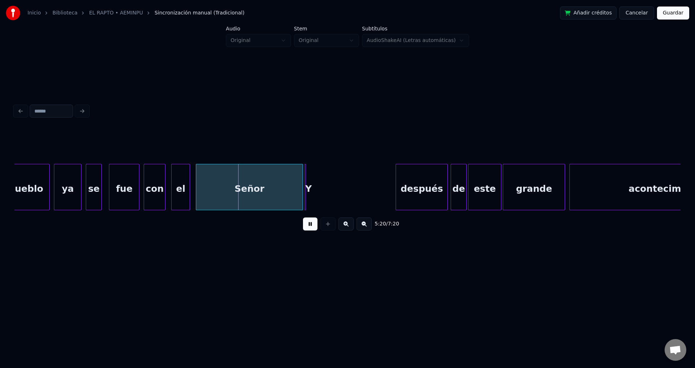
scroll to position [0, 22976]
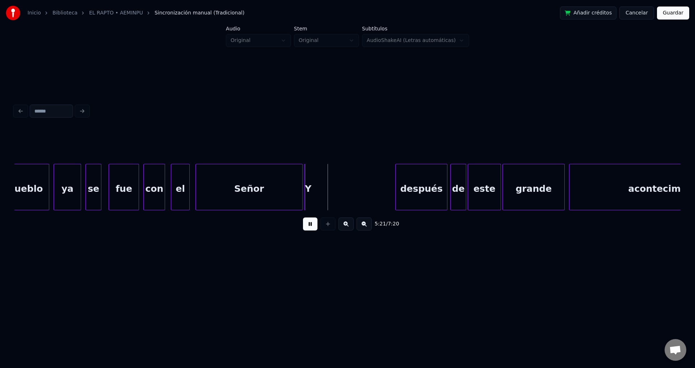
click at [307, 180] on div "Y" at bounding box center [308, 188] width 7 height 49
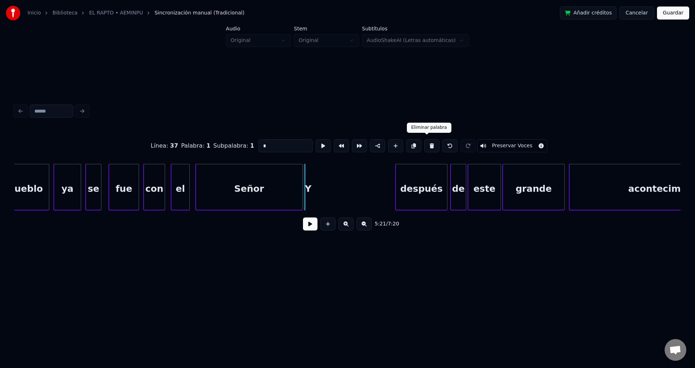
click at [428, 141] on button at bounding box center [431, 145] width 15 height 13
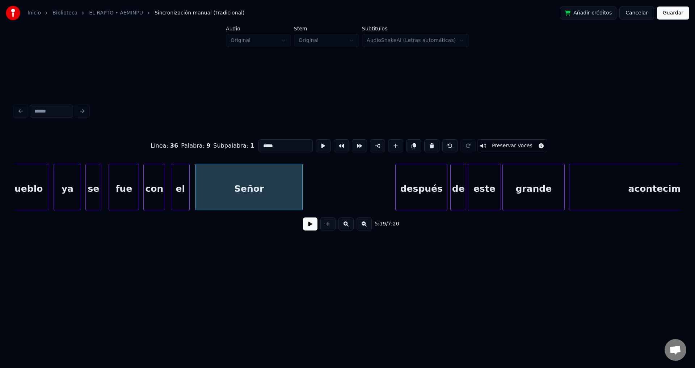
click at [423, 193] on div "después" at bounding box center [421, 188] width 51 height 49
type input "*******"
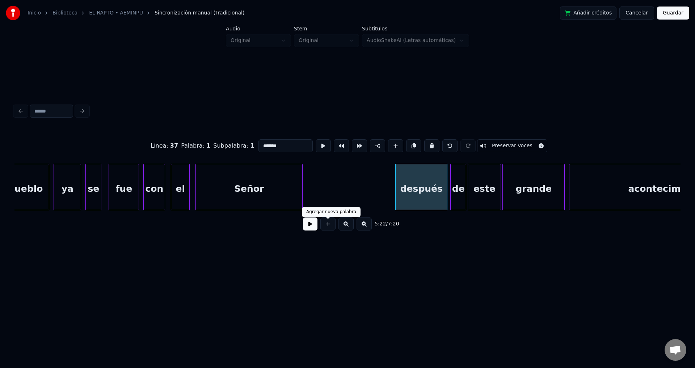
click at [311, 231] on button at bounding box center [310, 224] width 14 height 13
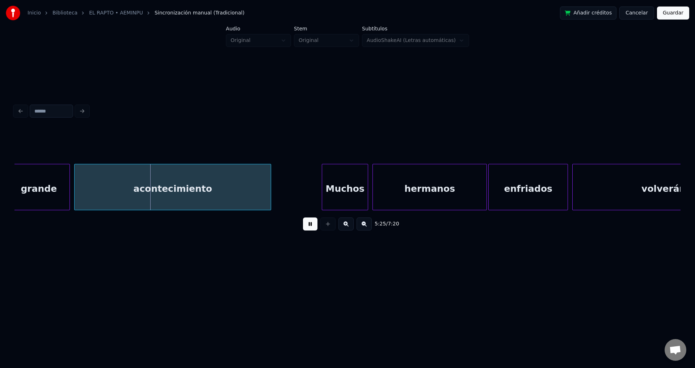
scroll to position [0, 23489]
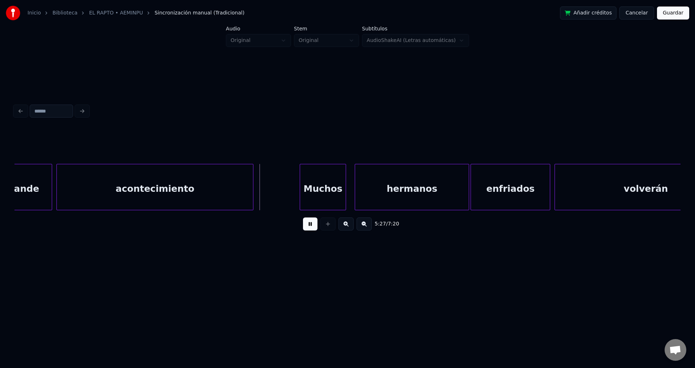
click at [337, 191] on div "Muchos" at bounding box center [323, 188] width 46 height 49
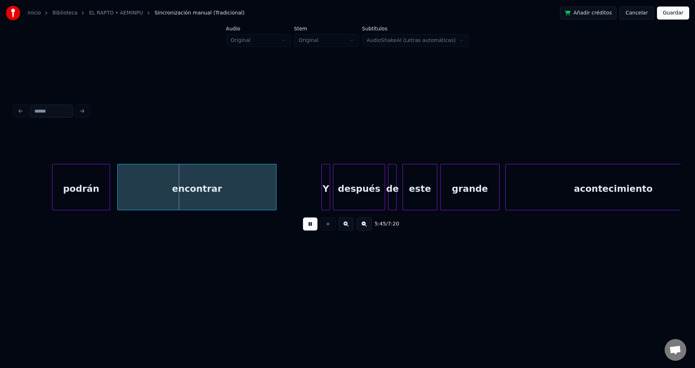
scroll to position [0, 24869]
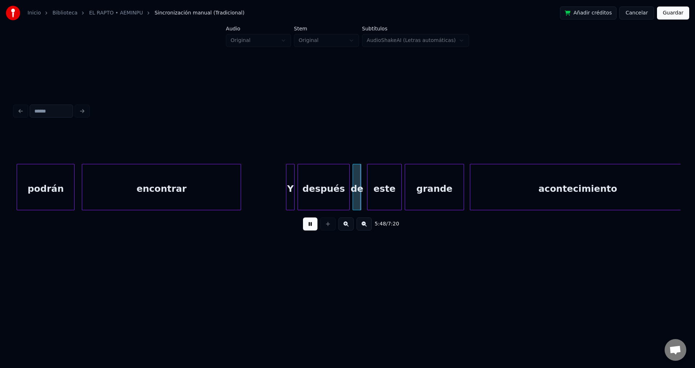
click at [290, 183] on div "Y" at bounding box center [290, 188] width 8 height 49
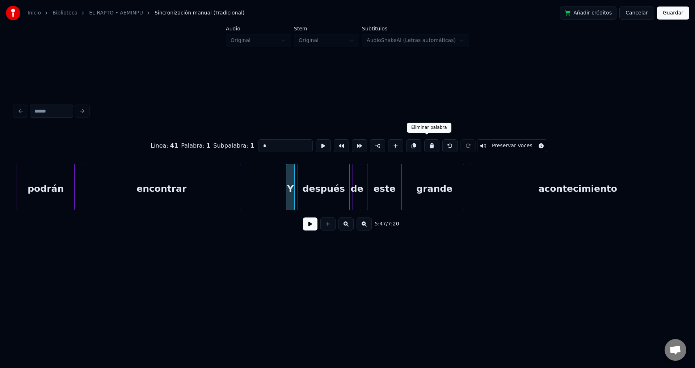
click at [427, 143] on button at bounding box center [431, 145] width 15 height 13
type input "*******"
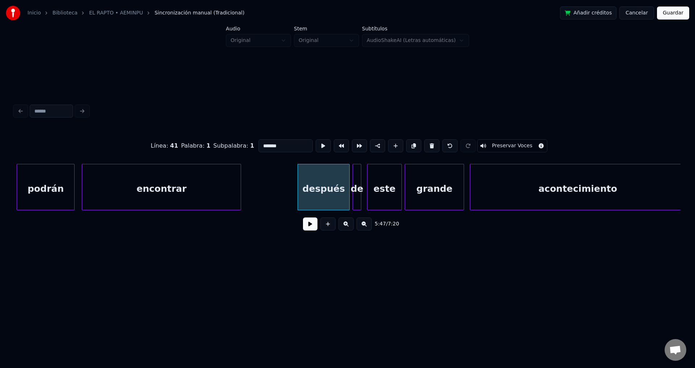
click at [308, 227] on button at bounding box center [310, 224] width 14 height 13
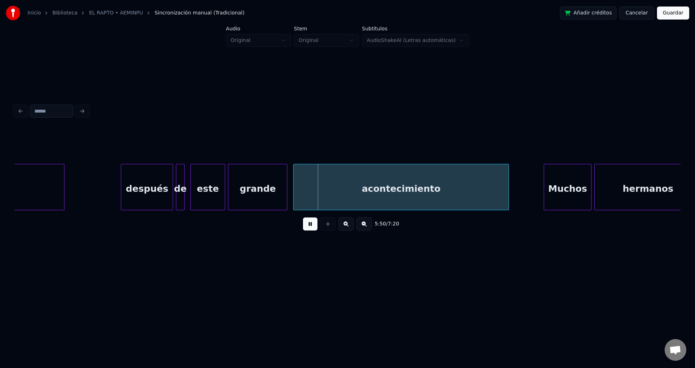
scroll to position [0, 25081]
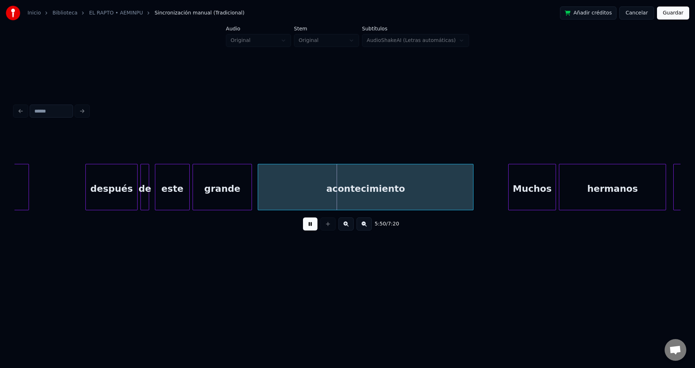
click at [236, 183] on div "grande" at bounding box center [222, 188] width 59 height 49
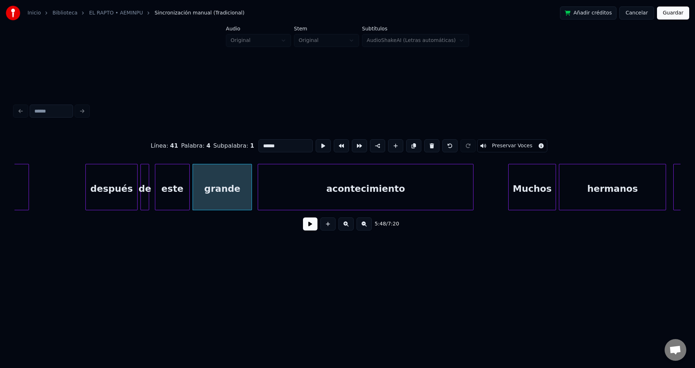
click at [311, 229] on button at bounding box center [310, 224] width 14 height 13
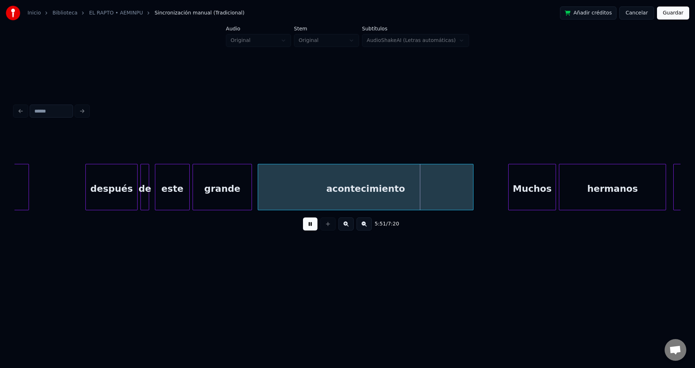
click at [259, 183] on div at bounding box center [259, 187] width 2 height 46
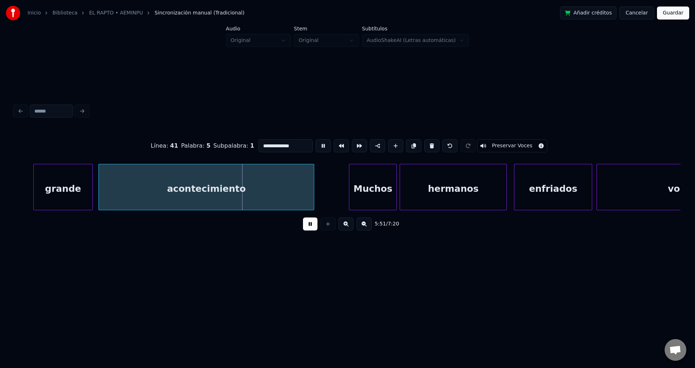
scroll to position [0, 25276]
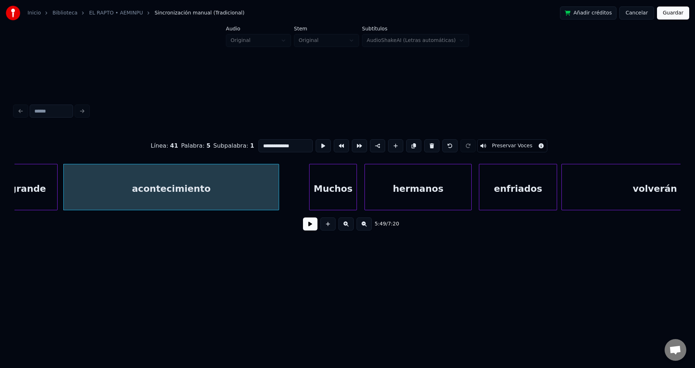
click at [340, 195] on div "Muchos" at bounding box center [333, 188] width 47 height 49
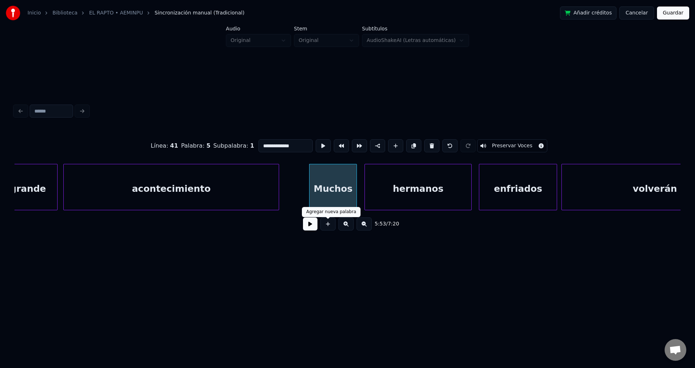
click at [313, 226] on button at bounding box center [310, 224] width 14 height 13
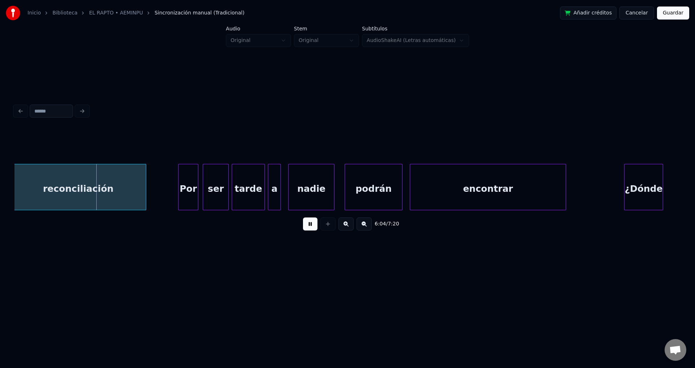
scroll to position [0, 26355]
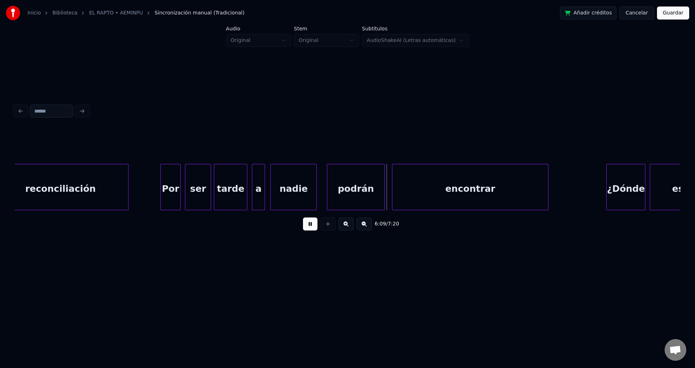
click at [261, 181] on div "a" at bounding box center [258, 188] width 12 height 49
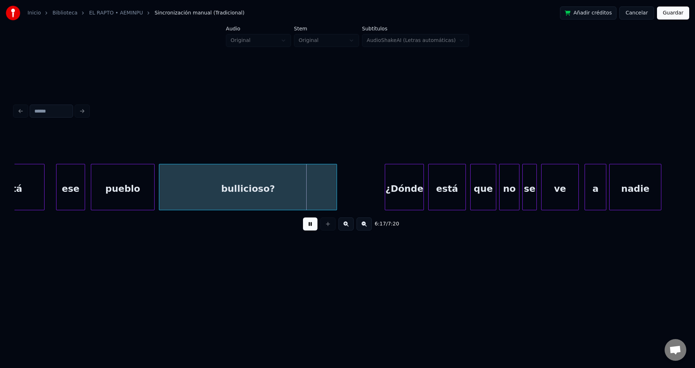
scroll to position [0, 27044]
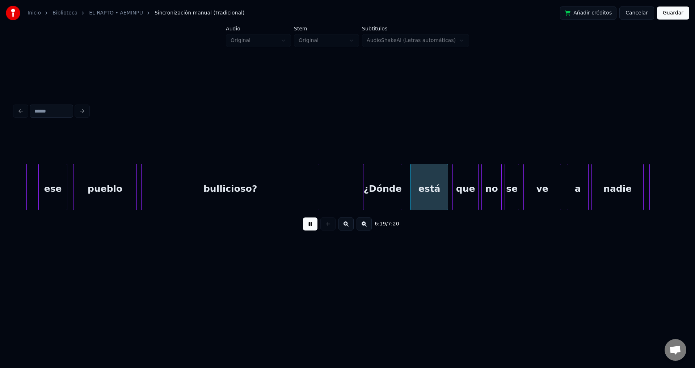
click at [394, 192] on div "¿Dónde" at bounding box center [383, 188] width 38 height 49
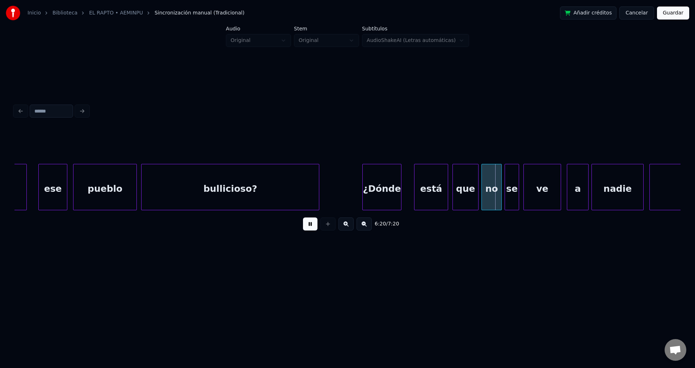
click at [417, 191] on div at bounding box center [416, 187] width 2 height 46
click at [410, 185] on div at bounding box center [409, 187] width 2 height 46
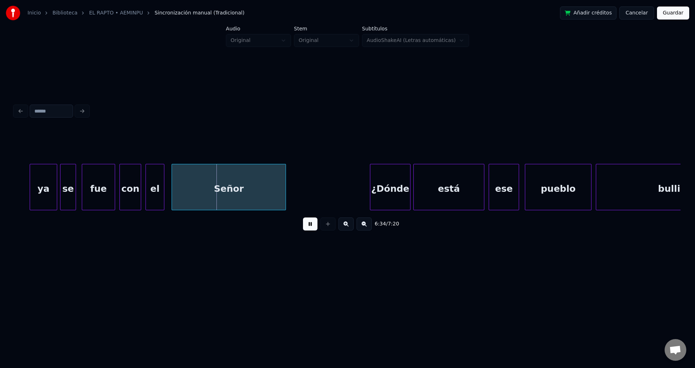
scroll to position [0, 28424]
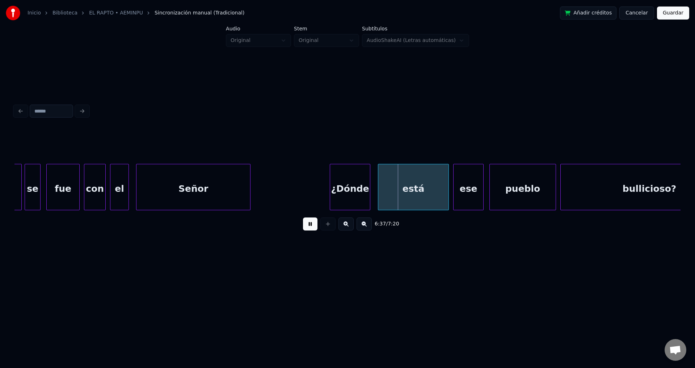
click at [353, 191] on div "¿Dónde" at bounding box center [350, 188] width 40 height 49
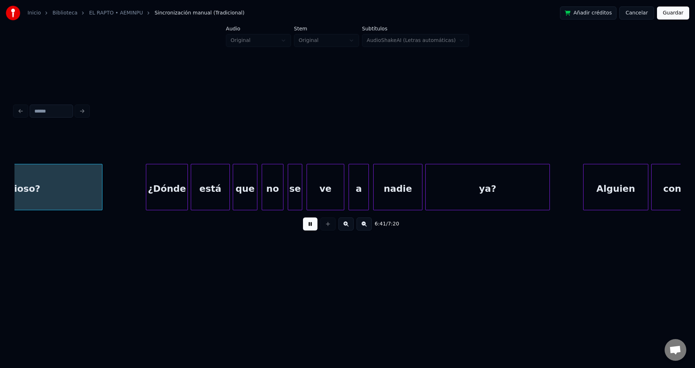
scroll to position [0, 29060]
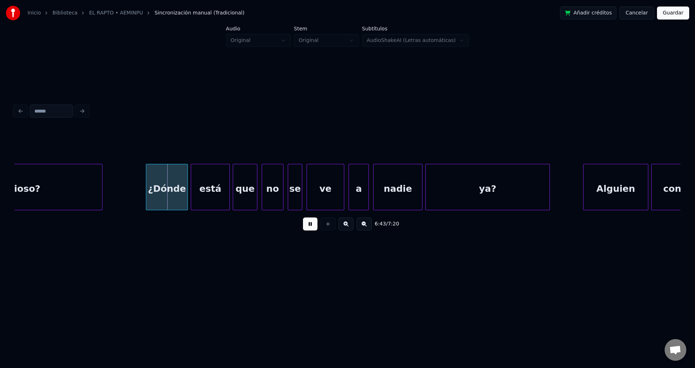
click at [494, 195] on div "ya?" at bounding box center [488, 188] width 124 height 49
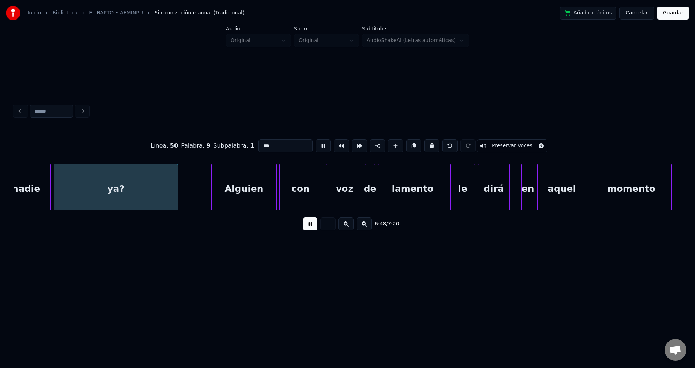
scroll to position [0, 29468]
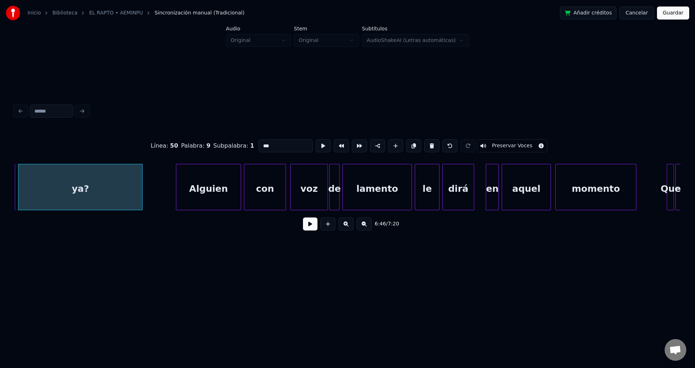
click at [374, 186] on div "lamento" at bounding box center [377, 188] width 69 height 49
type input "*******"
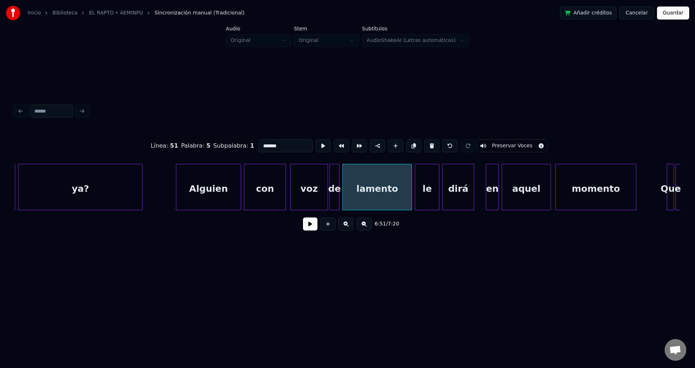
drag, startPoint x: 311, startPoint y: 225, endPoint x: 490, endPoint y: 219, distance: 178.6
click at [313, 225] on button at bounding box center [310, 224] width 14 height 13
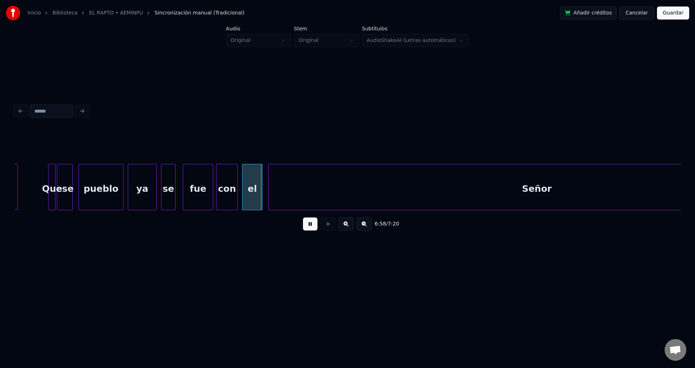
scroll to position [0, 30105]
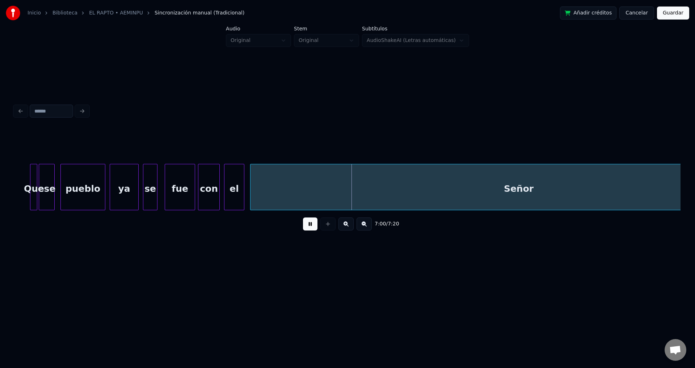
click at [312, 224] on button at bounding box center [310, 224] width 14 height 13
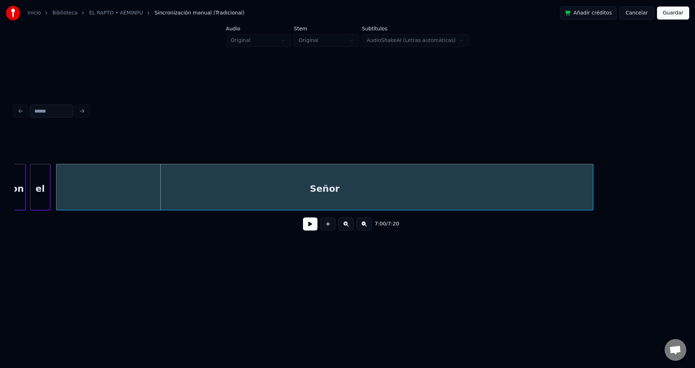
scroll to position [0, 30299]
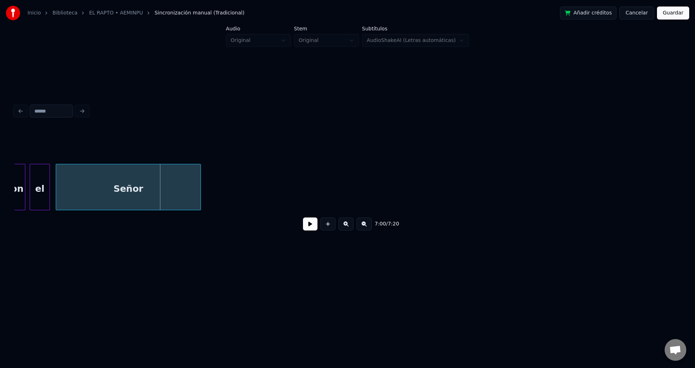
click at [199, 183] on div at bounding box center [199, 187] width 2 height 46
click at [312, 226] on button at bounding box center [310, 224] width 14 height 13
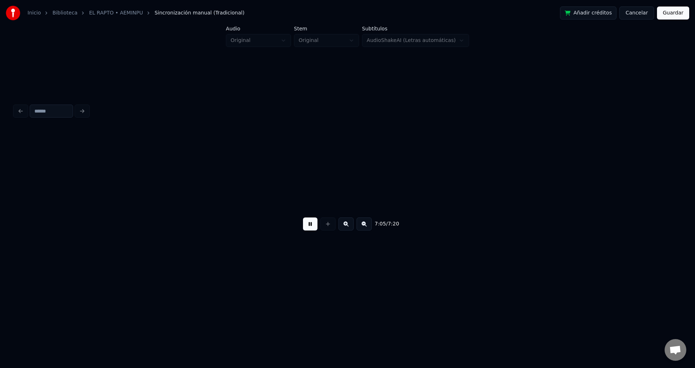
scroll to position [0, 30794]
click at [312, 226] on button at bounding box center [310, 224] width 14 height 13
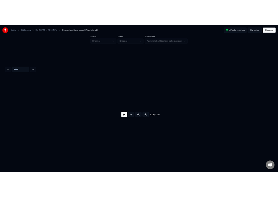
scroll to position [0, 0]
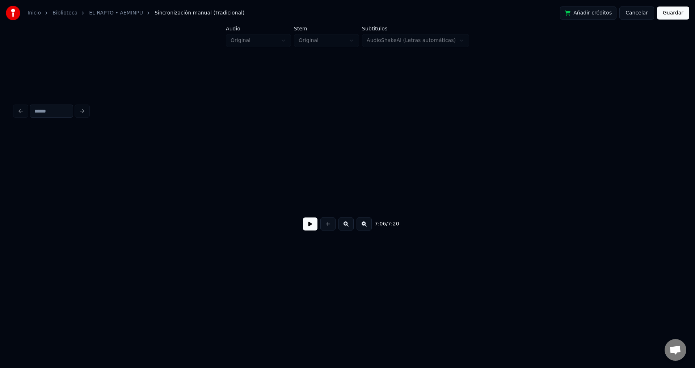
click at [672, 13] on button "Guardar" at bounding box center [673, 13] width 32 height 13
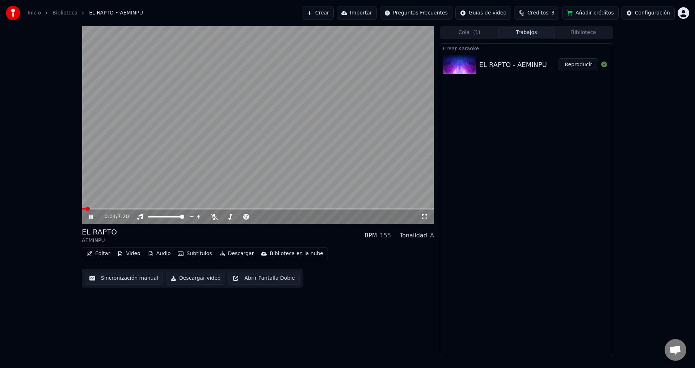
click at [127, 207] on video at bounding box center [258, 125] width 352 height 198
click at [128, 209] on span at bounding box center [258, 208] width 352 height 1
click at [91, 216] on icon at bounding box center [91, 216] width 4 height 5
click at [141, 208] on span at bounding box center [258, 208] width 352 height 1
click at [155, 209] on span at bounding box center [258, 208] width 352 height 1
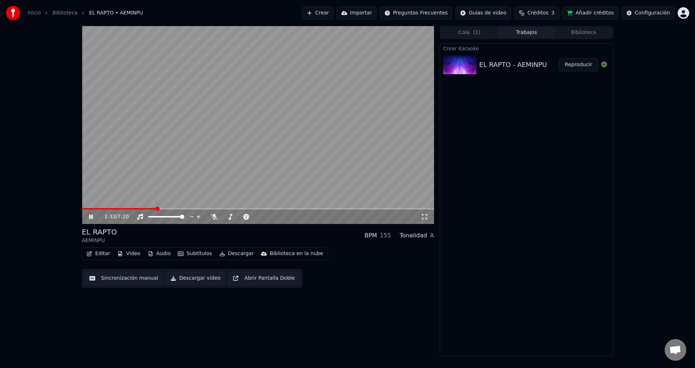
click at [167, 208] on span at bounding box center [258, 208] width 352 height 1
click at [189, 209] on span at bounding box center [258, 208] width 352 height 1
click at [132, 254] on button "Video" at bounding box center [128, 254] width 29 height 10
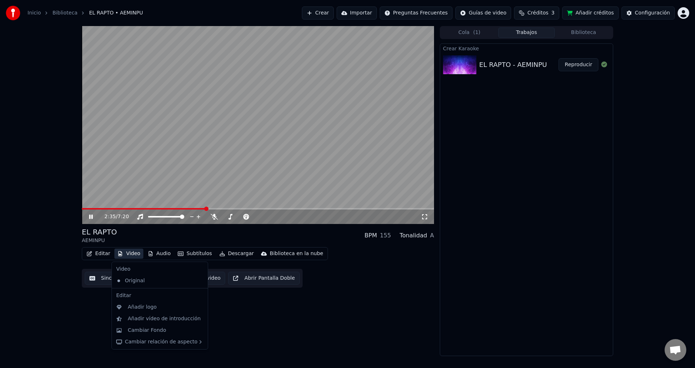
click at [129, 254] on button "Video" at bounding box center [128, 254] width 29 height 10
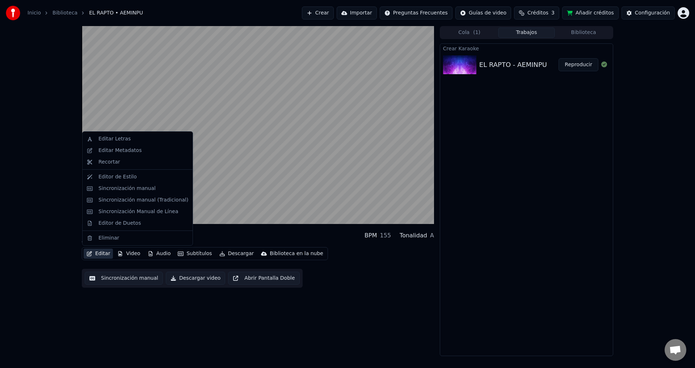
click at [99, 254] on button "Editar" at bounding box center [98, 254] width 29 height 10
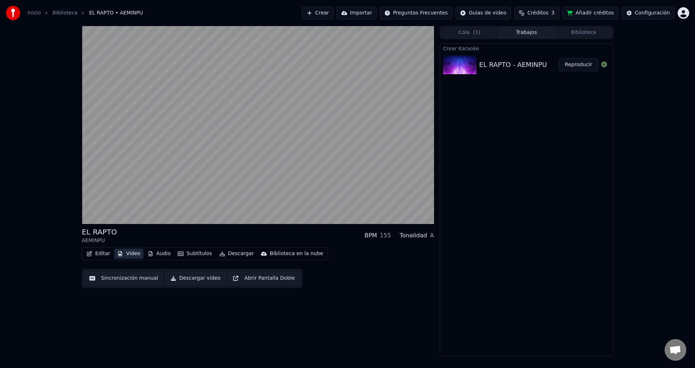
click at [134, 253] on button "Video" at bounding box center [128, 254] width 29 height 10
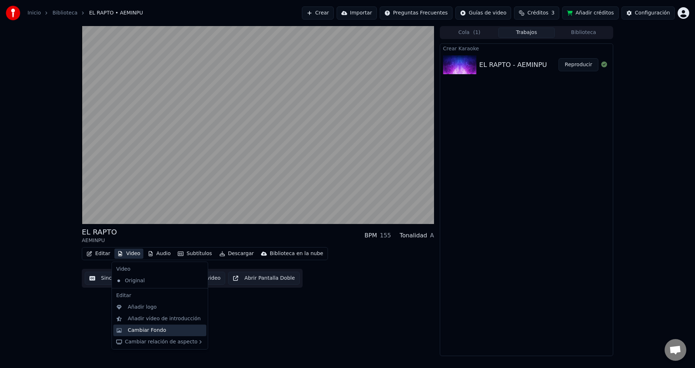
click at [145, 331] on div "Cambiar Fondo" at bounding box center [147, 330] width 38 height 7
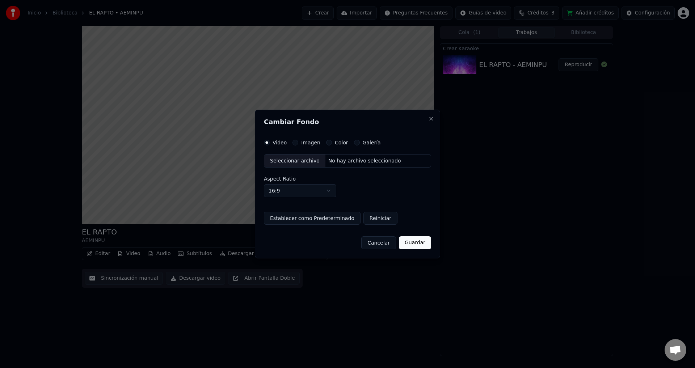
click at [297, 142] on button "Imagen" at bounding box center [296, 143] width 6 height 6
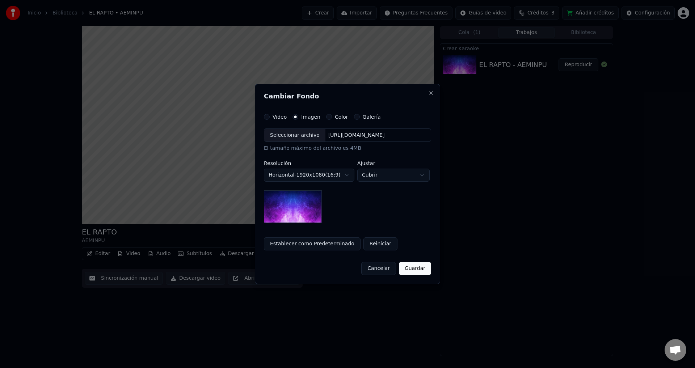
click at [421, 272] on button "Guardar" at bounding box center [415, 268] width 32 height 13
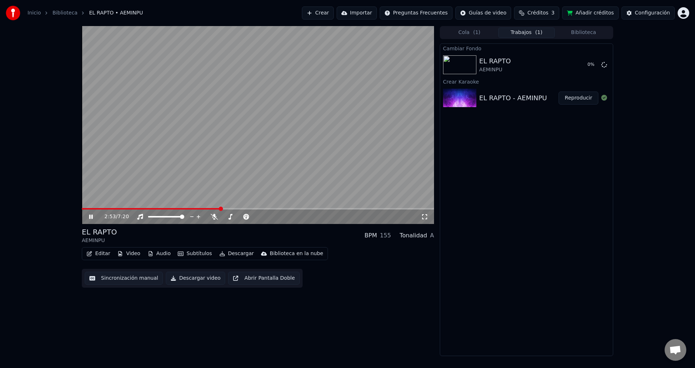
click at [91, 217] on icon at bounding box center [96, 217] width 17 height 6
click at [580, 65] on button "Reproducir" at bounding box center [579, 64] width 40 height 13
click at [119, 210] on div "0:02 / 7:21" at bounding box center [258, 217] width 352 height 14
click at [106, 209] on span at bounding box center [258, 208] width 352 height 1
click at [120, 208] on video at bounding box center [258, 125] width 352 height 198
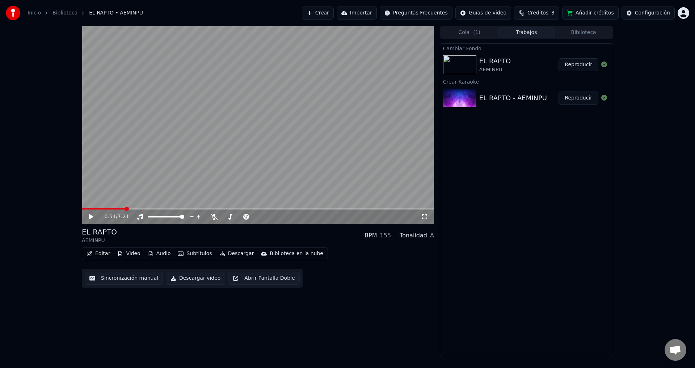
click at [125, 209] on span at bounding box center [258, 208] width 352 height 1
drag, startPoint x: 88, startPoint y: 214, endPoint x: 114, endPoint y: 210, distance: 26.3
click at [88, 214] on div "0:54 / 7:21" at bounding box center [258, 216] width 347 height 7
drag, startPoint x: 88, startPoint y: 217, endPoint x: 97, endPoint y: 214, distance: 8.9
click at [89, 217] on icon at bounding box center [96, 217] width 17 height 6
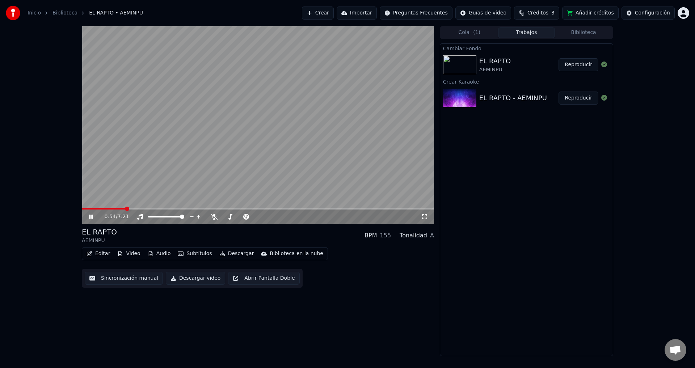
click at [144, 209] on span at bounding box center [258, 208] width 352 height 1
click at [159, 209] on span at bounding box center [258, 208] width 352 height 1
click at [170, 207] on video at bounding box center [258, 125] width 352 height 198
click at [173, 208] on span at bounding box center [258, 208] width 352 height 1
click at [92, 216] on icon at bounding box center [91, 216] width 4 height 5
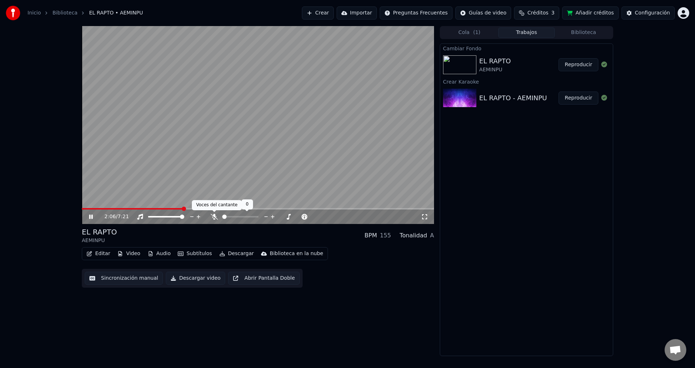
click at [213, 218] on icon at bounding box center [214, 217] width 7 height 6
click at [228, 253] on button "Descargar" at bounding box center [237, 254] width 41 height 10
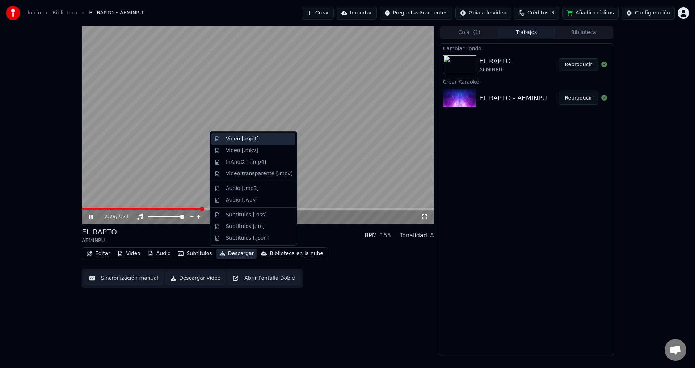
click at [243, 141] on div "Video [.mp4]" at bounding box center [242, 138] width 33 height 7
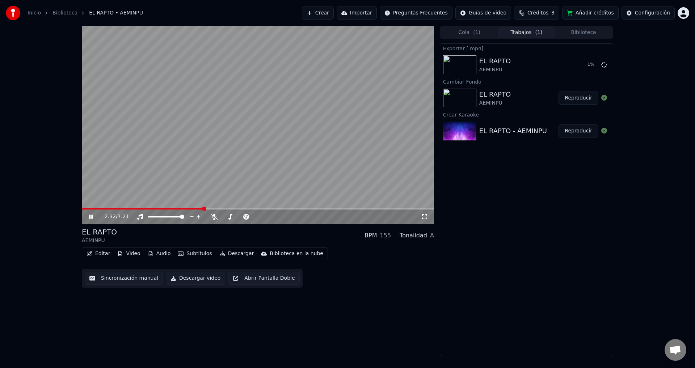
click at [91, 219] on icon at bounding box center [96, 217] width 17 height 6
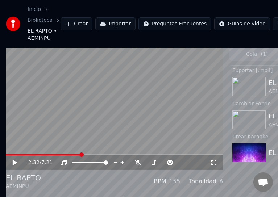
scroll to position [630, 0]
